Goal: Information Seeking & Learning: Check status

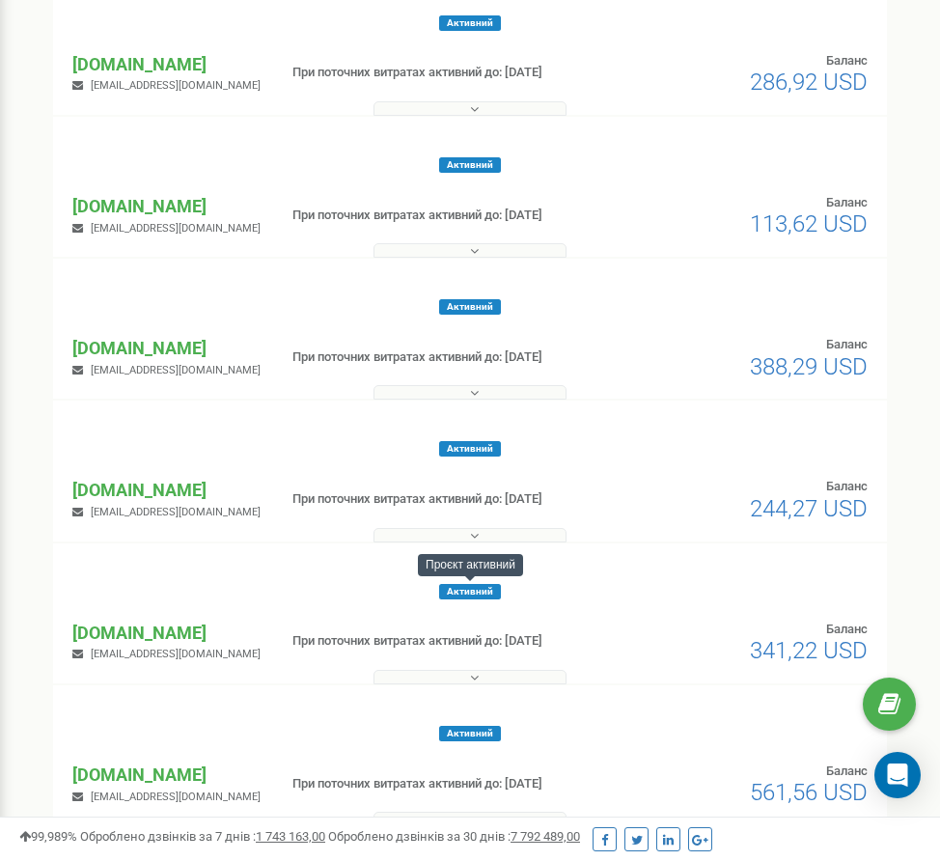
scroll to position [527, 0]
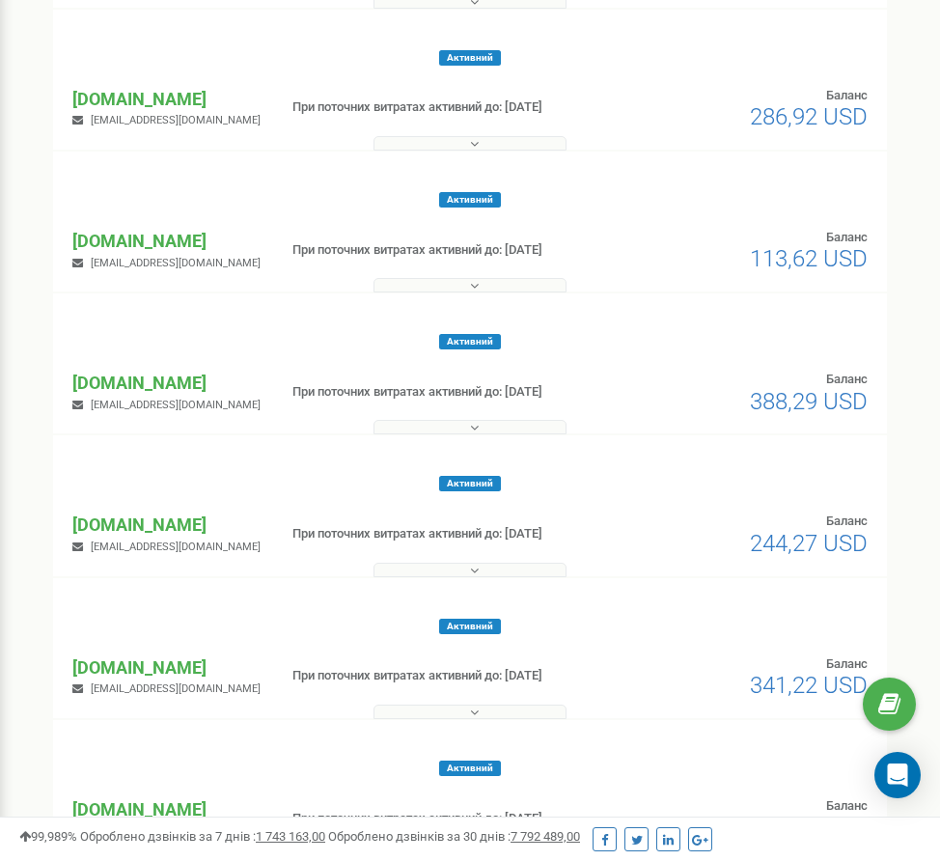
click at [473, 424] on icon at bounding box center [474, 428] width 9 height 14
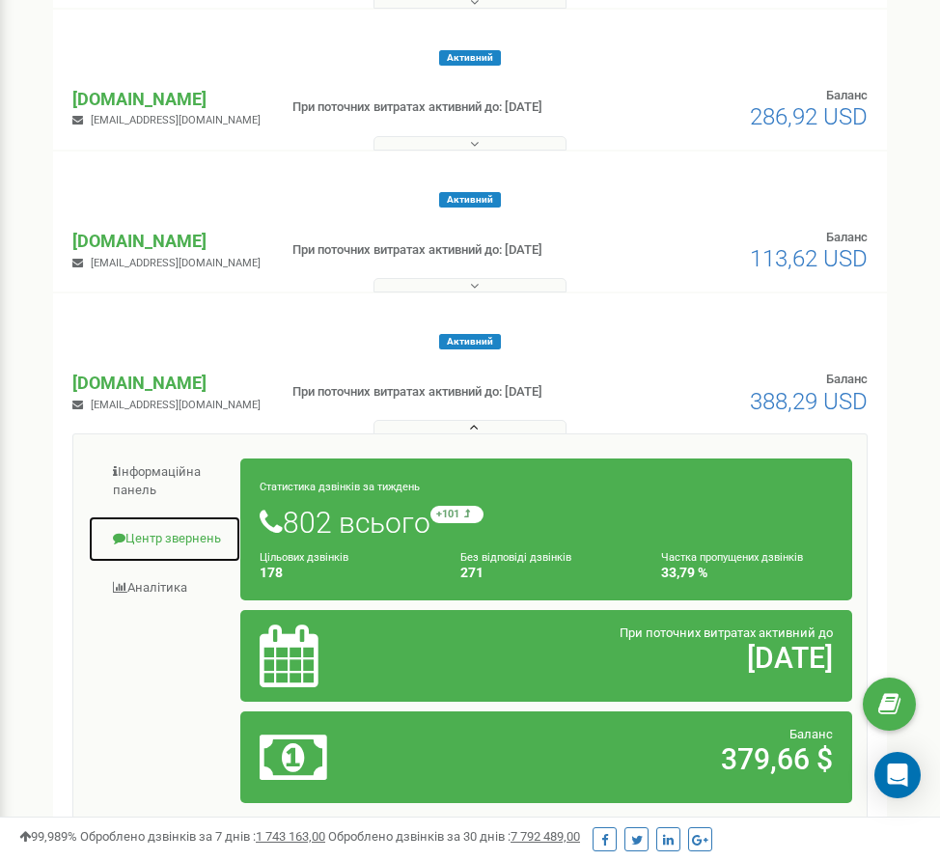
click at [189, 535] on link "Центр звернень" at bounding box center [164, 538] width 153 height 47
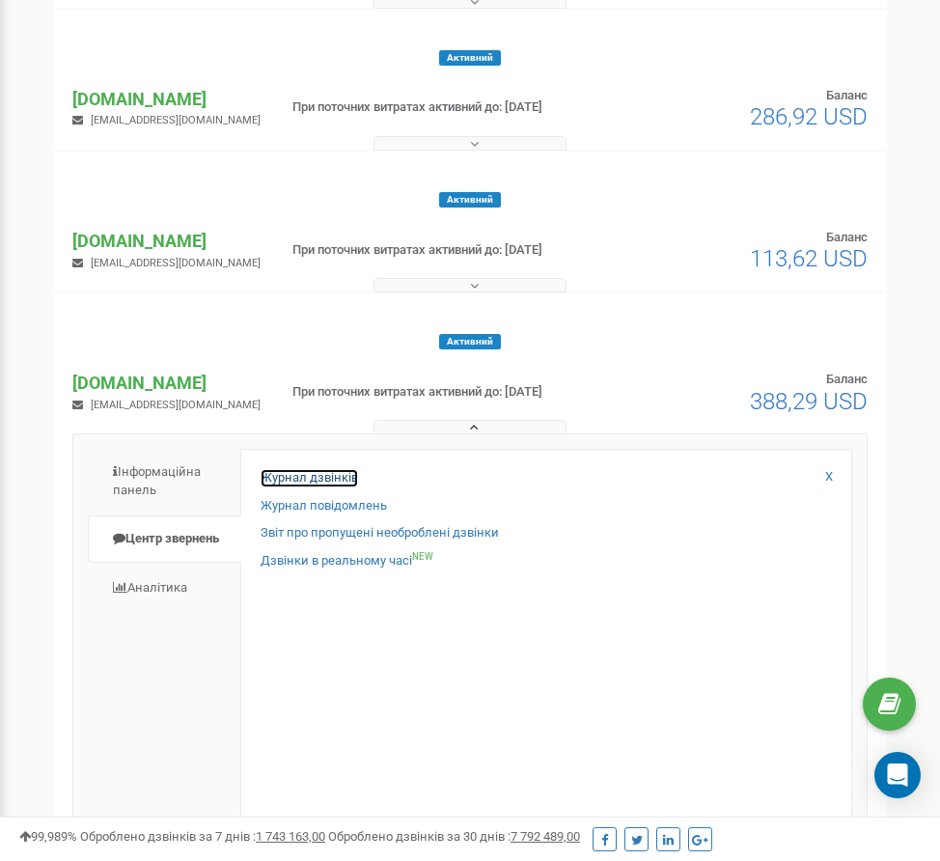
click at [326, 471] on link "Журнал дзвінків" at bounding box center [309, 478] width 97 height 18
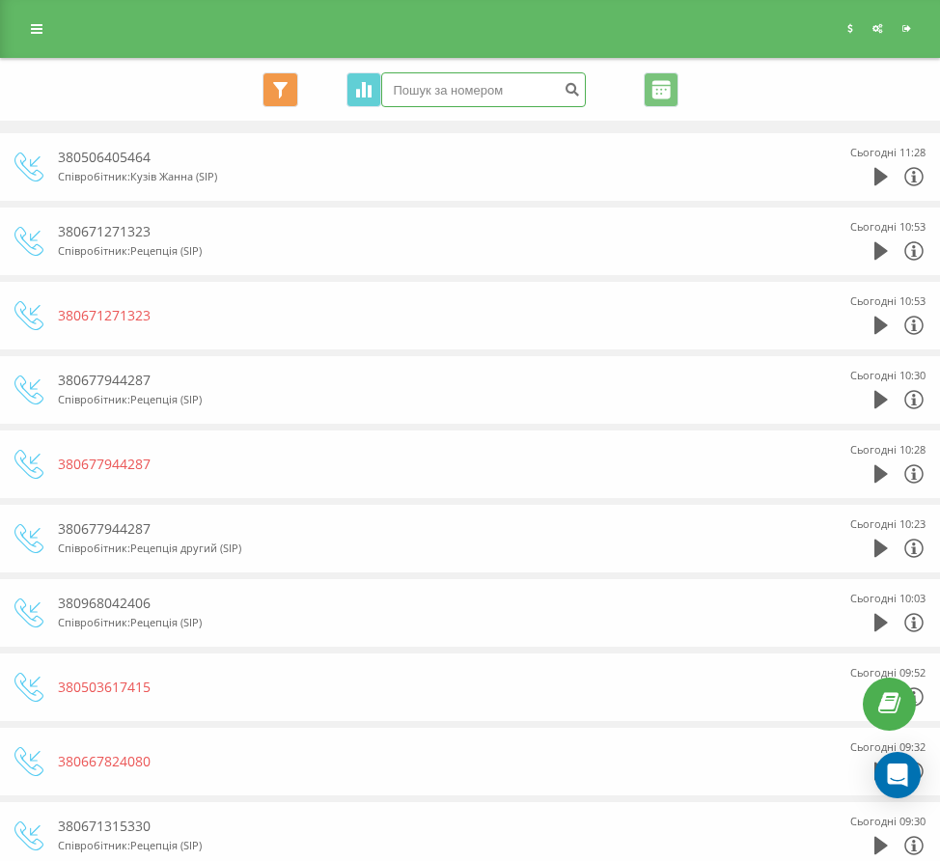
click at [440, 96] on input at bounding box center [483, 89] width 205 height 35
paste input "380506405464"
type input "380506405464"
click at [566, 89] on icon "submit" at bounding box center [572, 87] width 16 height 12
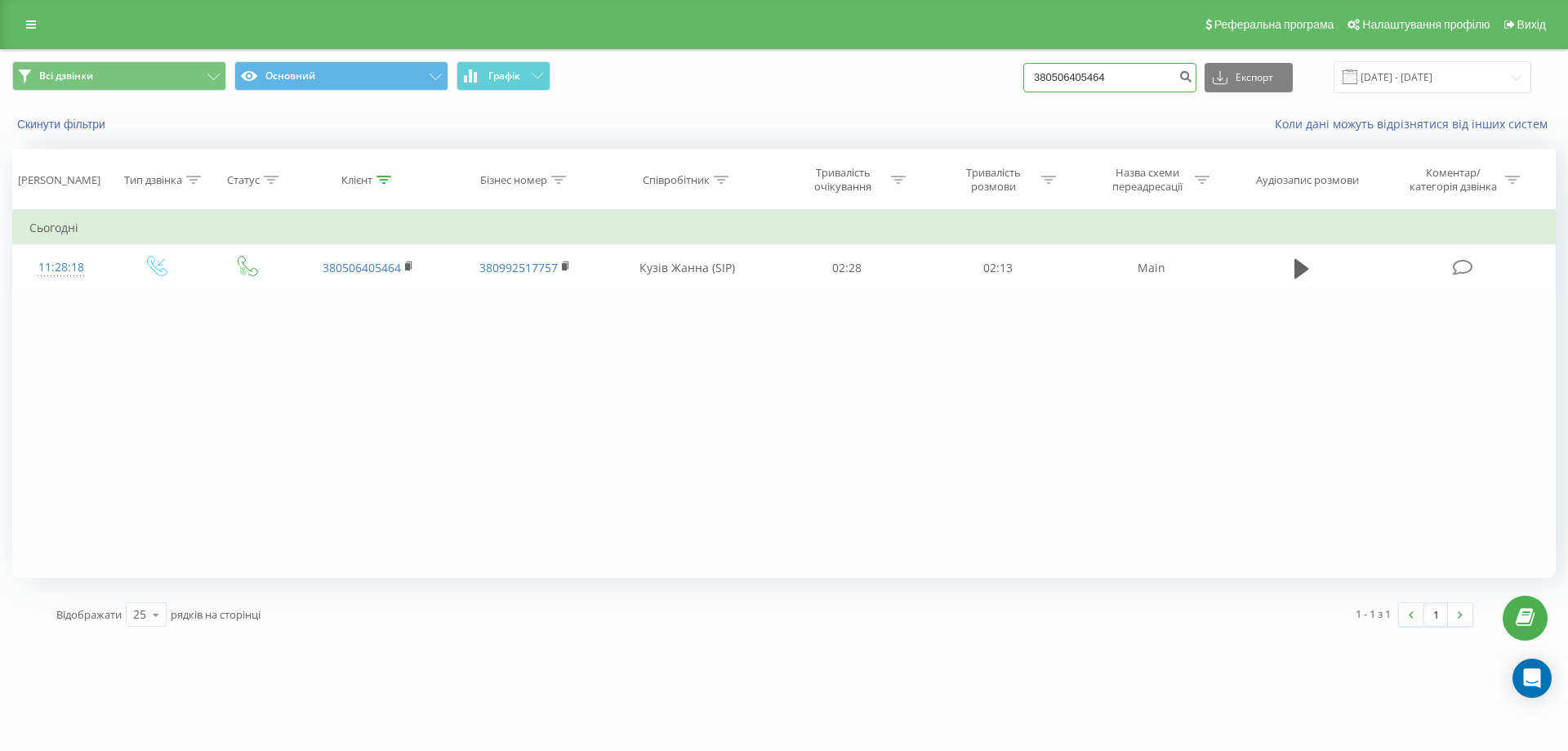
click at [1131, 69] on input "380506405464" at bounding box center [1109, 77] width 173 height 30
drag, startPoint x: 1132, startPoint y: 76, endPoint x: 893, endPoint y: 105, distance: 240.8
click at [893, 105] on div "Всі дзвінки Основний Графік 380506405464 Експорт .csv .xls .xlsx 21.06.2025 - 2…" at bounding box center [784, 97] width 1566 height 94
click at [38, 19] on link at bounding box center [30, 24] width 30 height 23
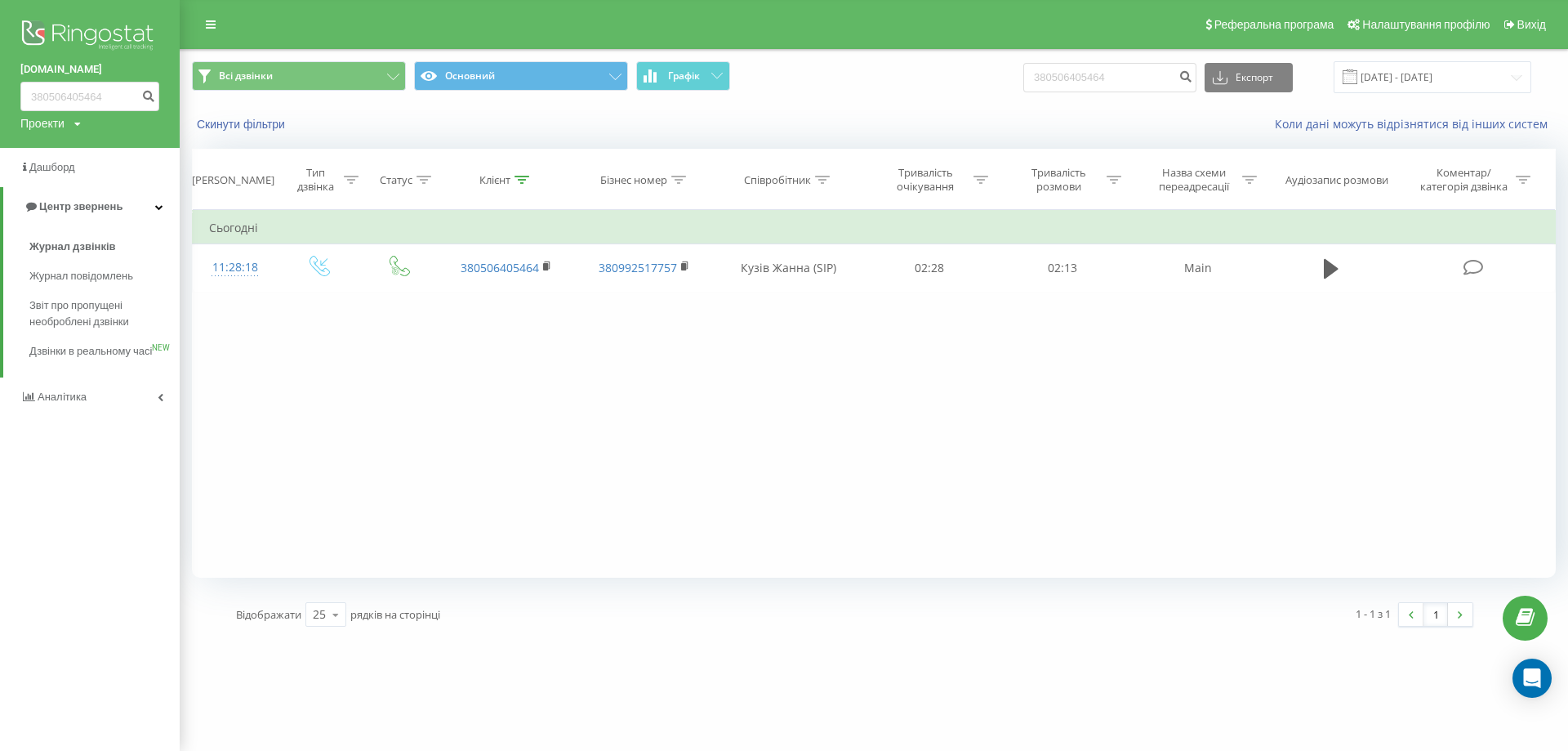
click at [63, 36] on img at bounding box center [90, 36] width 139 height 41
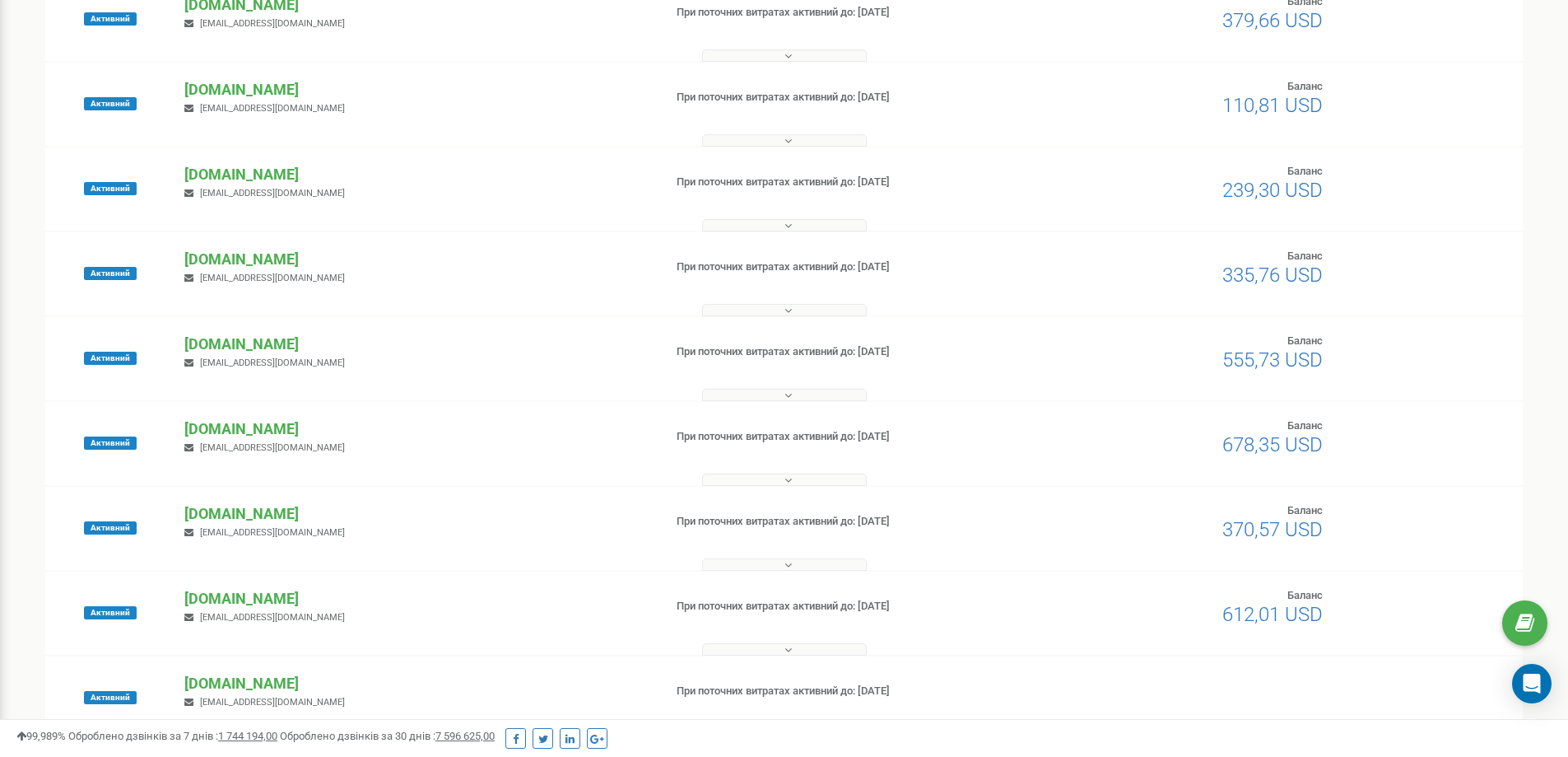
scroll to position [533, 0]
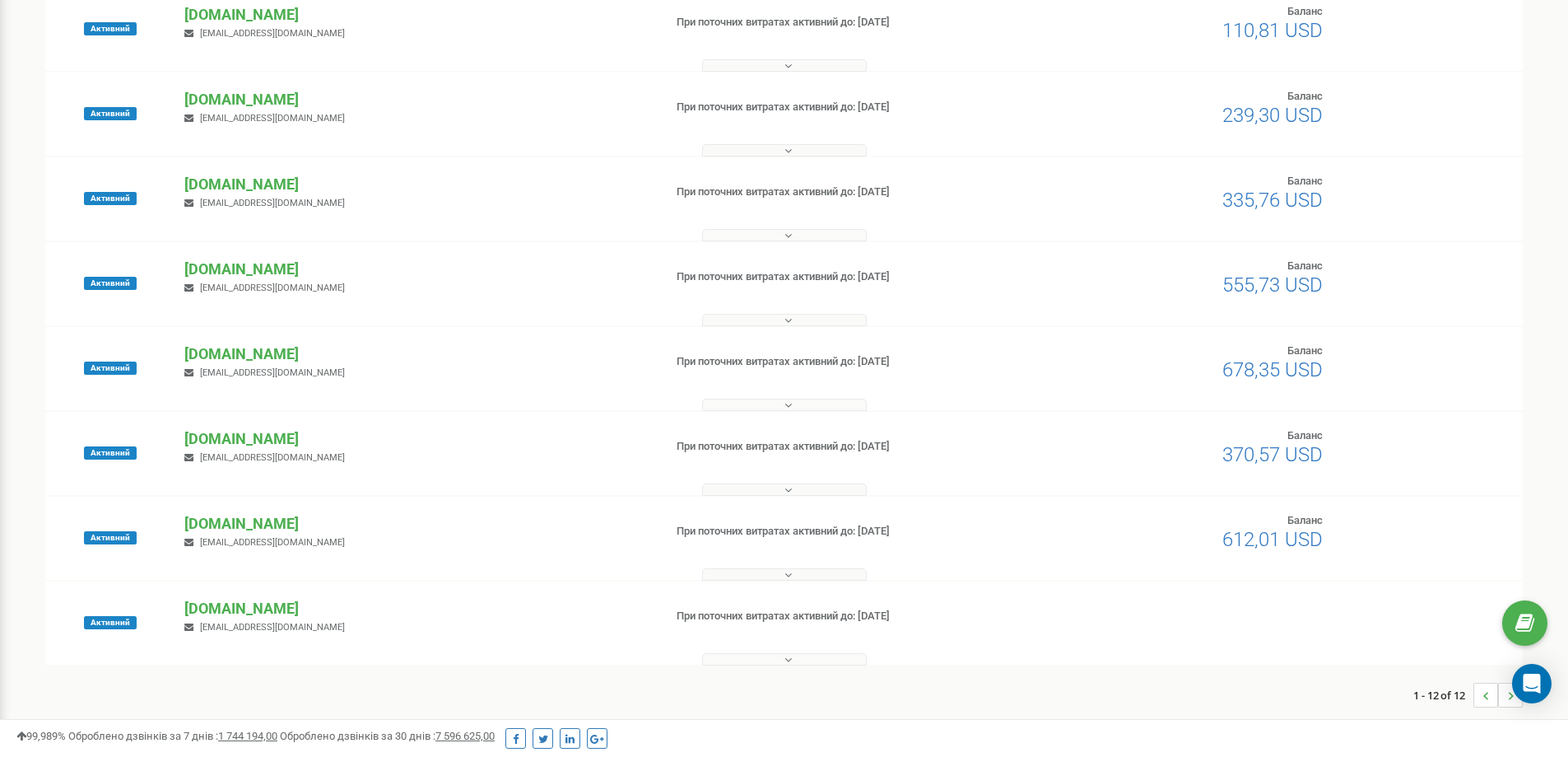
click at [228, 341] on div "Активний fomich.ua katasnky@gmail.com При поточних витратах активний до: 21.01.…" at bounding box center [784, 368] width 1478 height 83
click at [228, 355] on p "[DOMAIN_NAME]" at bounding box center [416, 353] width 465 height 21
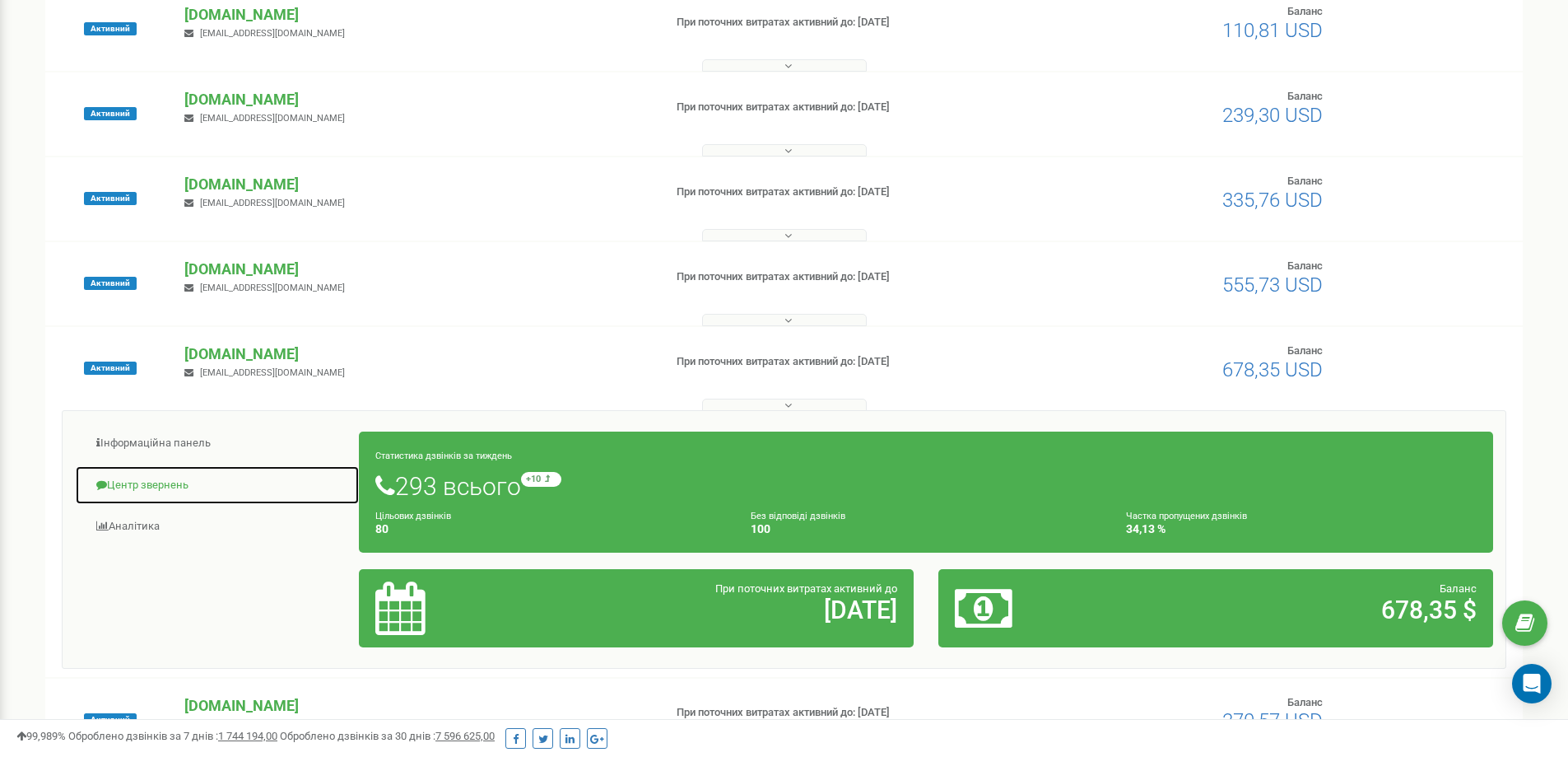
click at [152, 495] on link "Центр звернень" at bounding box center [218, 485] width 285 height 40
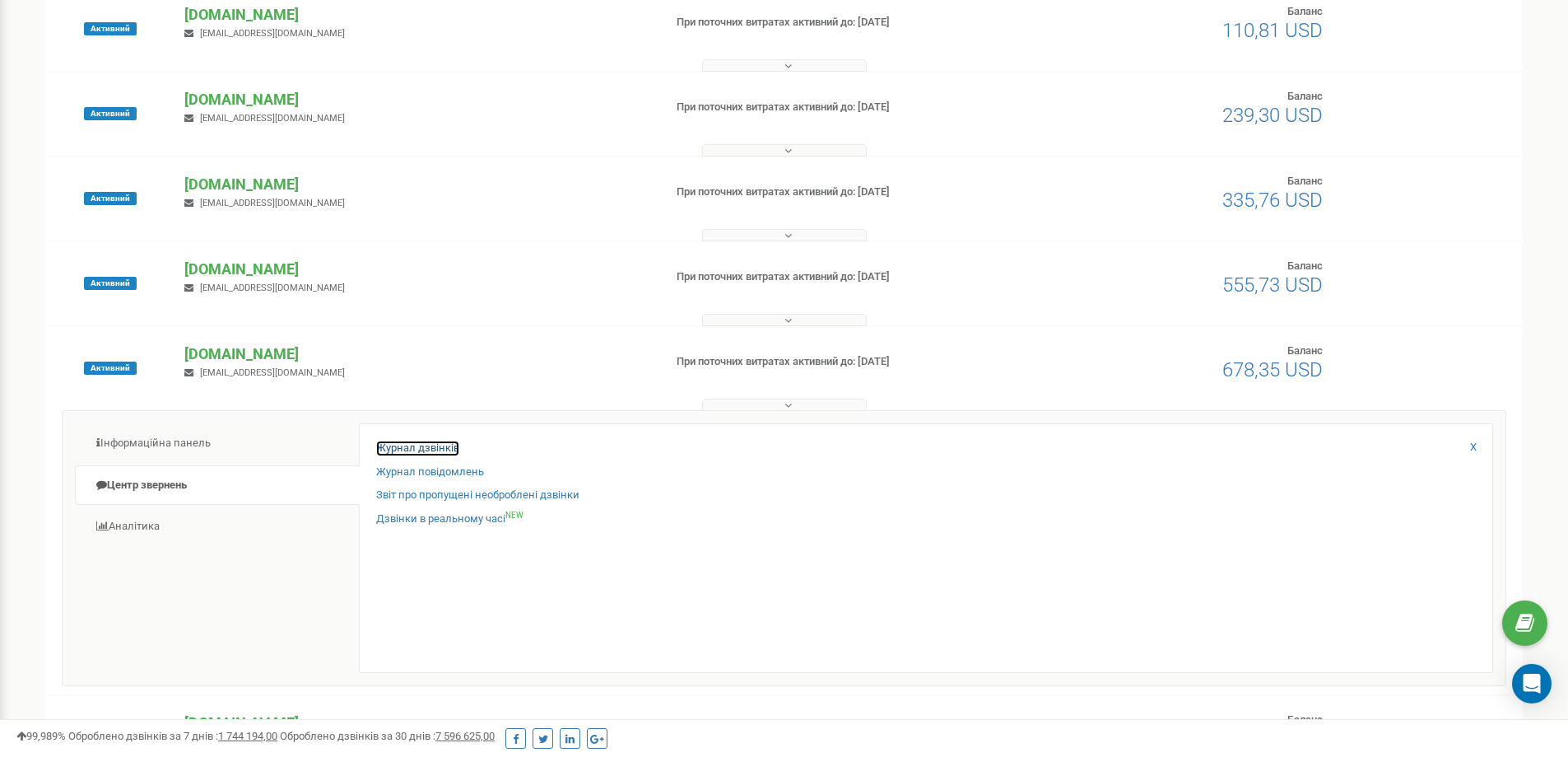
click at [407, 448] on link "Журнал дзвінків" at bounding box center [417, 448] width 83 height 15
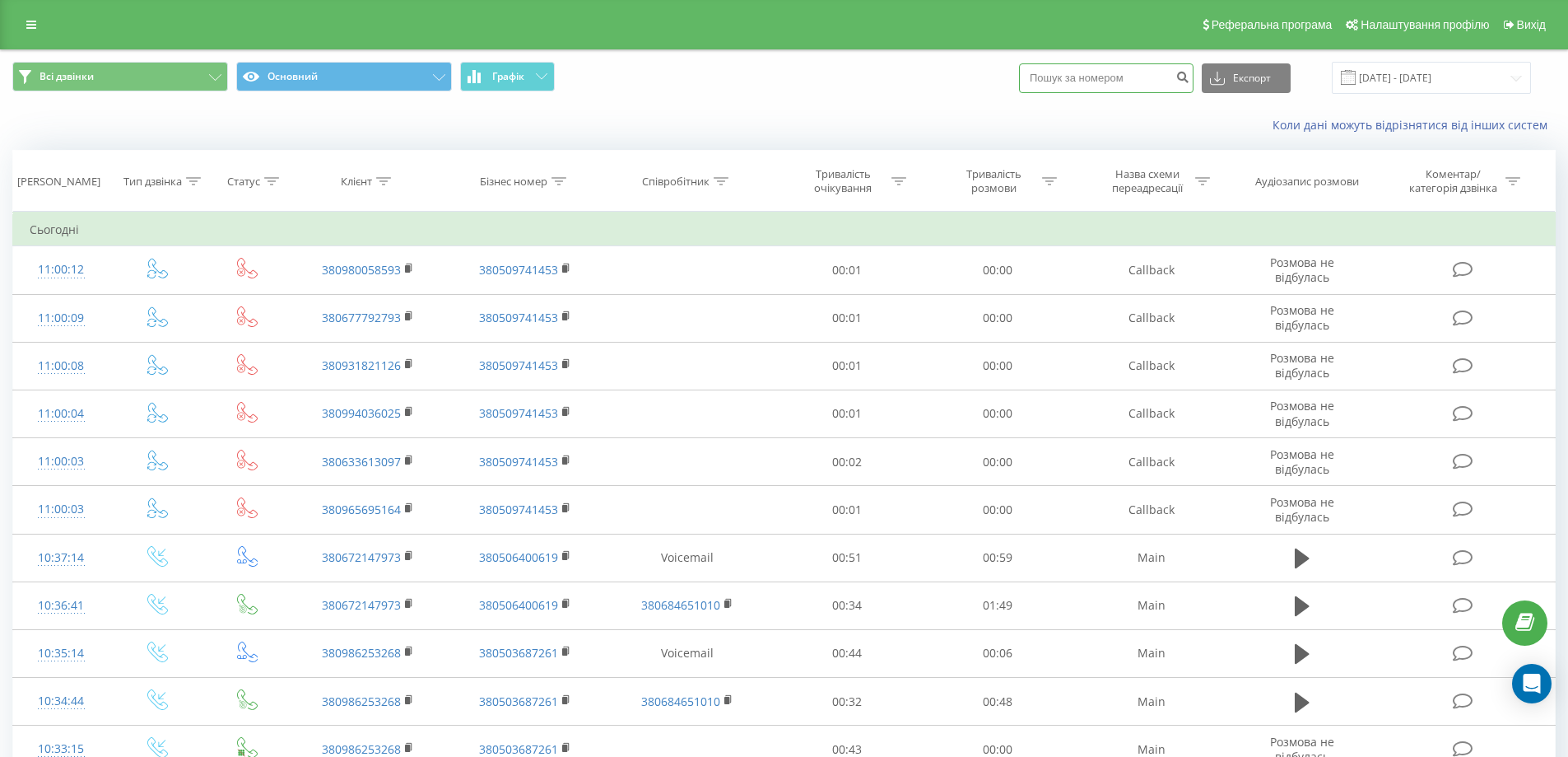
click at [1157, 87] on input at bounding box center [1106, 78] width 175 height 30
paste input "380506405464"
type input "380506405464"
click at [1189, 80] on icon "submit" at bounding box center [1182, 75] width 14 height 10
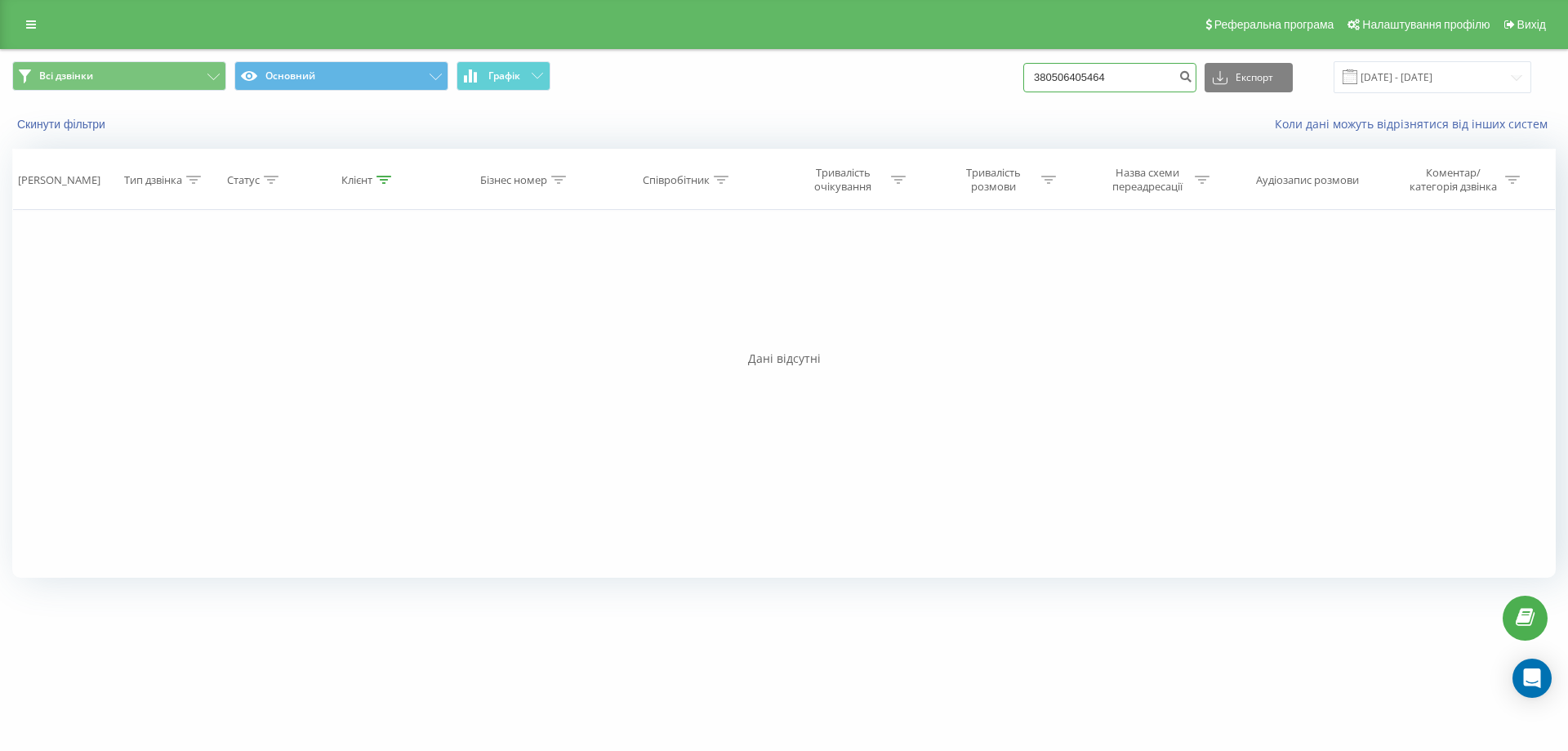
click at [1146, 70] on input "380506405464" at bounding box center [1109, 77] width 173 height 30
drag, startPoint x: 676, startPoint y: 79, endPoint x: 611, endPoint y: 79, distance: 65.0
click at [611, 79] on div "Всі дзвінки Основний Графік 380506405464 Експорт .csv .xls .xlsx 21.06.2025 - 2…" at bounding box center [784, 77] width 1543 height 32
paste input "+380985575478"
click at [1057, 80] on input "+380985575478" at bounding box center [1109, 77] width 173 height 30
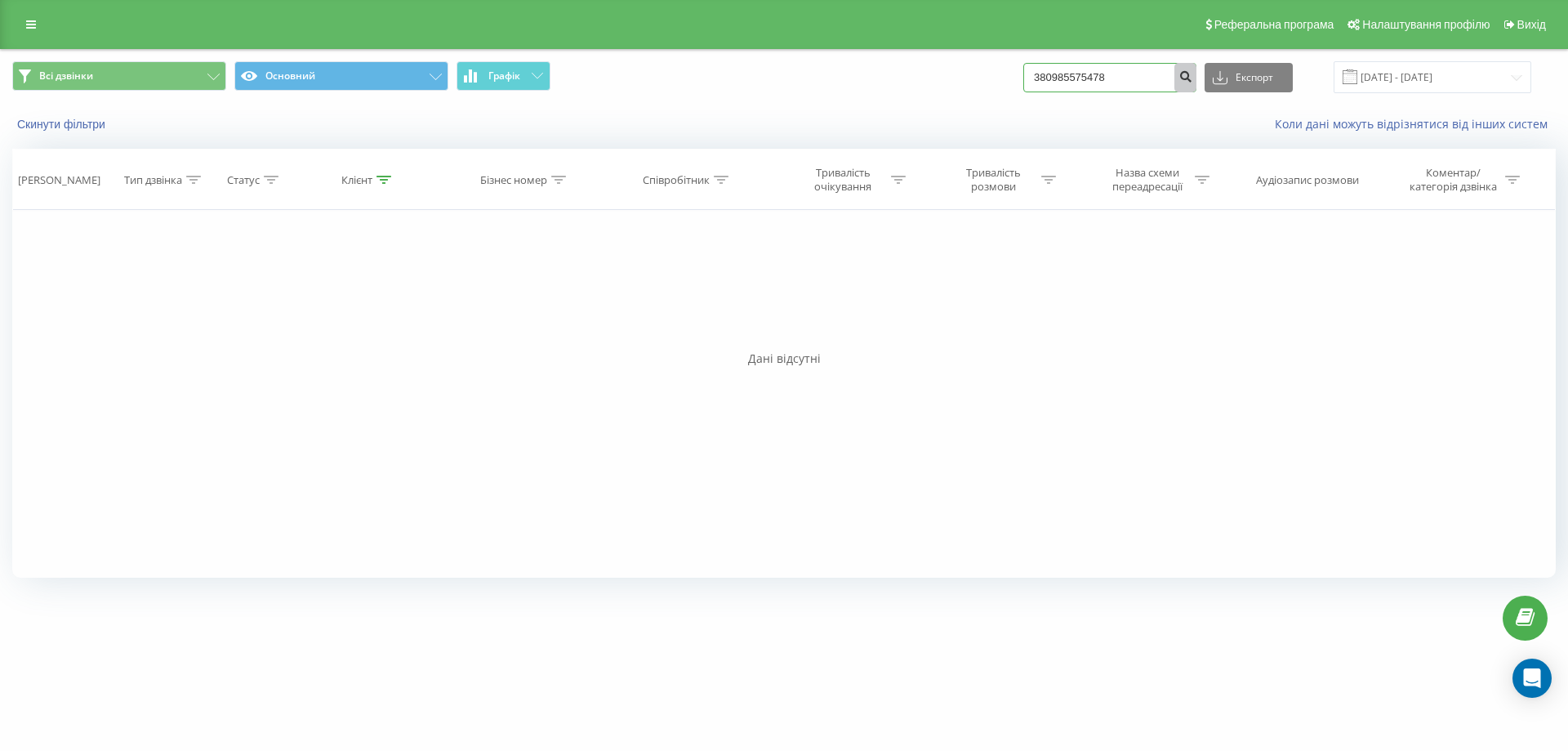
click at [1192, 80] on form "380985575478" at bounding box center [1109, 77] width 173 height 30
type input "380985575478"
click at [1197, 70] on button "submit" at bounding box center [1185, 77] width 22 height 30
click at [1165, 82] on input "380985575478" at bounding box center [1109, 77] width 173 height 30
drag, startPoint x: 766, startPoint y: 81, endPoint x: 740, endPoint y: 81, distance: 26.0
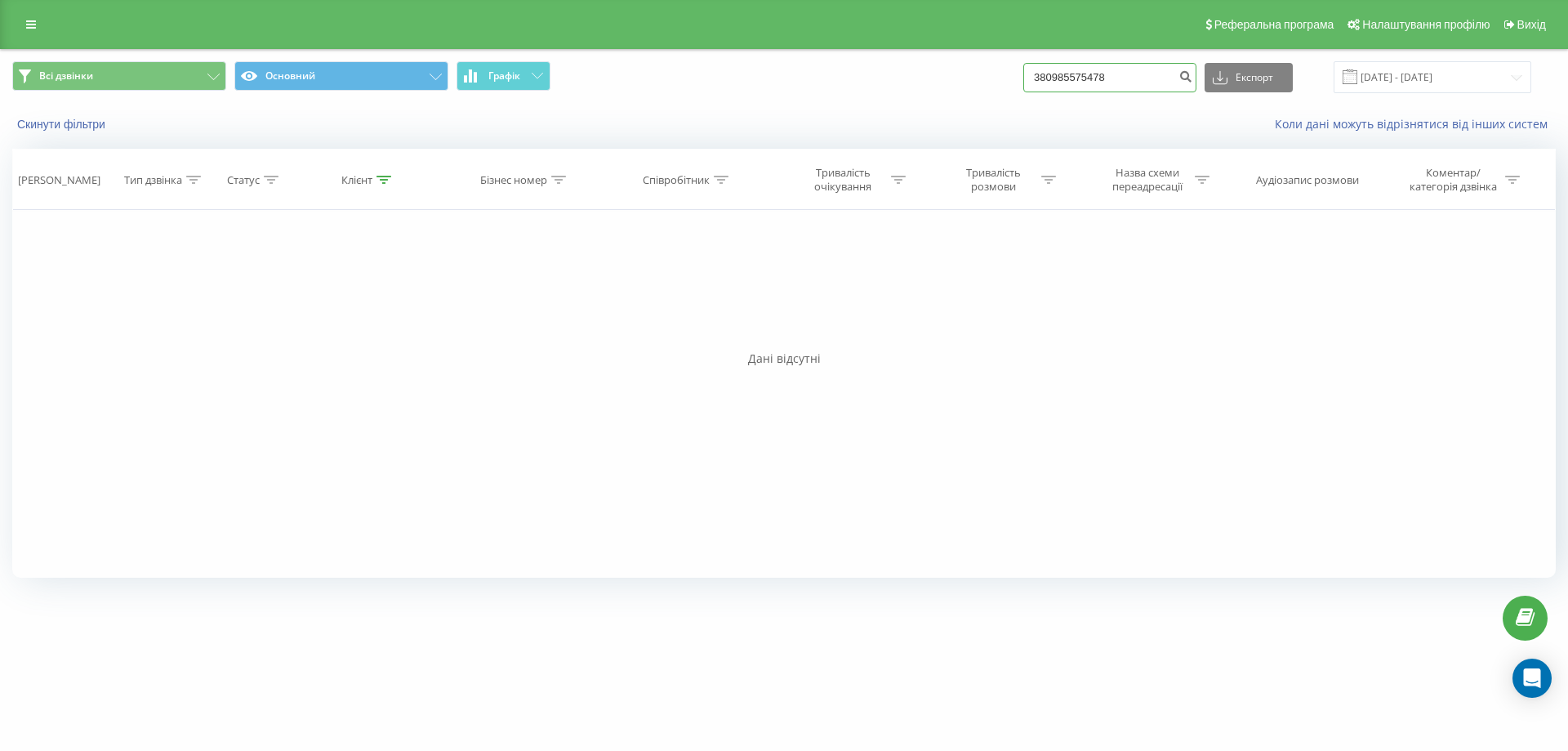
click at [745, 81] on div "Всі дзвінки Основний Графік 380985575478 Експорт .csv .xls .xlsx [DATE] - [DATE]" at bounding box center [784, 77] width 1543 height 32
click at [37, 25] on link at bounding box center [30, 24] width 30 height 23
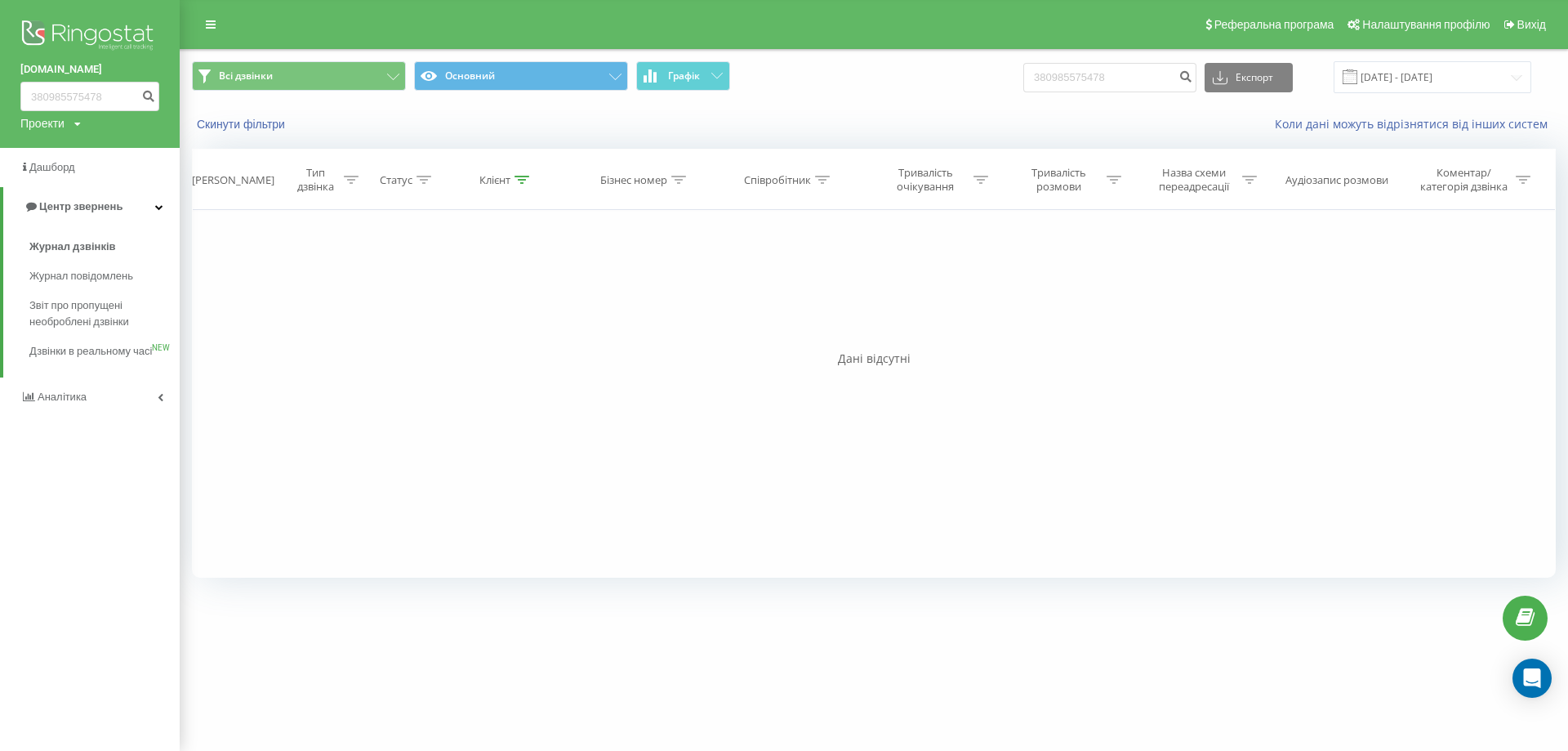
click at [96, 36] on img at bounding box center [90, 36] width 139 height 41
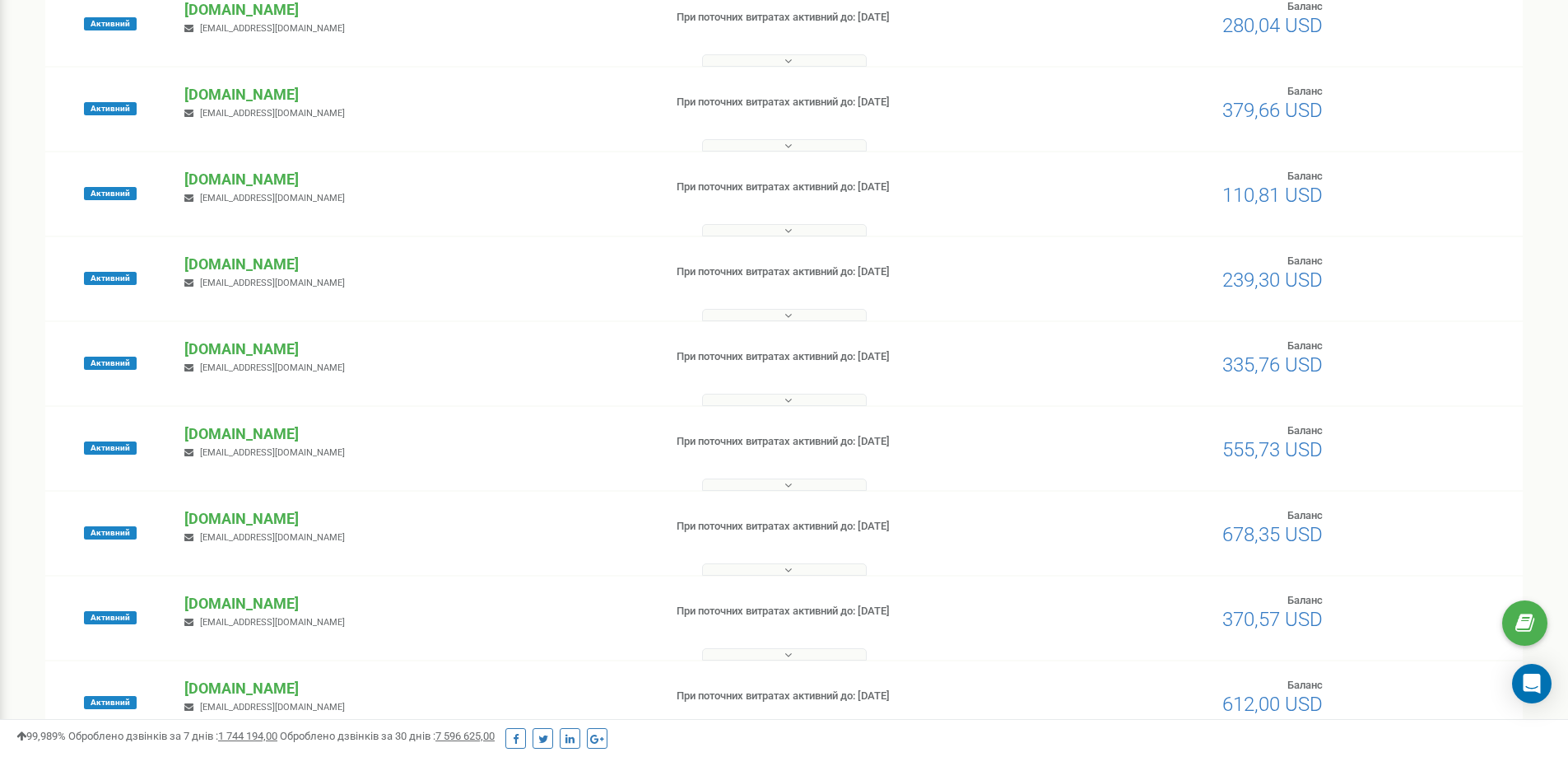
scroll to position [287, 0]
click at [238, 172] on p "[DOMAIN_NAME]" at bounding box center [416, 177] width 465 height 21
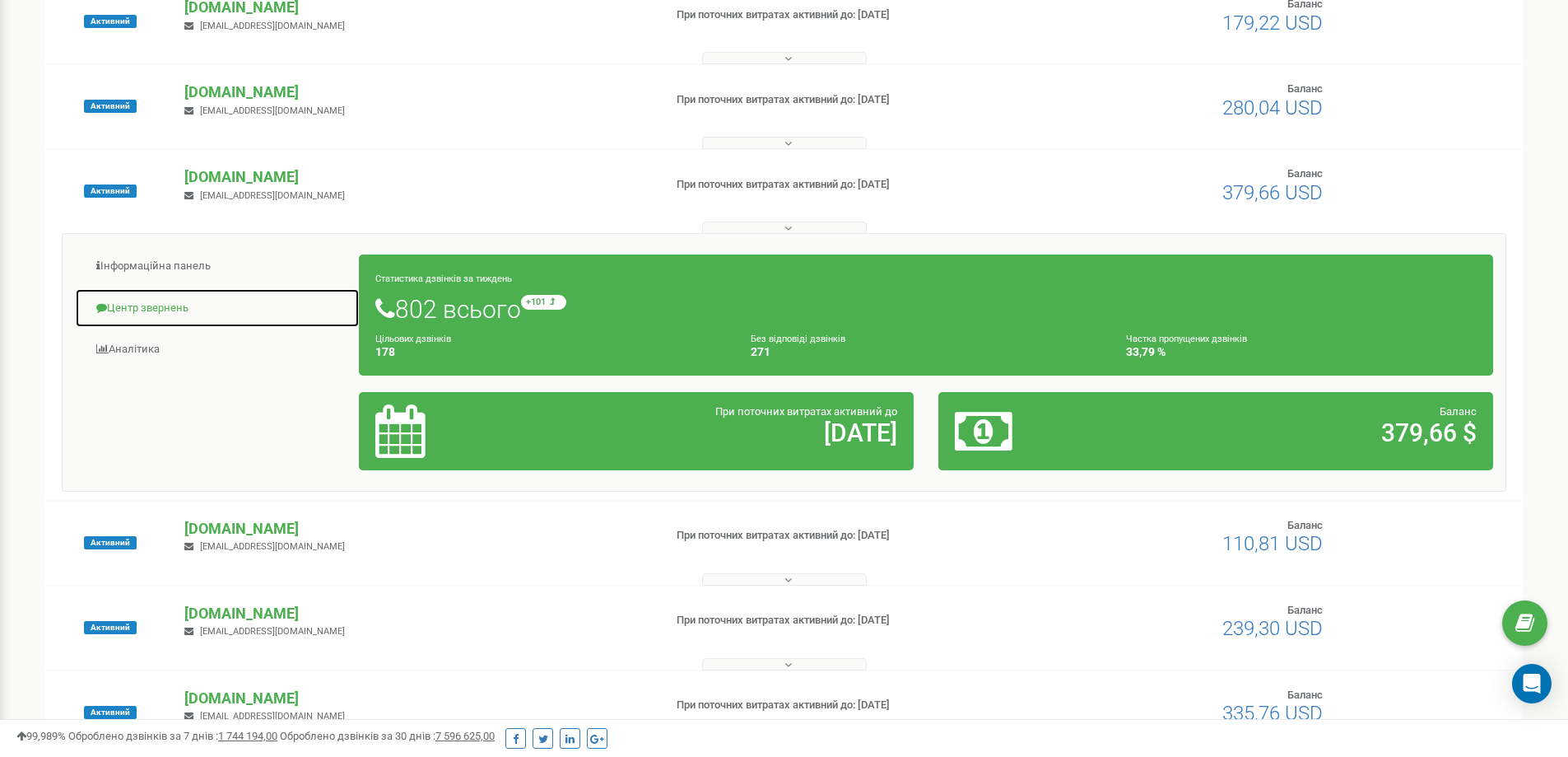
click at [113, 306] on link "Центр звернень" at bounding box center [218, 308] width 285 height 40
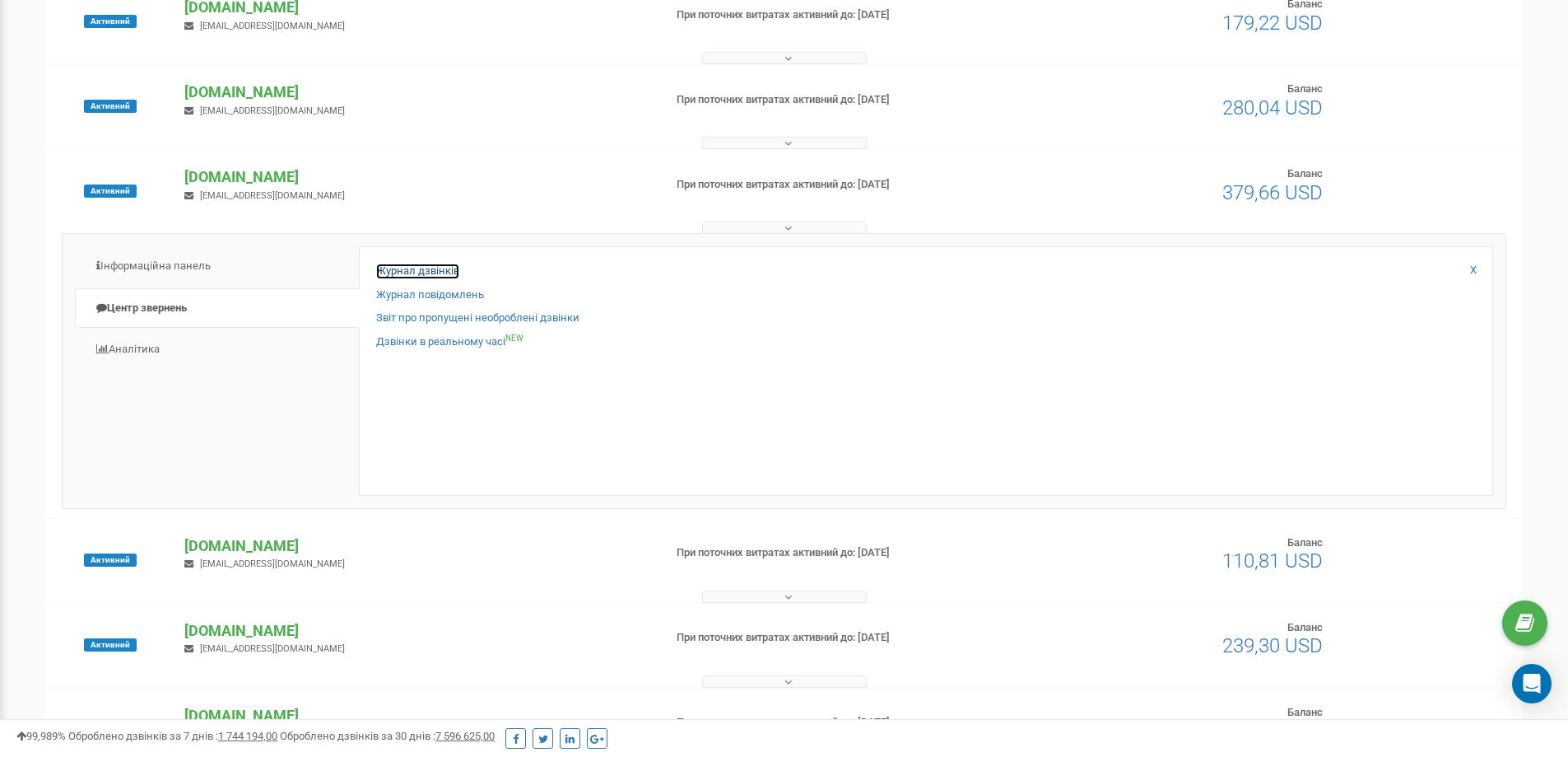
click at [444, 271] on link "Журнал дзвінків" at bounding box center [417, 271] width 83 height 15
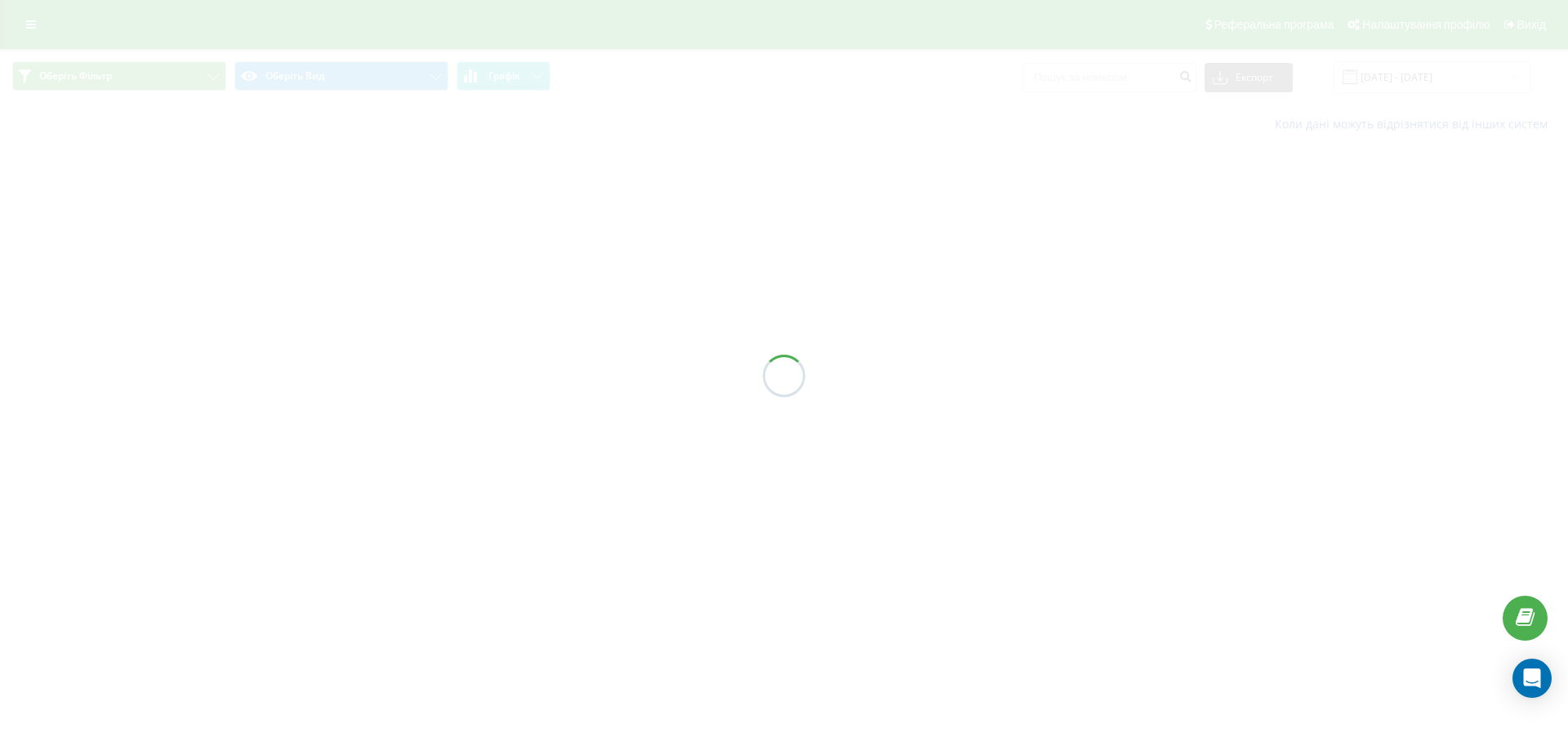
click at [1093, 83] on div at bounding box center [784, 375] width 1568 height 751
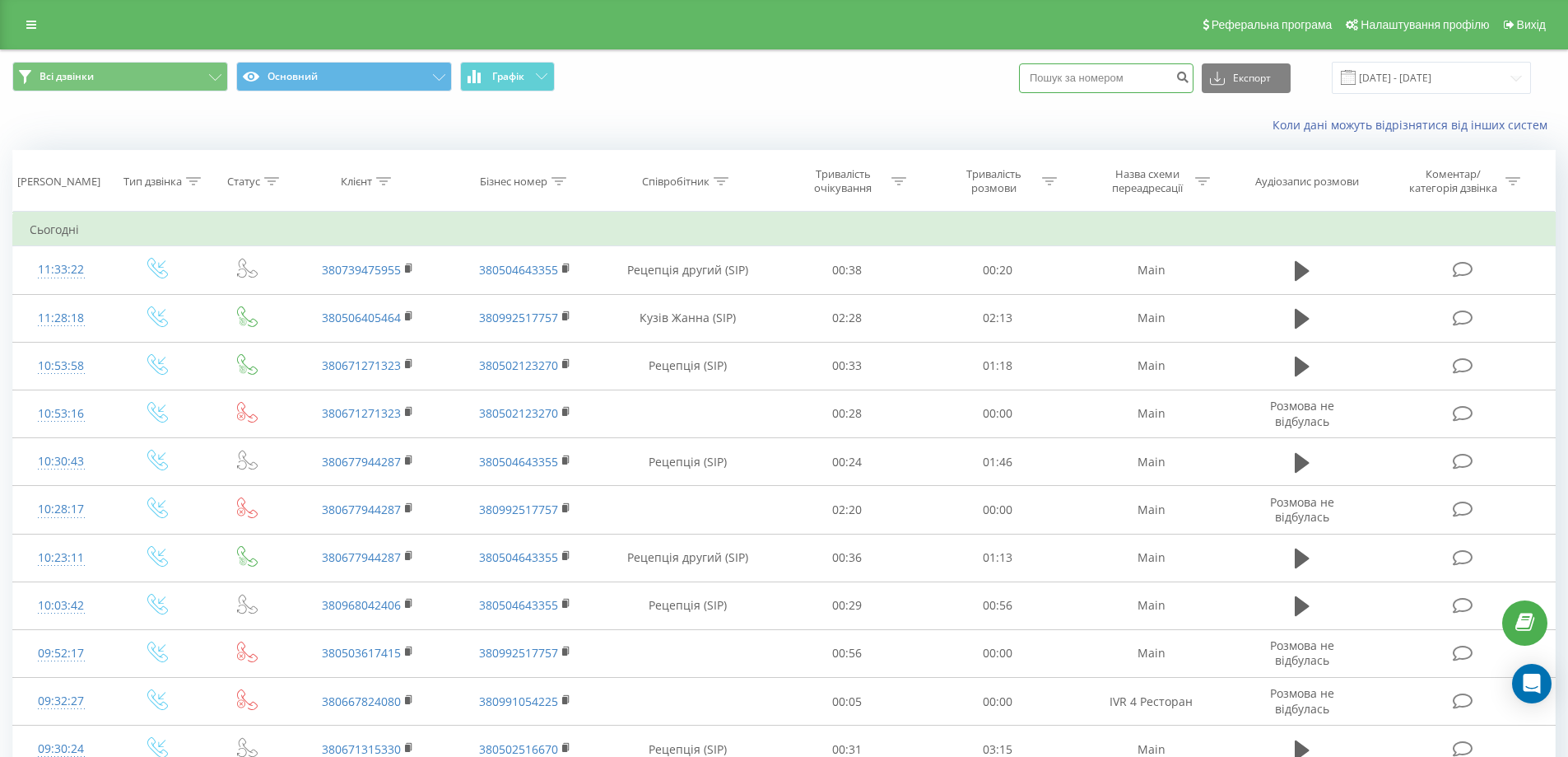
click at [1111, 70] on input at bounding box center [1106, 78] width 175 height 30
paste input "380985575478"
type input "380985575478"
click at [1189, 75] on icon "submit" at bounding box center [1182, 75] width 14 height 10
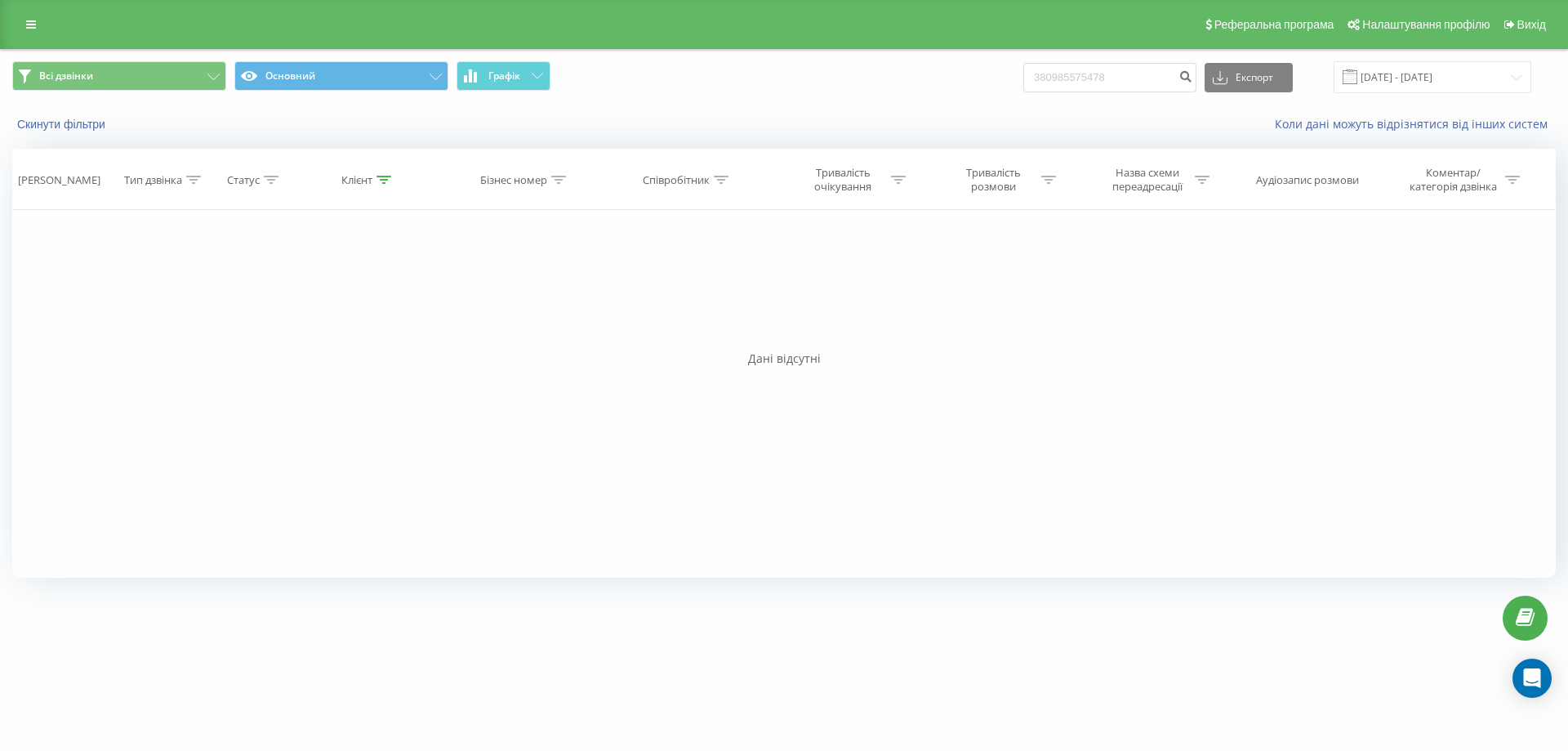
click at [0, 305] on div "Всі дзвінки Основний Графік 380985575478 Експорт .csv .xls .xlsx [DATE] - [DATE…" at bounding box center [784, 320] width 1568 height 543
click at [25, 22] on link at bounding box center [30, 24] width 30 height 23
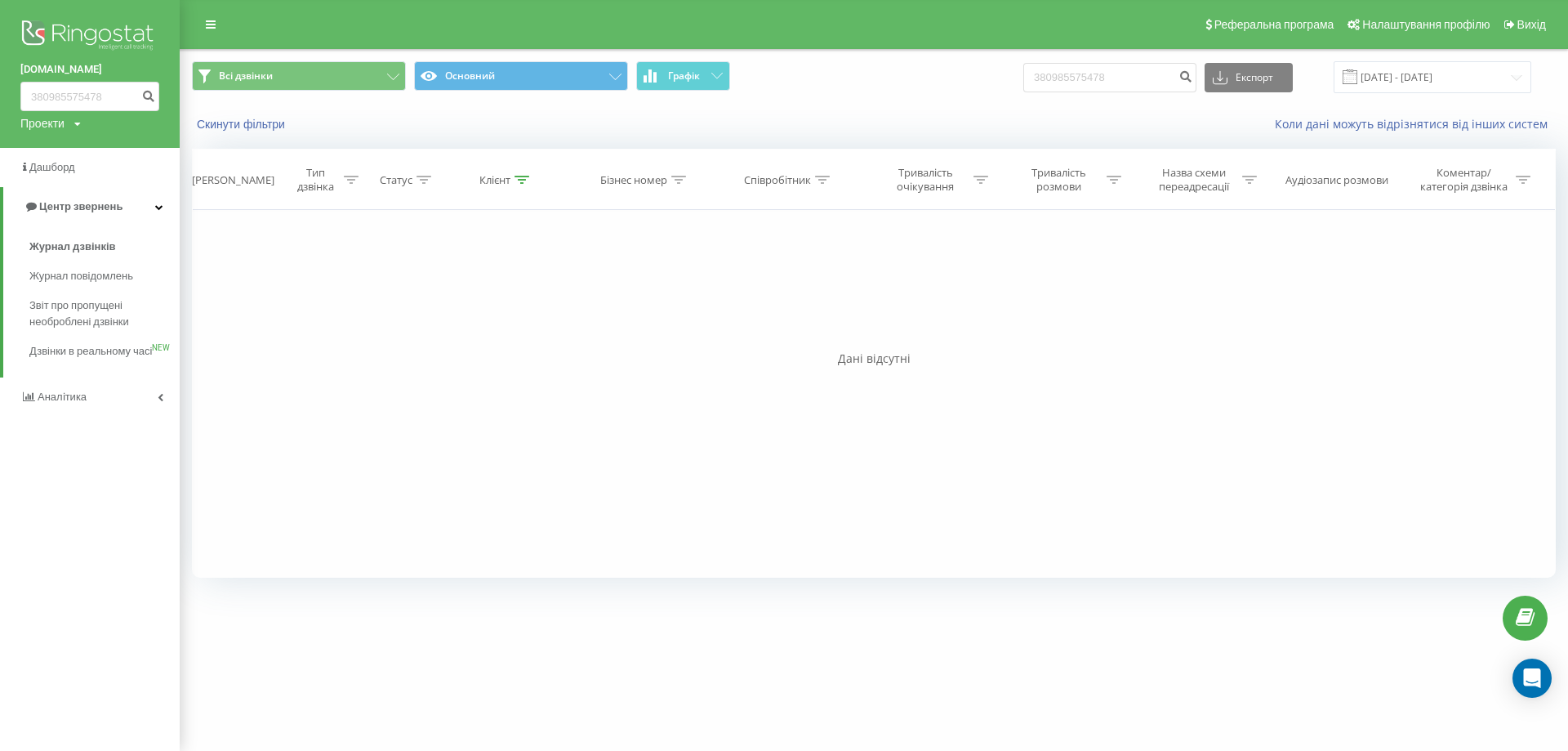
click at [105, 35] on img at bounding box center [90, 36] width 139 height 41
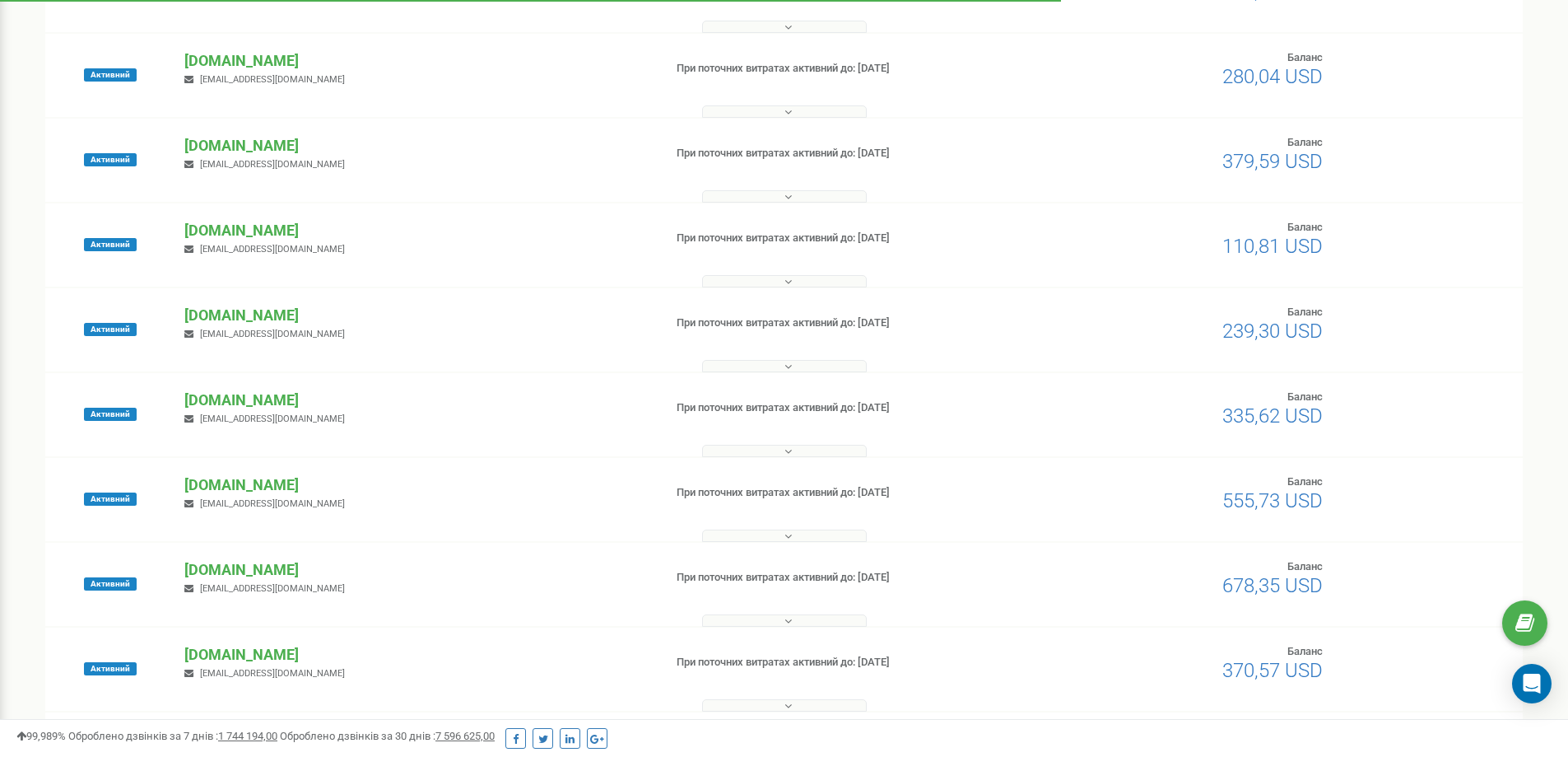
scroll to position [329, 0]
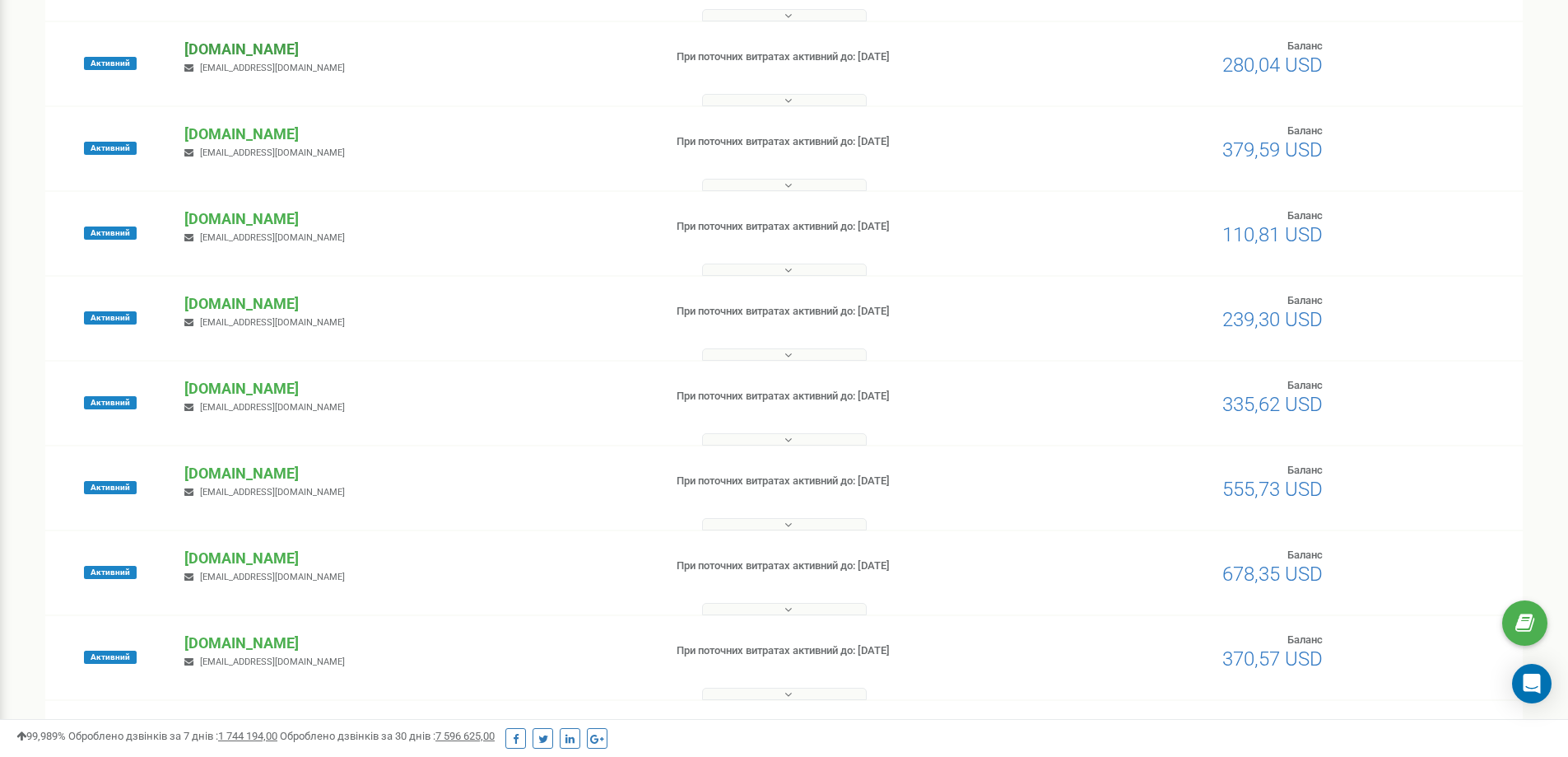
click at [309, 48] on p "[DOMAIN_NAME]" at bounding box center [416, 49] width 465 height 21
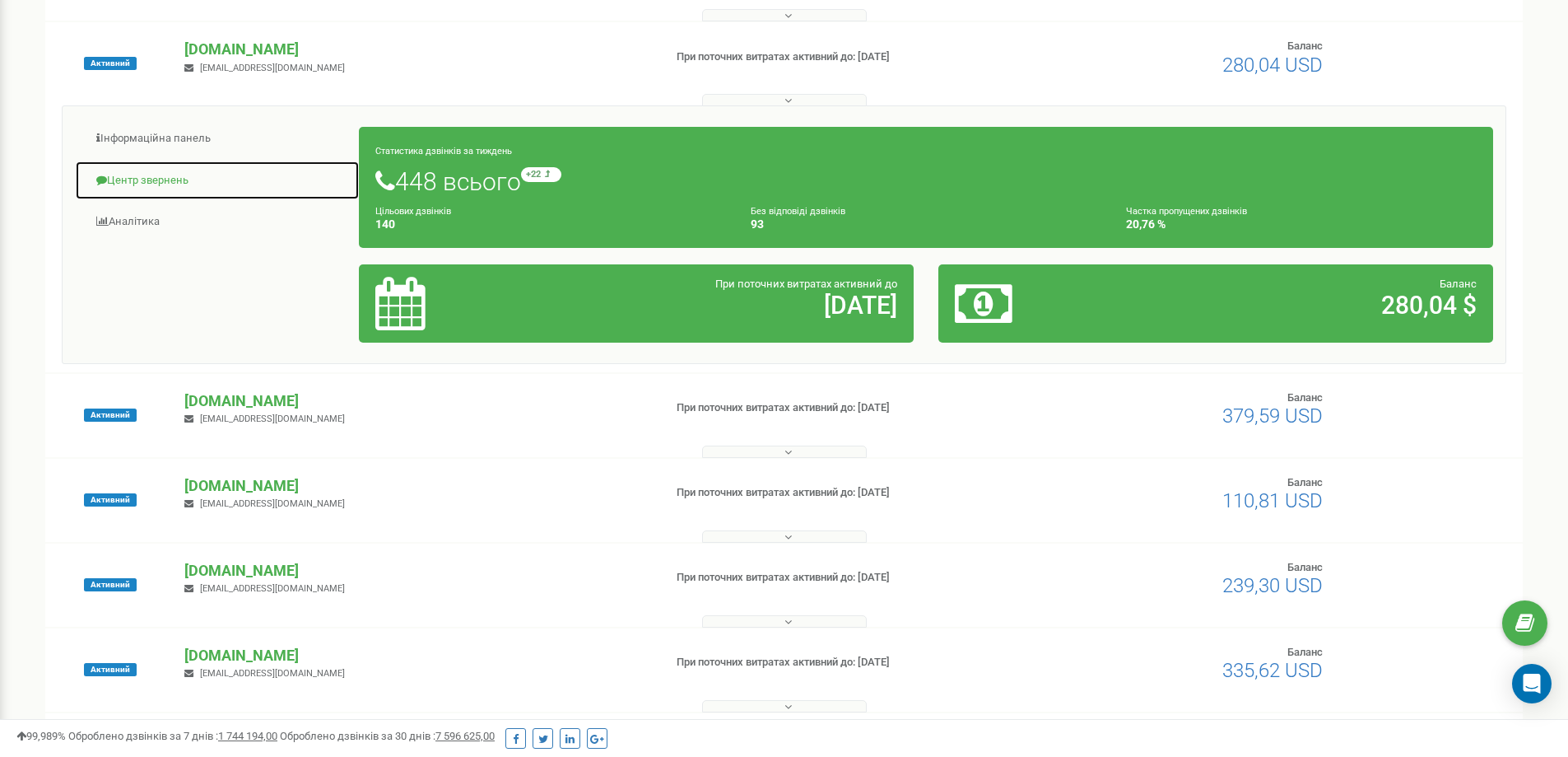
click at [145, 183] on link "Центр звернень" at bounding box center [218, 180] width 285 height 40
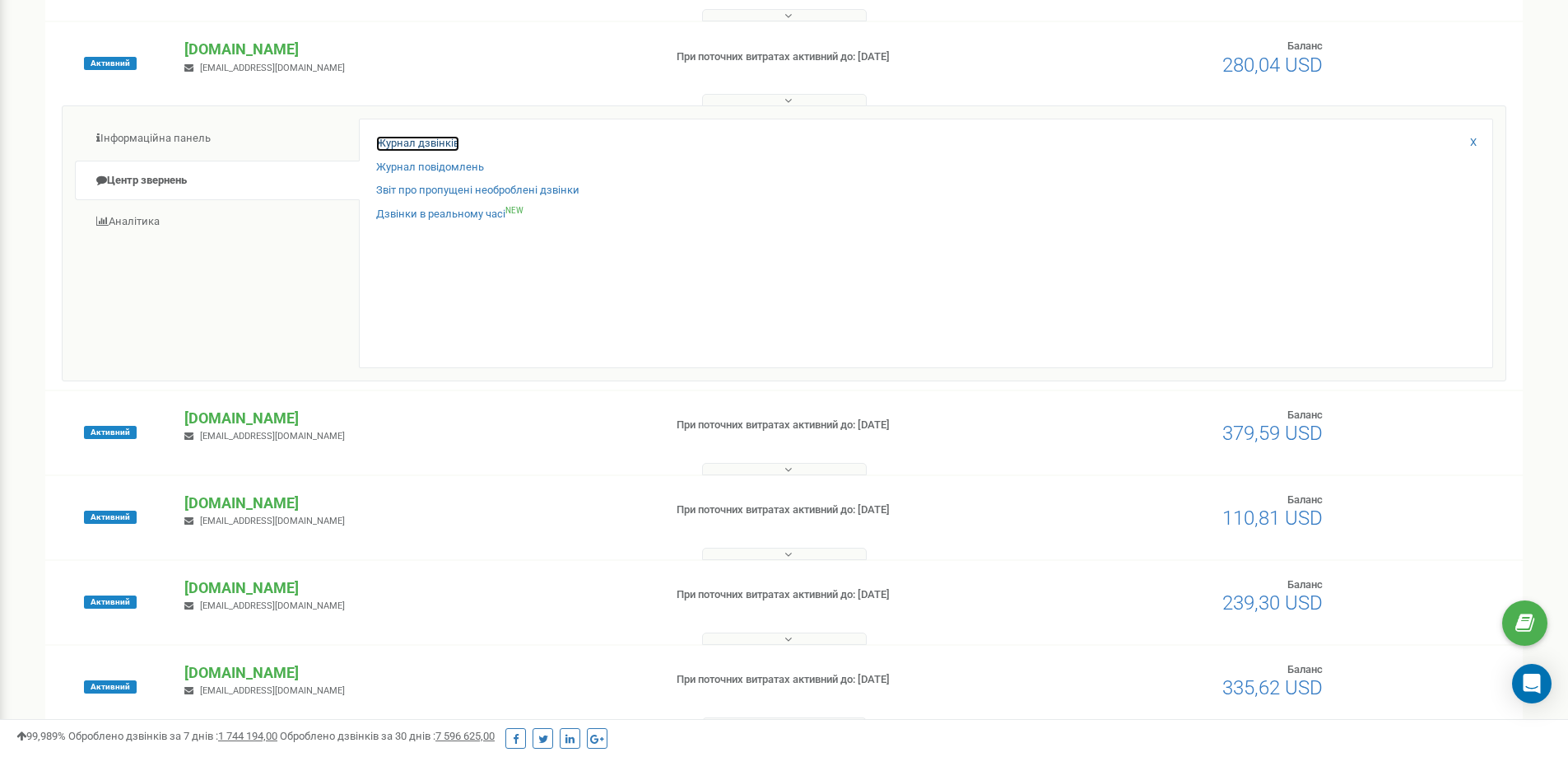
click at [403, 141] on link "Журнал дзвінків" at bounding box center [417, 143] width 83 height 15
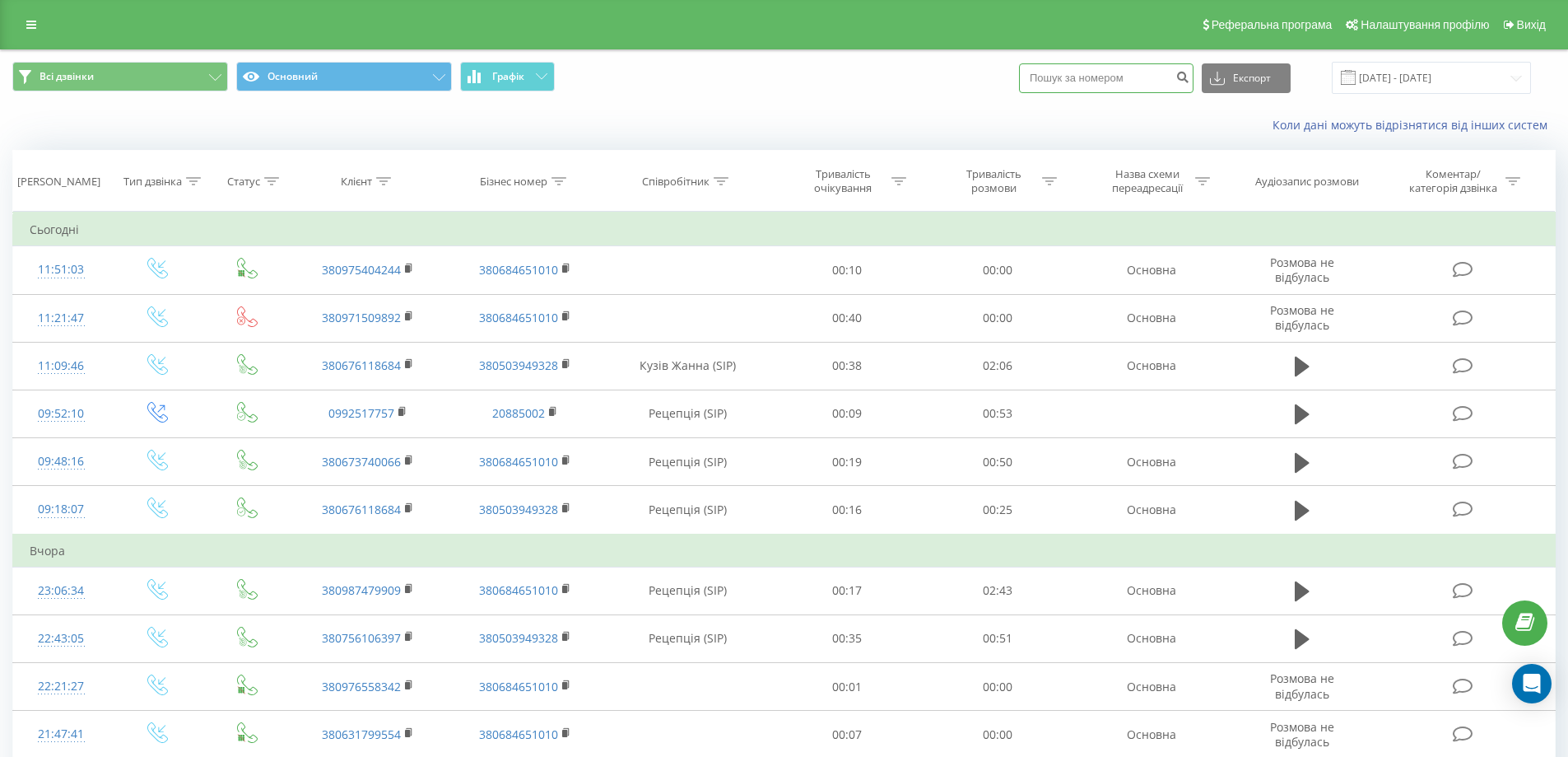
click at [1082, 76] on input at bounding box center [1106, 78] width 175 height 30
paste input "[PHONE_NUMBER]"
click at [1051, 73] on input "[PHONE_NUMBER]" at bounding box center [1106, 78] width 175 height 30
type input "380676118684"
click at [1189, 78] on icon "submit" at bounding box center [1182, 75] width 14 height 10
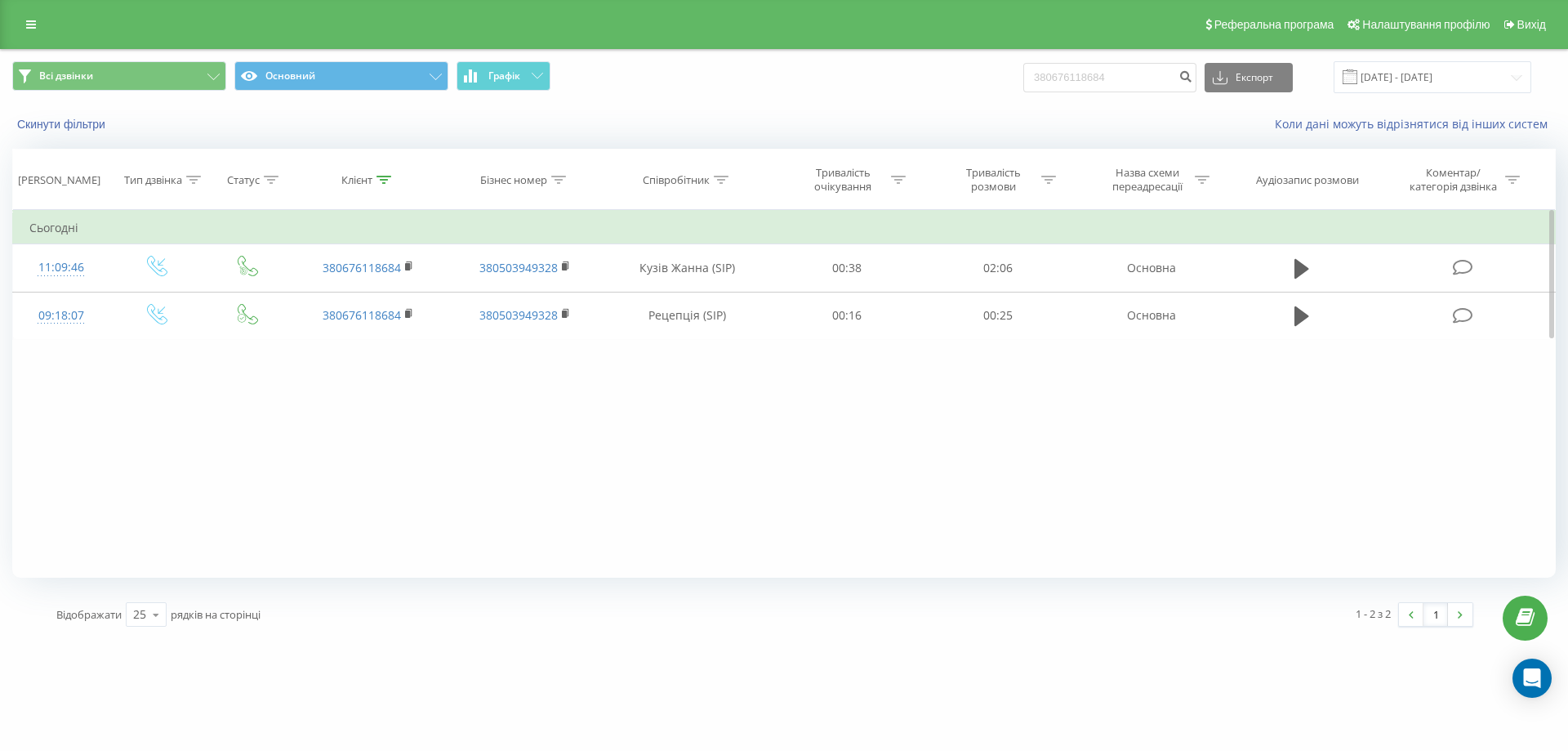
click at [81, 381] on div "Фільтрувати за умовою Дорівнює Введіть значення Скасувати OK Фільтрувати за умо…" at bounding box center [784, 394] width 1543 height 367
click at [24, 25] on link at bounding box center [30, 24] width 30 height 23
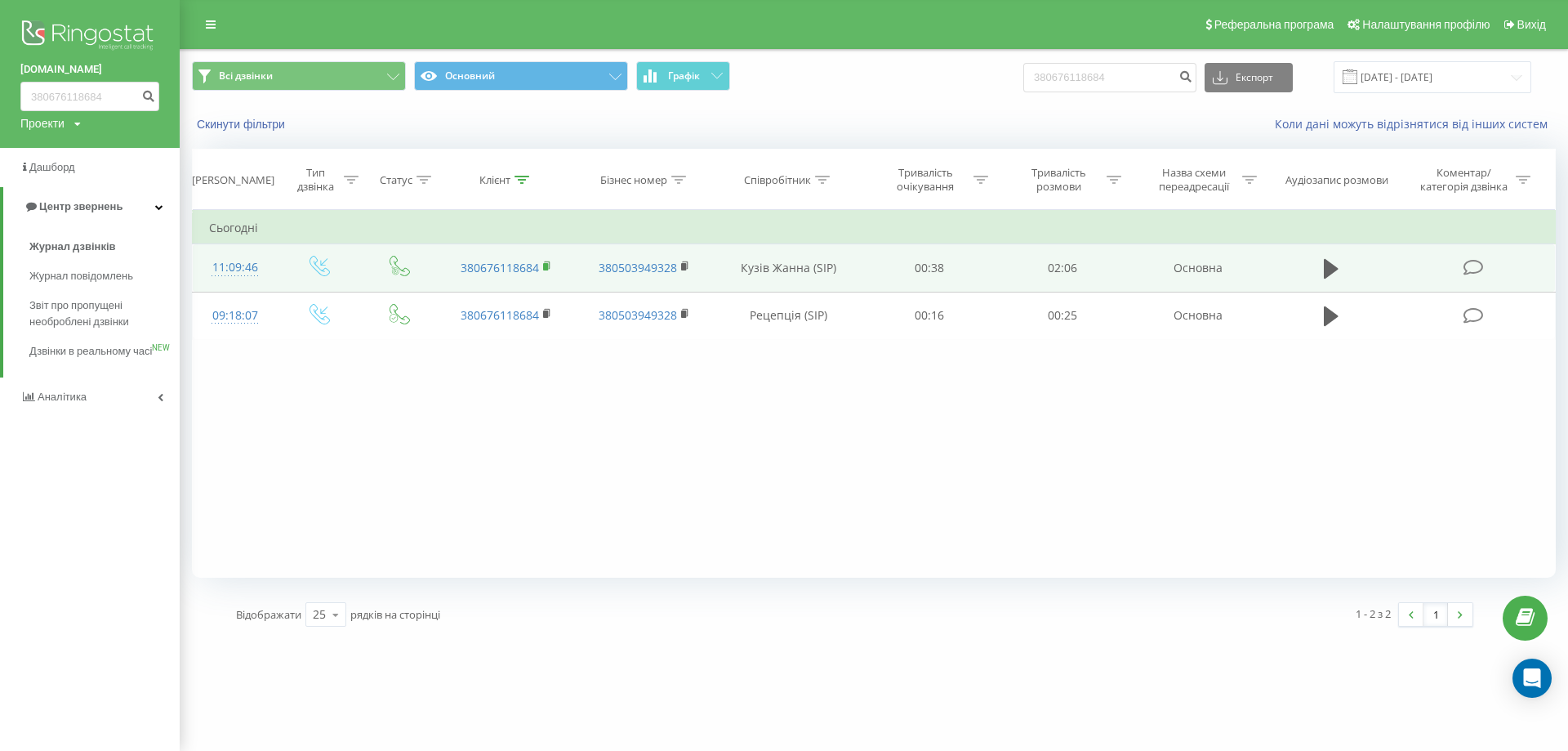
click at [546, 266] on rect at bounding box center [546, 267] width 5 height 8
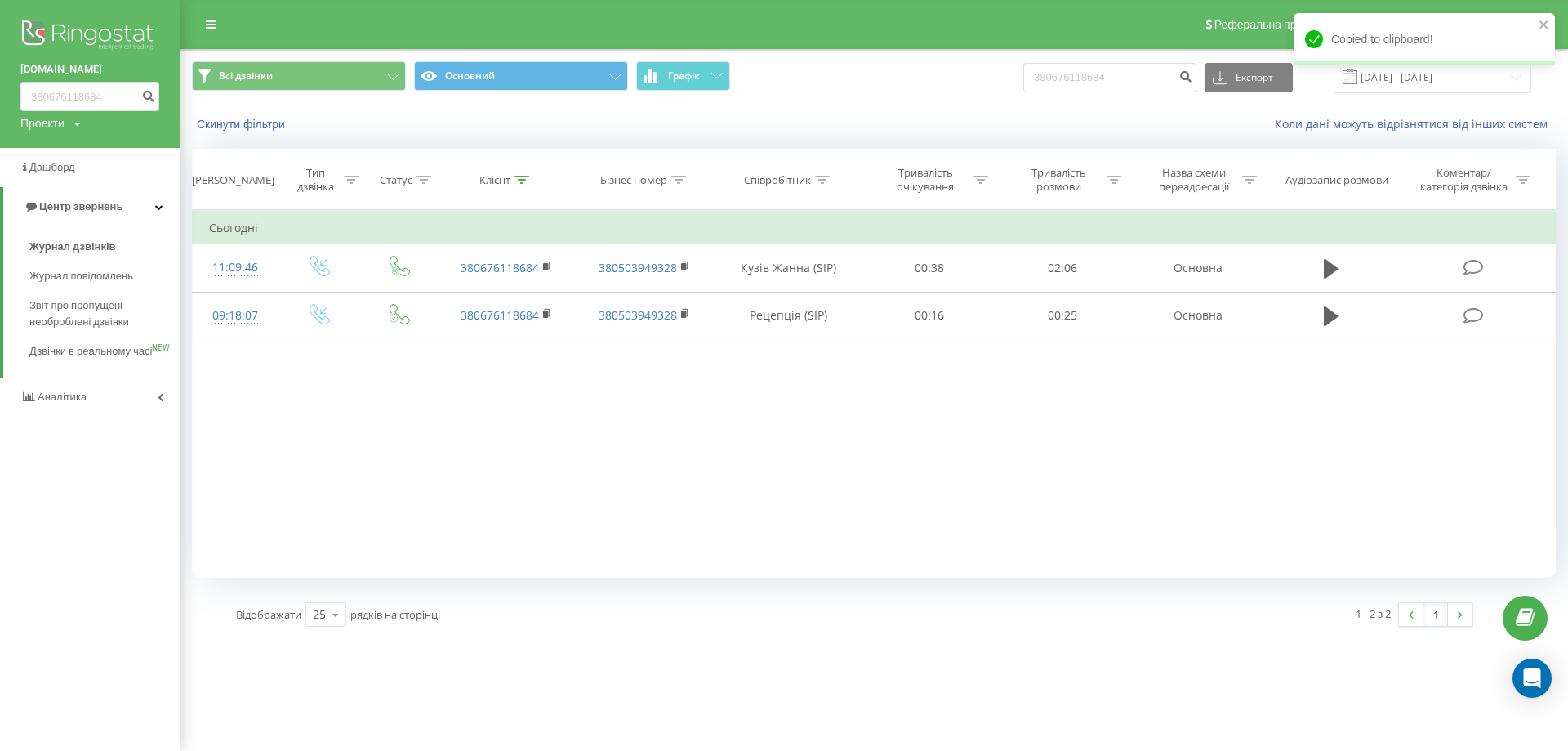
click at [74, 30] on img at bounding box center [90, 36] width 139 height 41
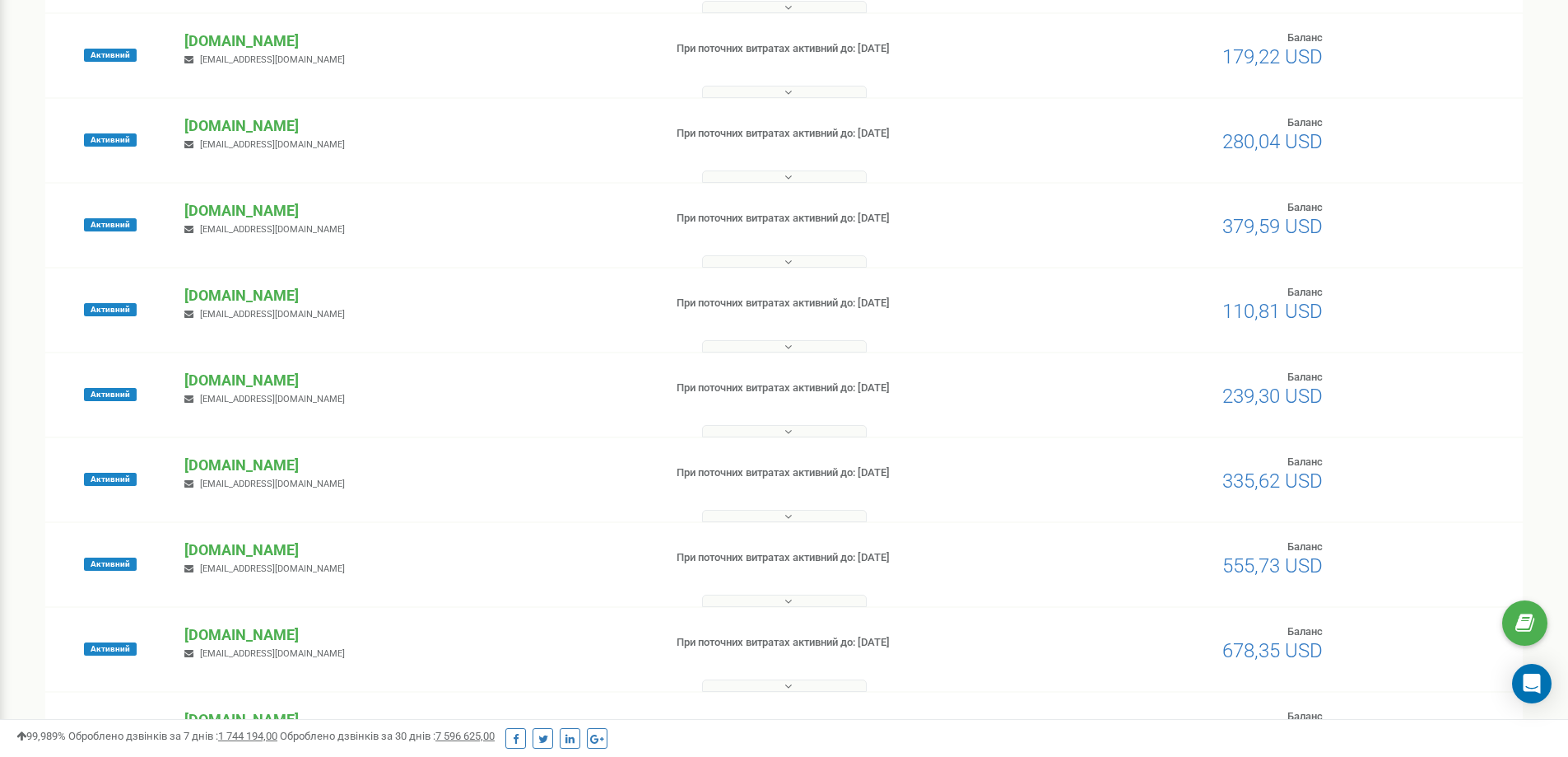
scroll to position [247, 0]
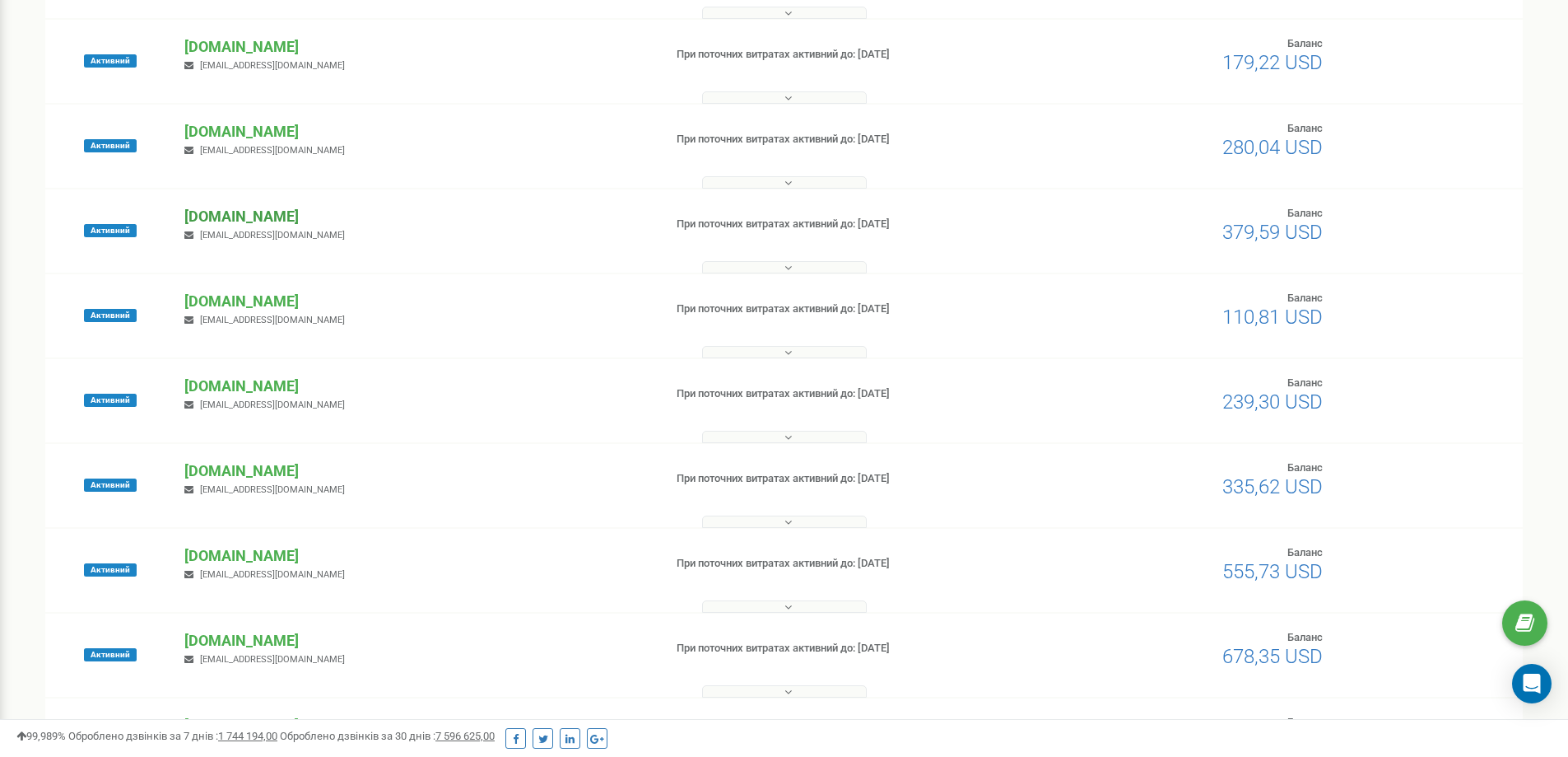
click at [263, 221] on p "[DOMAIN_NAME]" at bounding box center [416, 216] width 465 height 21
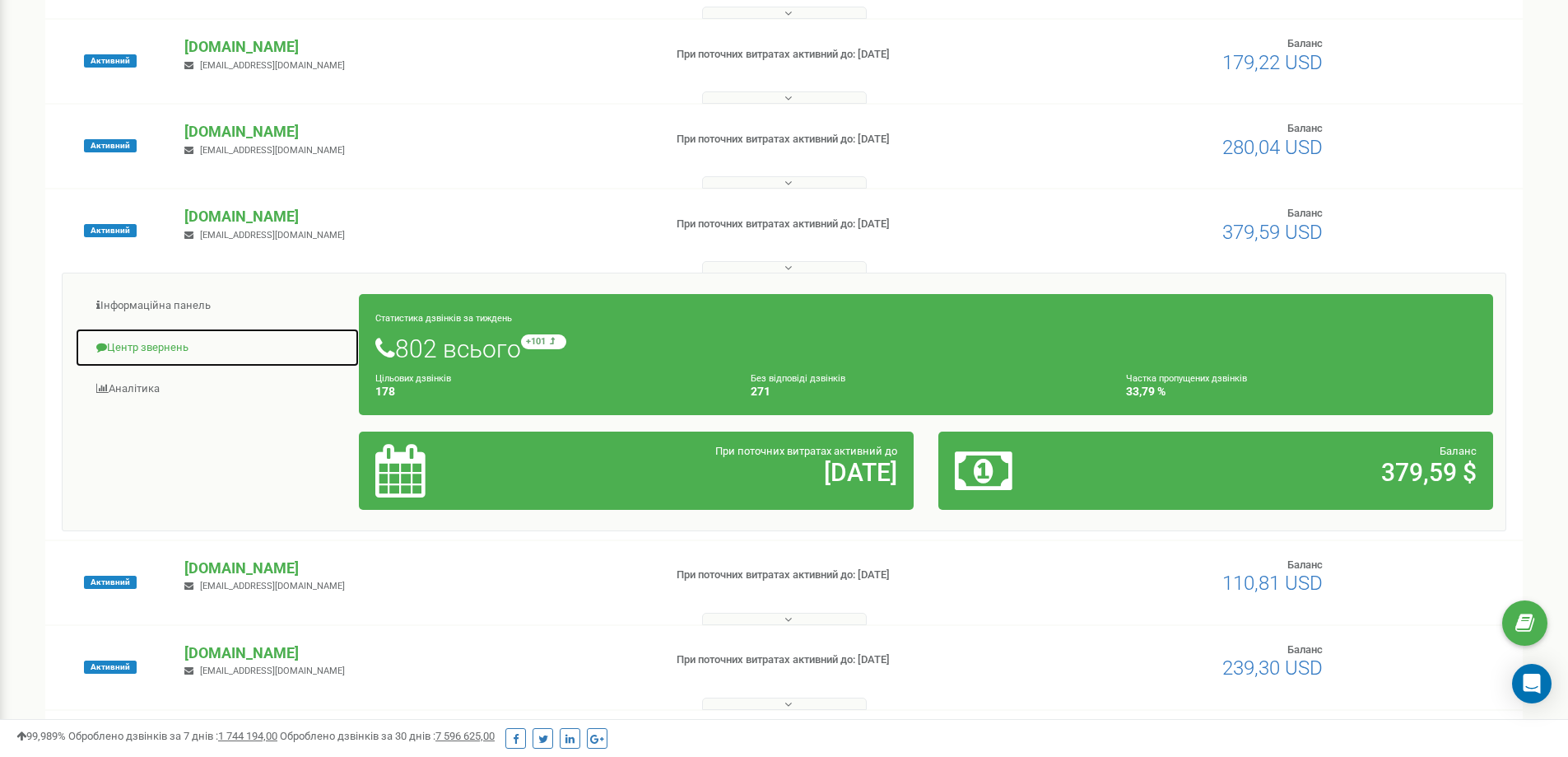
click at [183, 347] on link "Центр звернень" at bounding box center [218, 347] width 285 height 40
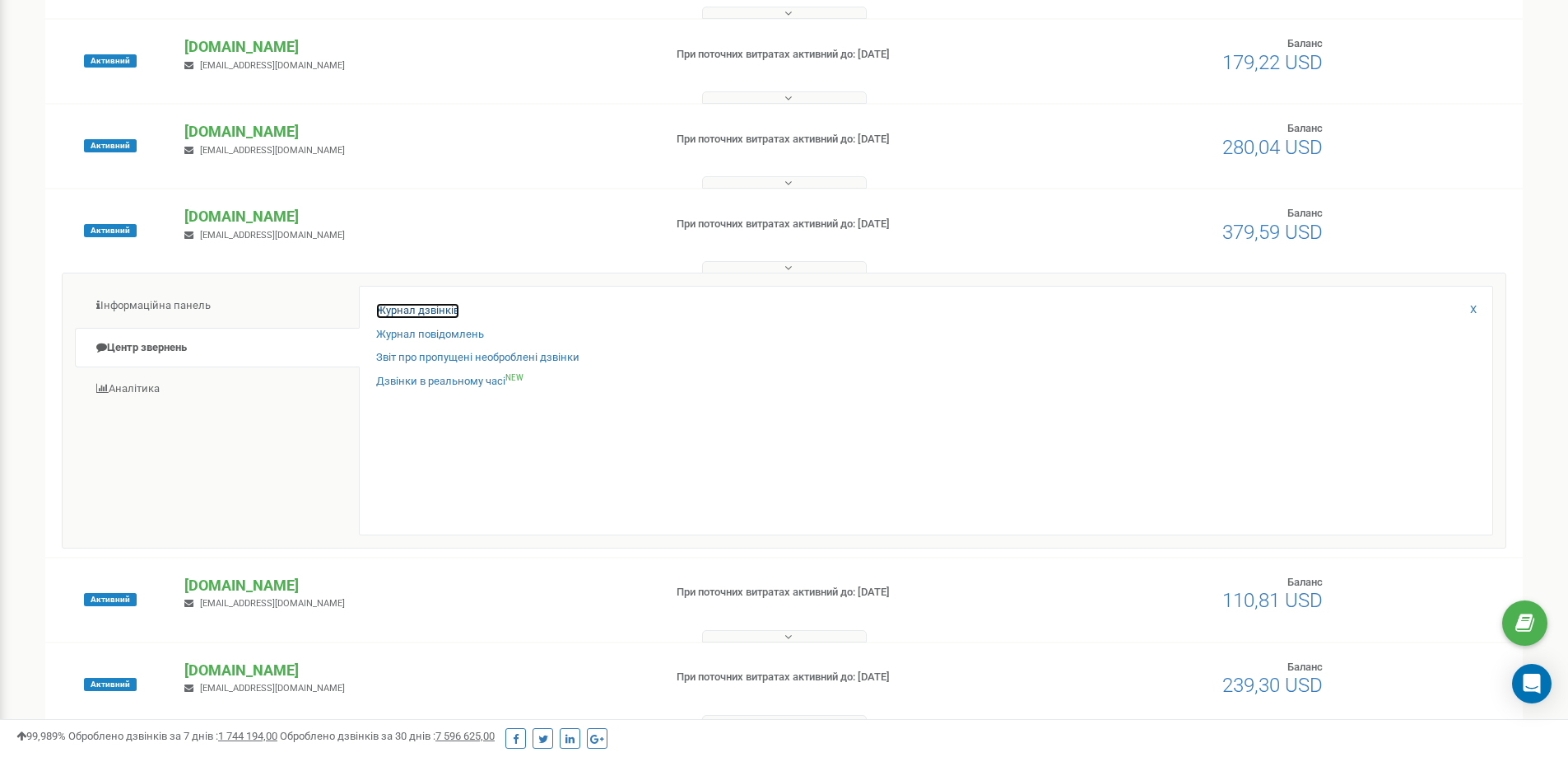
click at [427, 310] on link "Журнал дзвінків" at bounding box center [417, 311] width 83 height 15
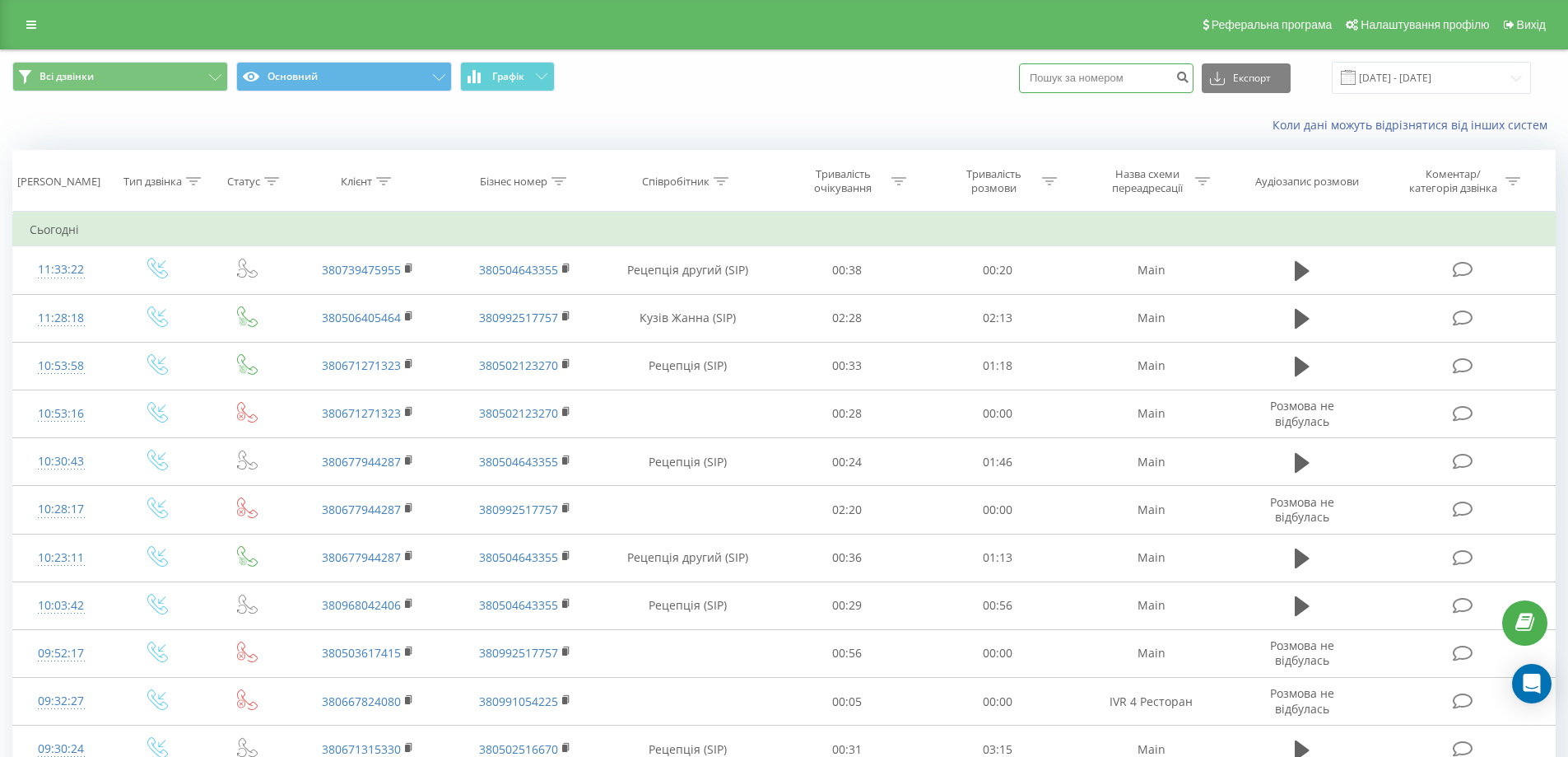
click at [1110, 77] on input at bounding box center [1106, 78] width 175 height 30
paste input "380676118684"
type input "380676118684"
click at [1189, 80] on icon "submit" at bounding box center [1182, 75] width 14 height 10
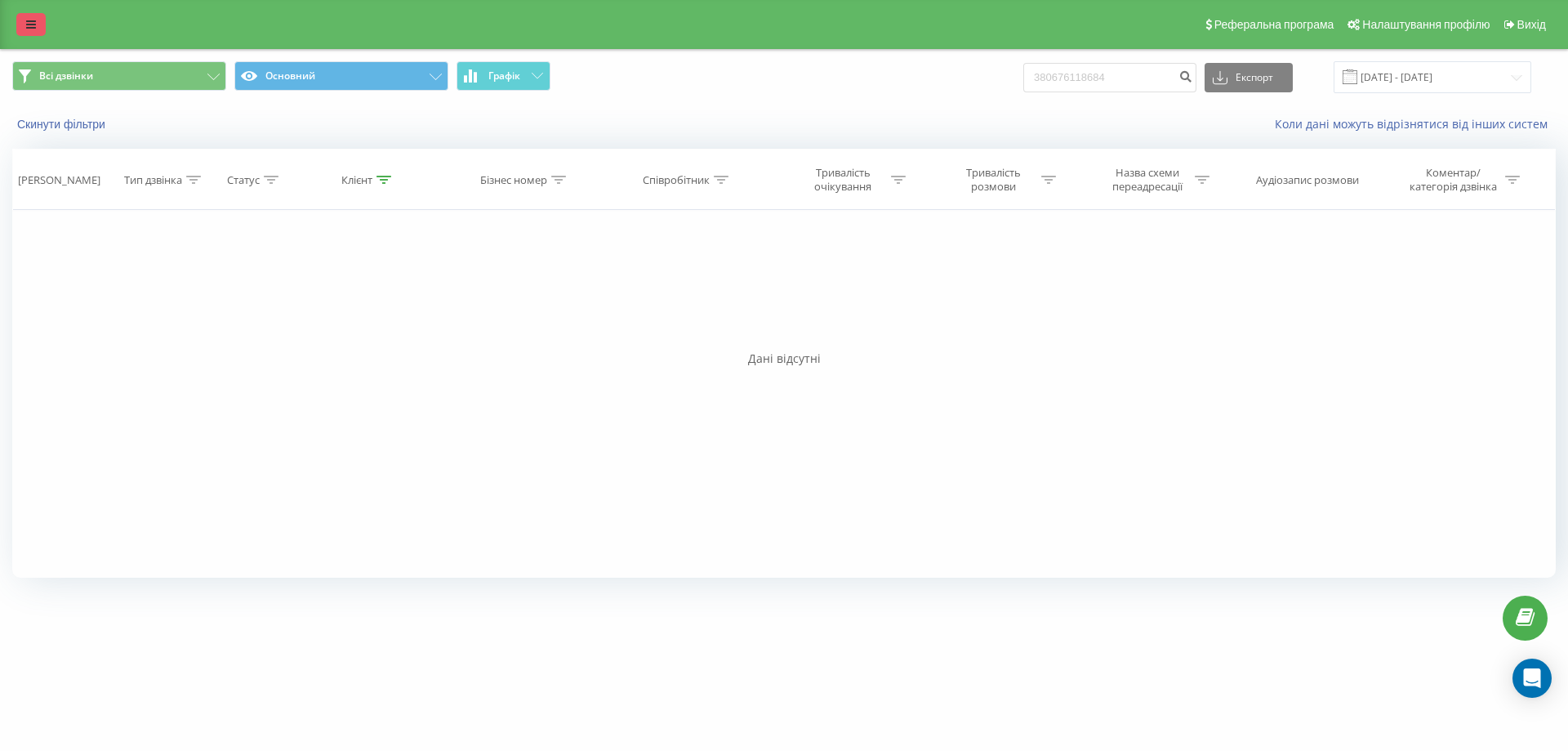
click at [30, 23] on icon at bounding box center [31, 25] width 10 height 12
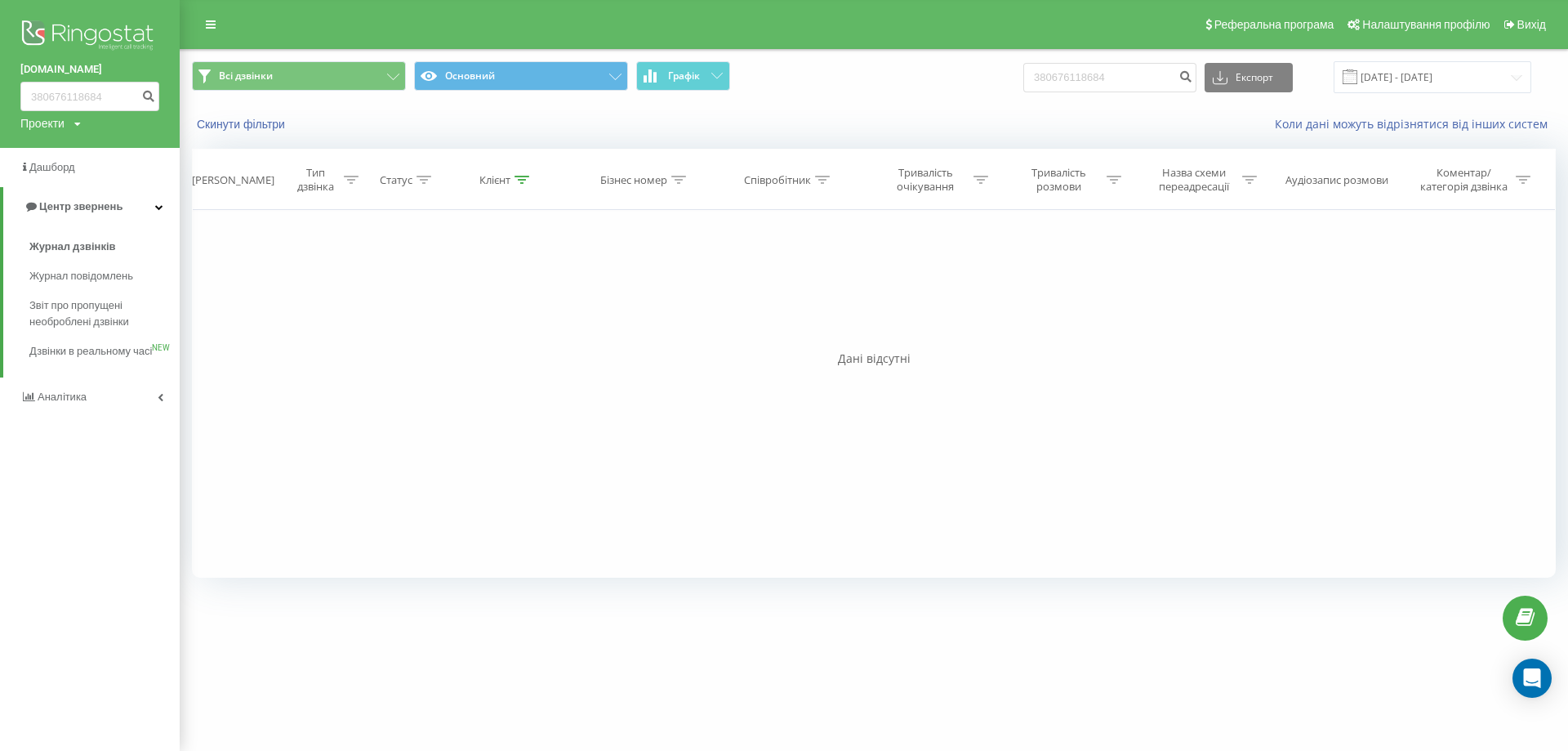
click at [95, 23] on img at bounding box center [90, 36] width 139 height 41
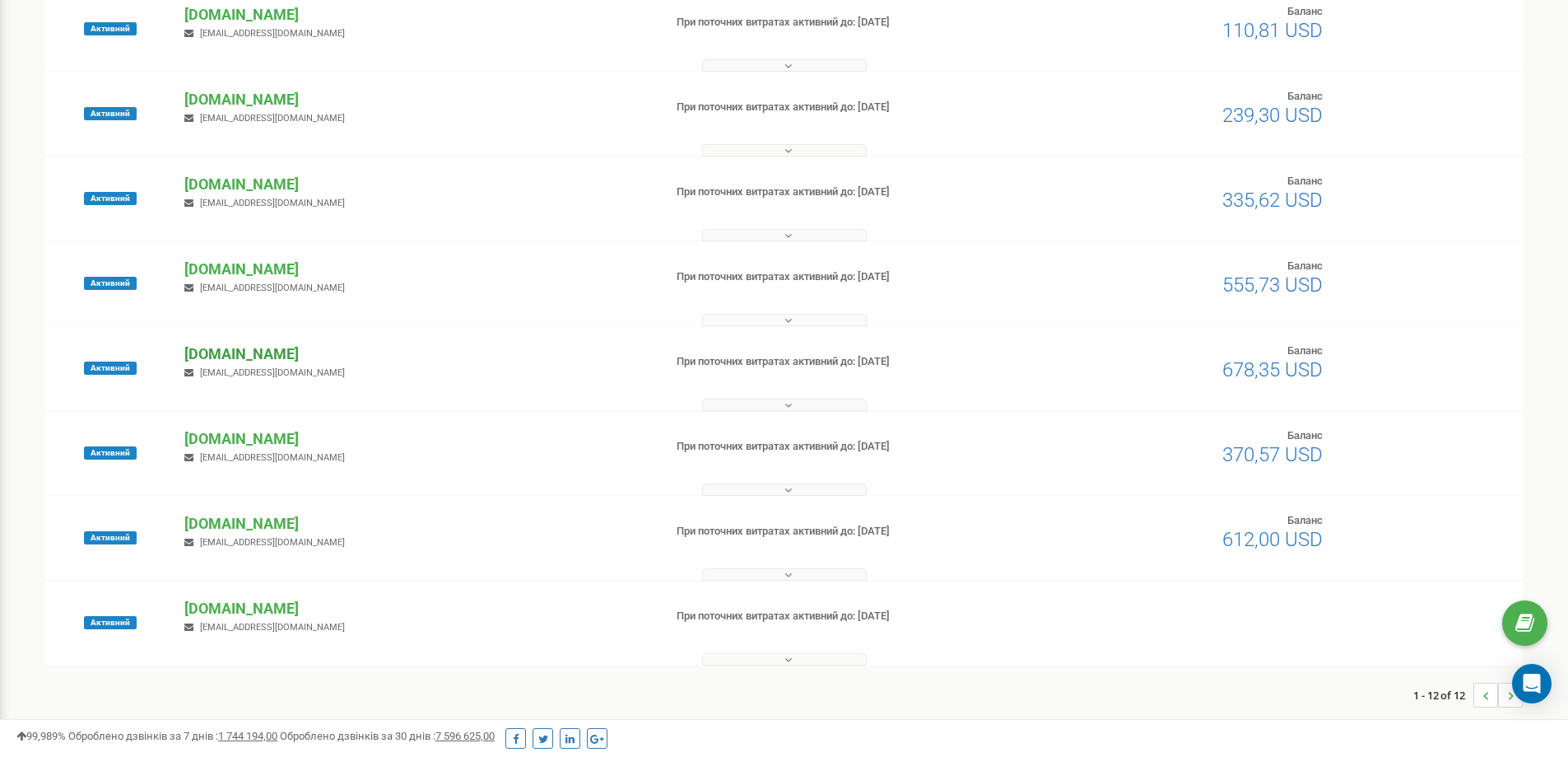
click at [222, 355] on p "[DOMAIN_NAME]" at bounding box center [416, 353] width 465 height 21
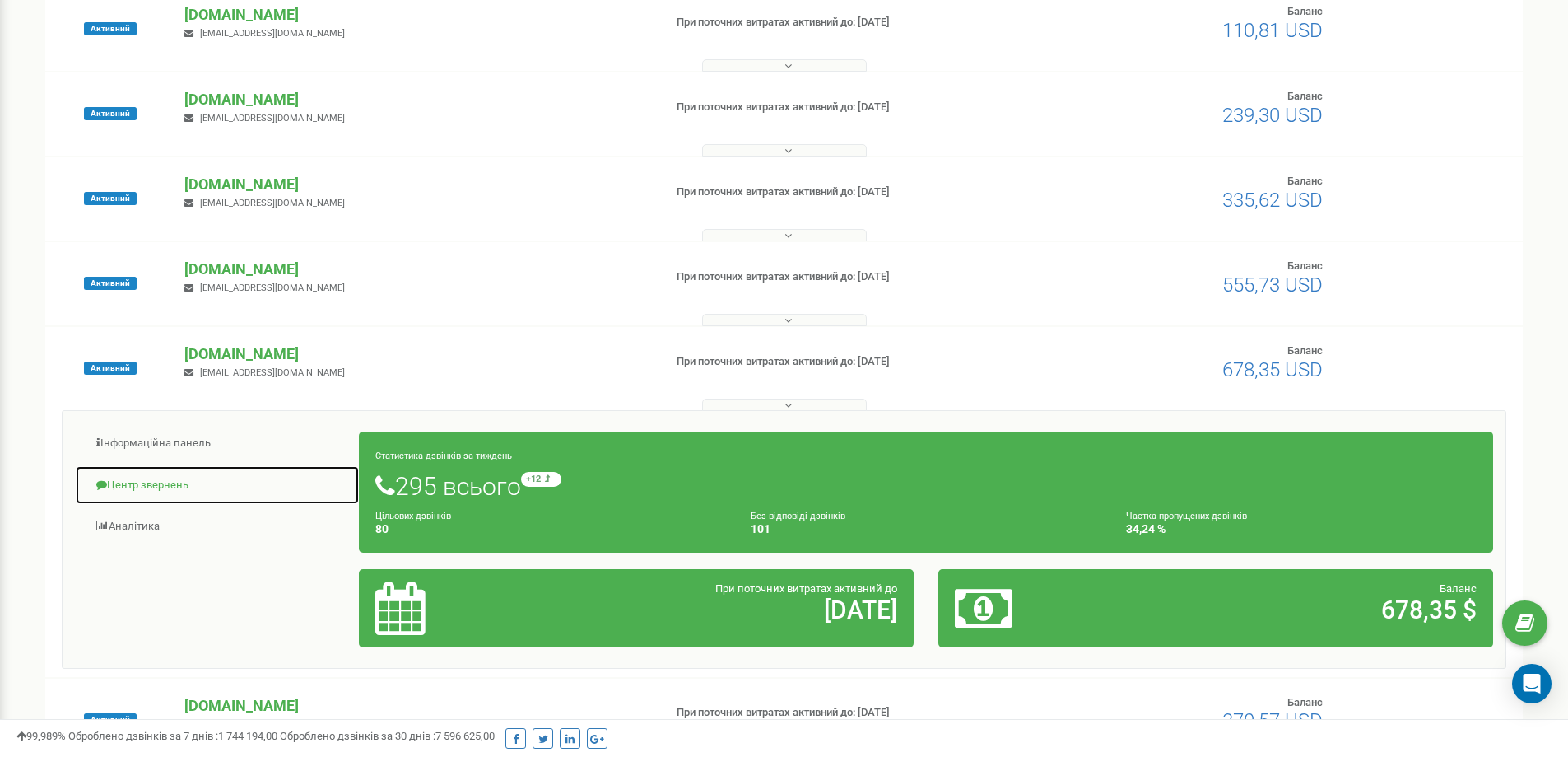
drag, startPoint x: 171, startPoint y: 485, endPoint x: 461, endPoint y: 426, distance: 295.9
click at [171, 486] on link "Центр звернень" at bounding box center [218, 485] width 285 height 40
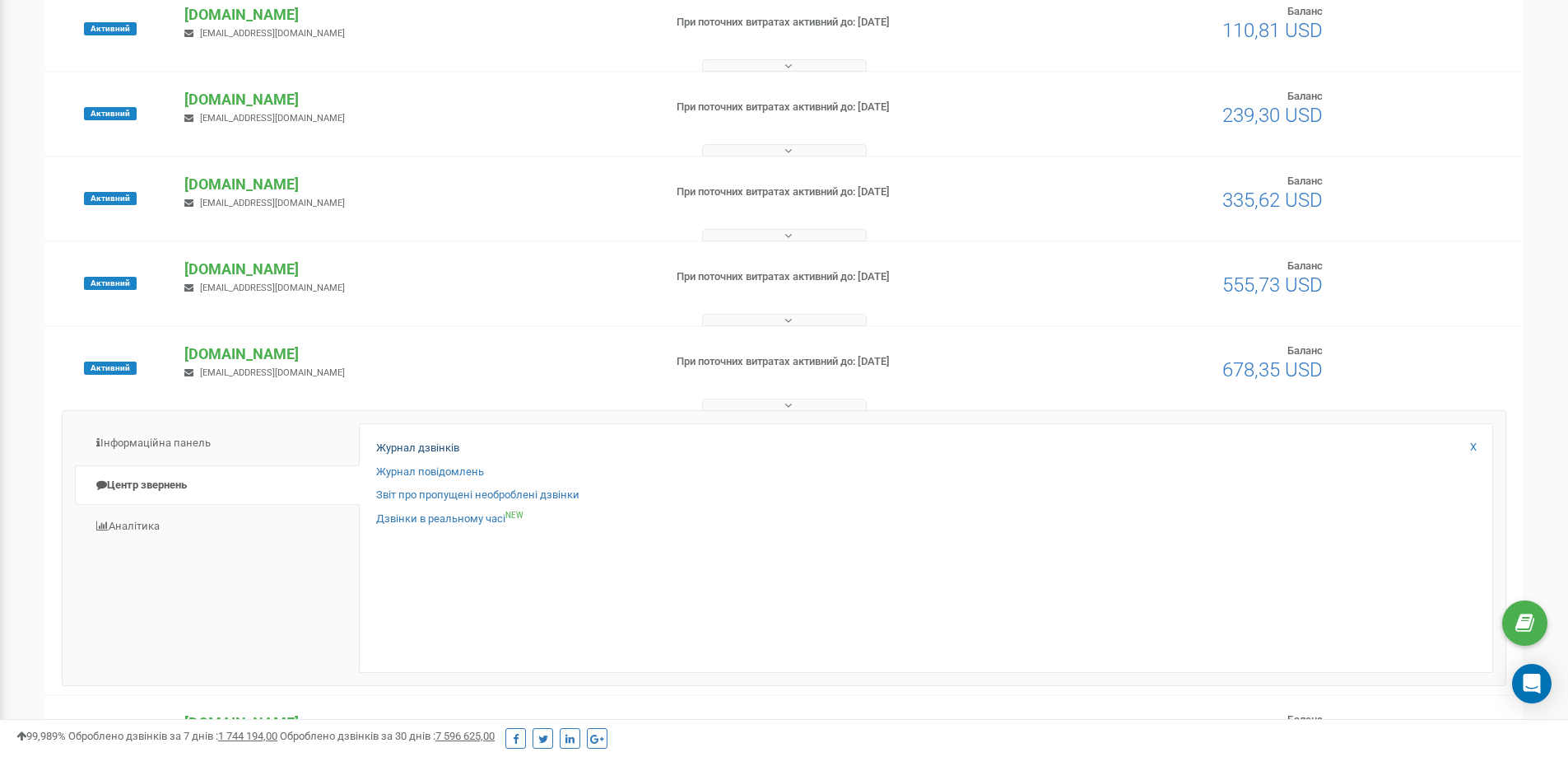
click at [450, 440] on div "Журнал дзвінків Журнал повідомлень Звіт про пропущені необроблені дзвінки Дзвін…" at bounding box center [926, 548] width 1135 height 249
click at [449, 442] on link "Журнал дзвінків" at bounding box center [417, 448] width 83 height 15
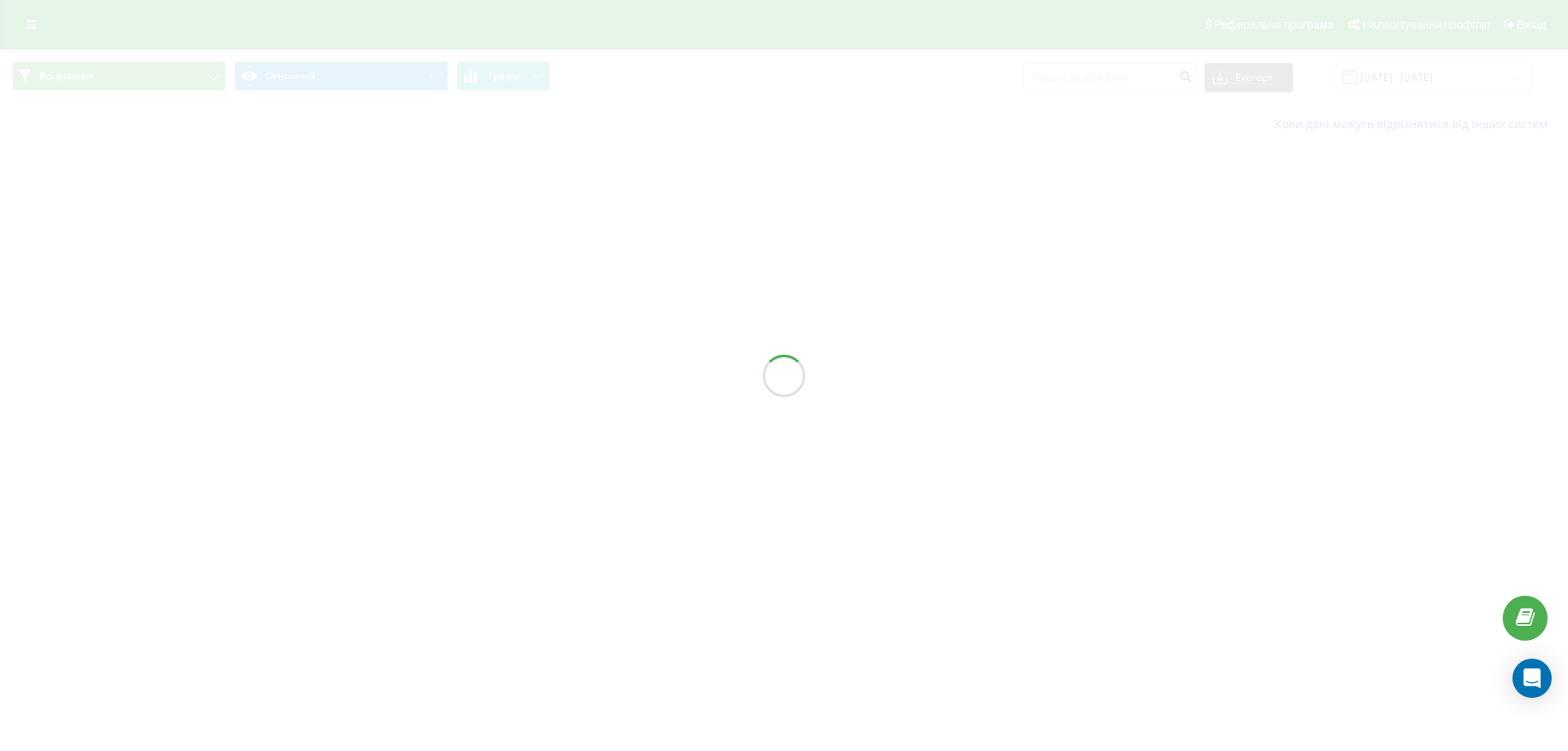
click at [1103, 83] on div at bounding box center [784, 375] width 1568 height 751
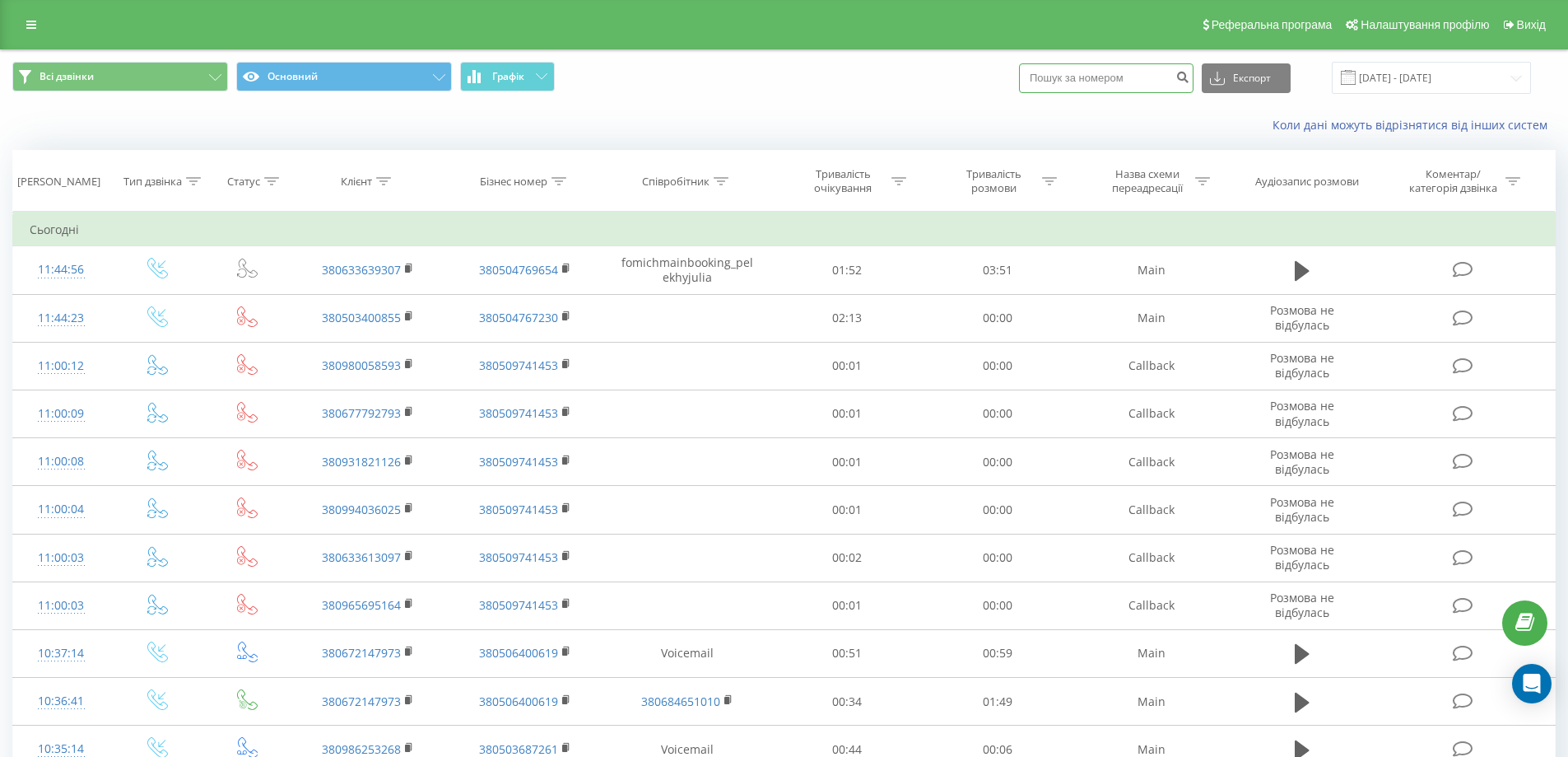
click at [1122, 79] on input at bounding box center [1106, 78] width 175 height 30
paste input "380676118684"
type input "380676118684"
click at [1189, 79] on icon "submit" at bounding box center [1182, 75] width 14 height 10
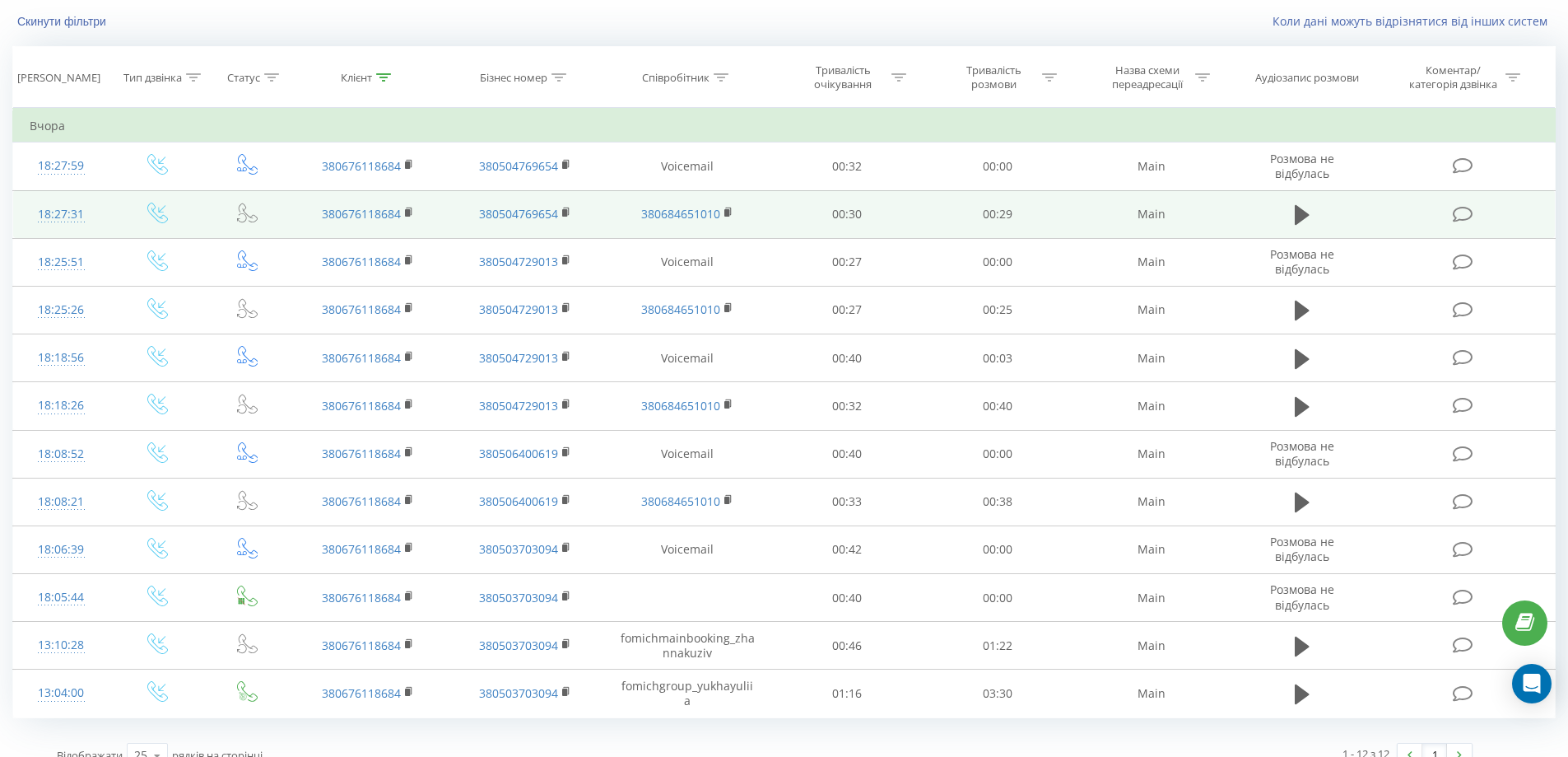
scroll to position [127, 0]
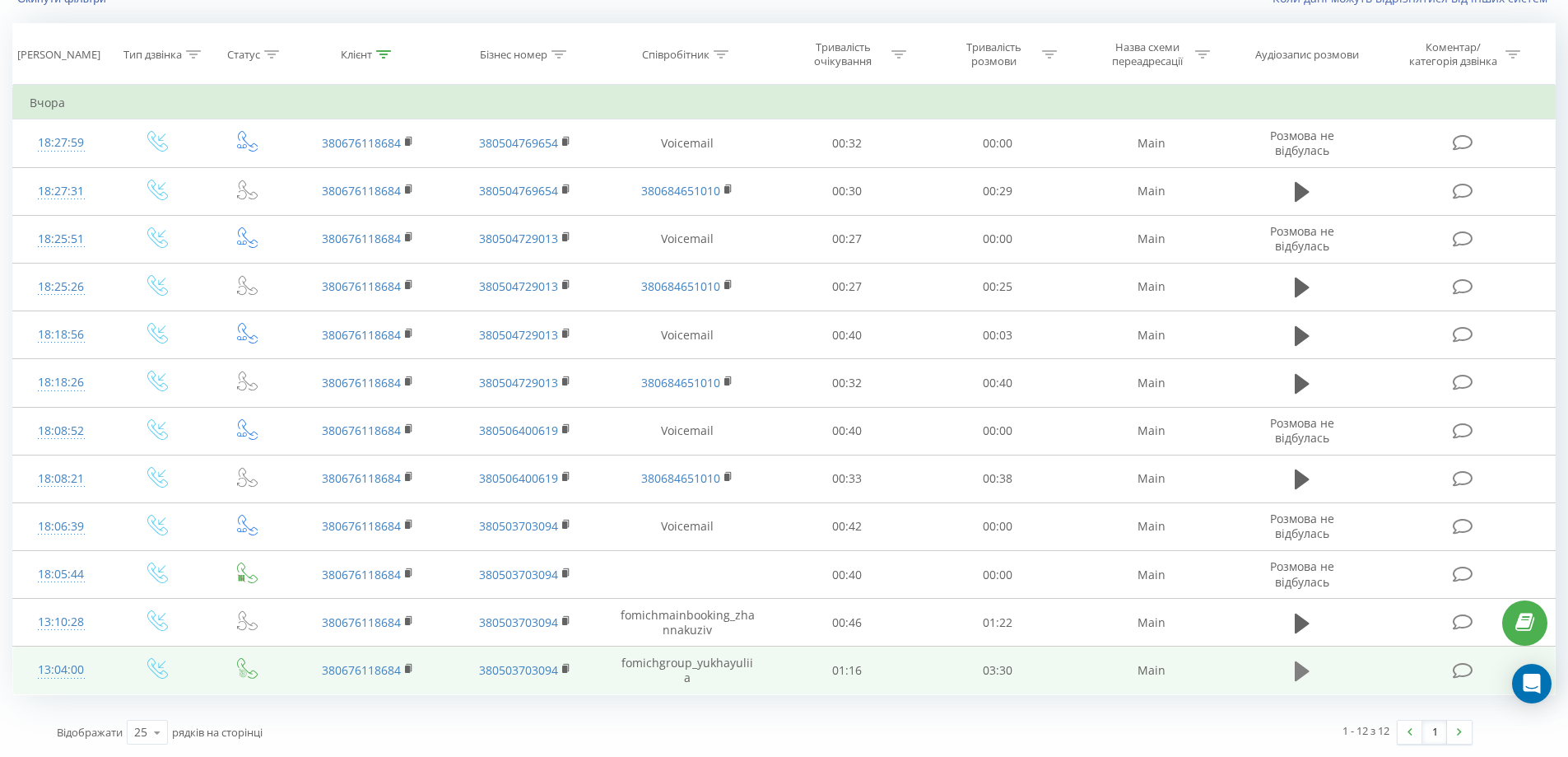
click at [1300, 665] on icon at bounding box center [1302, 671] width 15 height 20
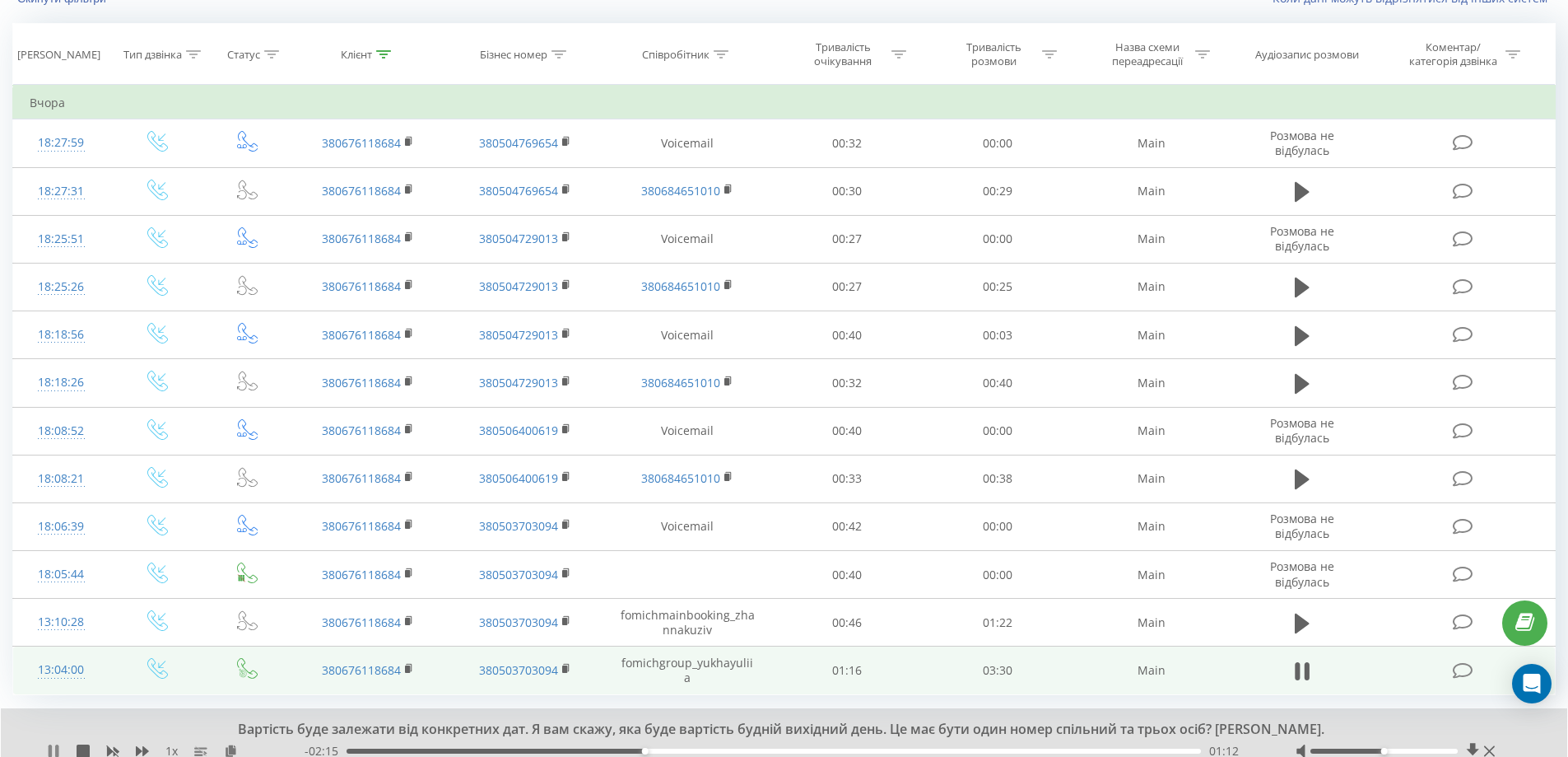
click at [54, 744] on icon at bounding box center [53, 750] width 13 height 13
click at [50, 744] on icon at bounding box center [53, 750] width 13 height 13
click at [50, 747] on icon at bounding box center [50, 750] width 3 height 13
click at [50, 752] on icon at bounding box center [54, 750] width 10 height 13
click at [47, 744] on icon at bounding box center [53, 750] width 13 height 13
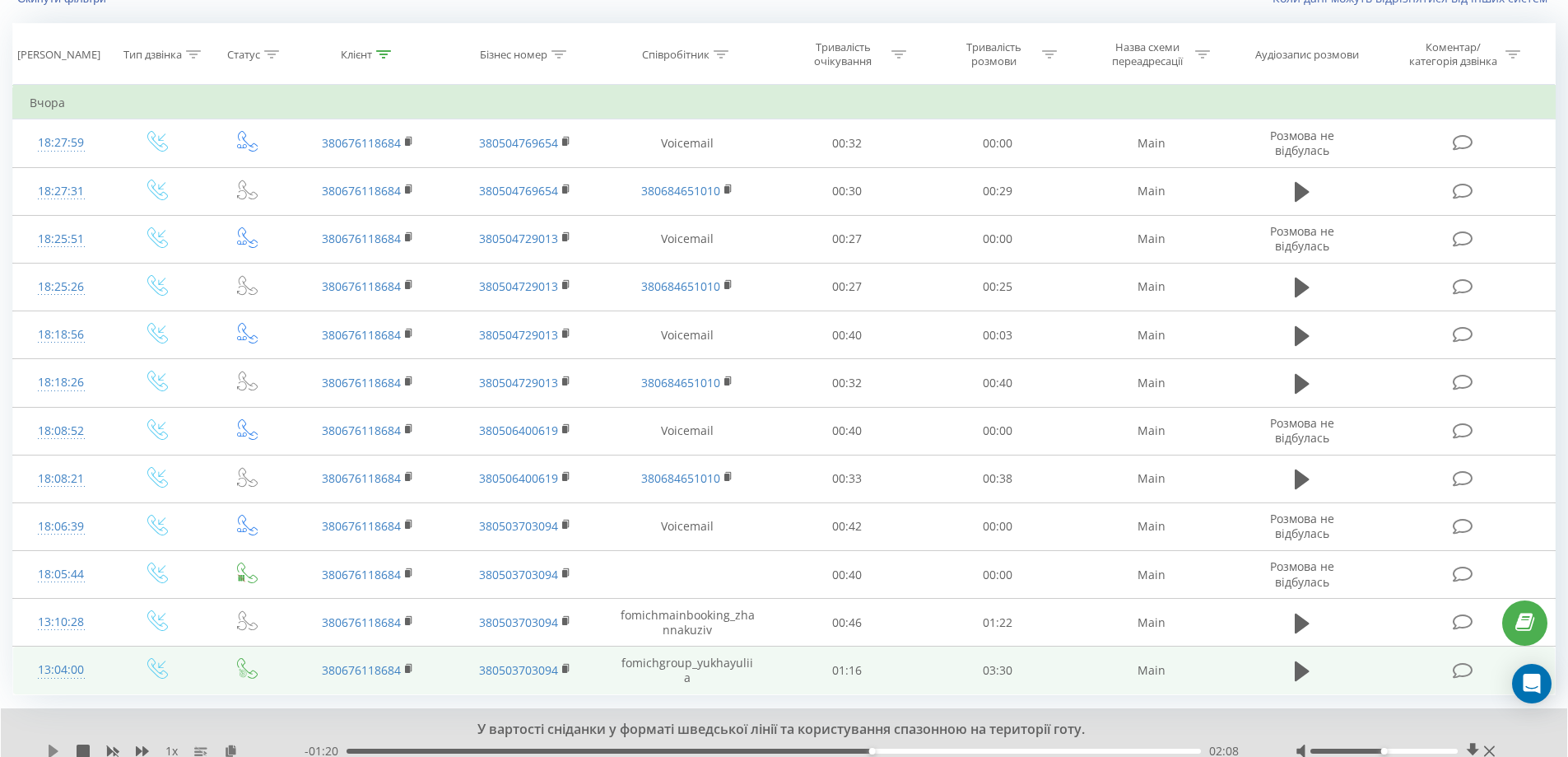
click at [47, 748] on icon at bounding box center [53, 750] width 13 height 13
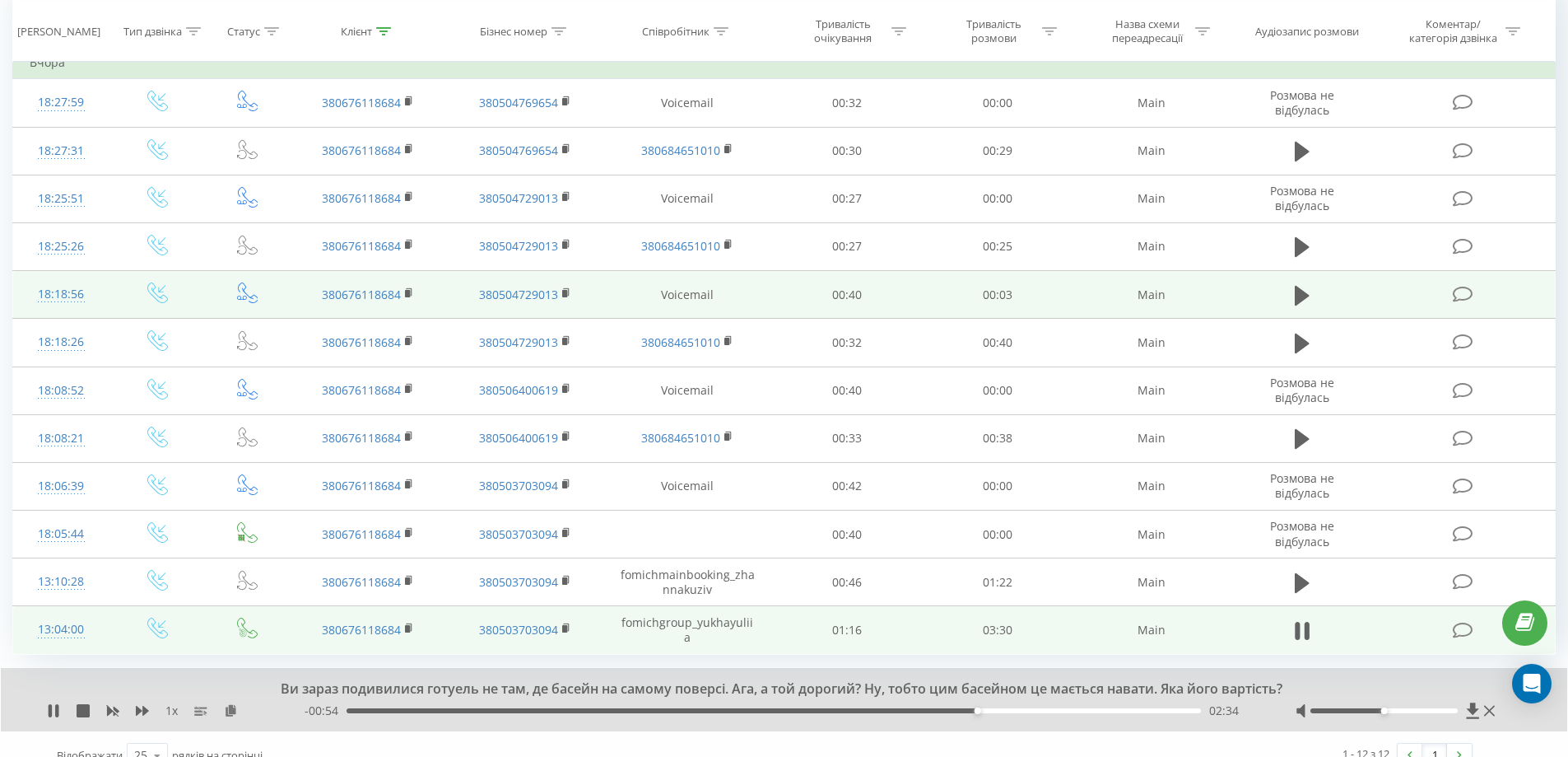
scroll to position [190, 0]
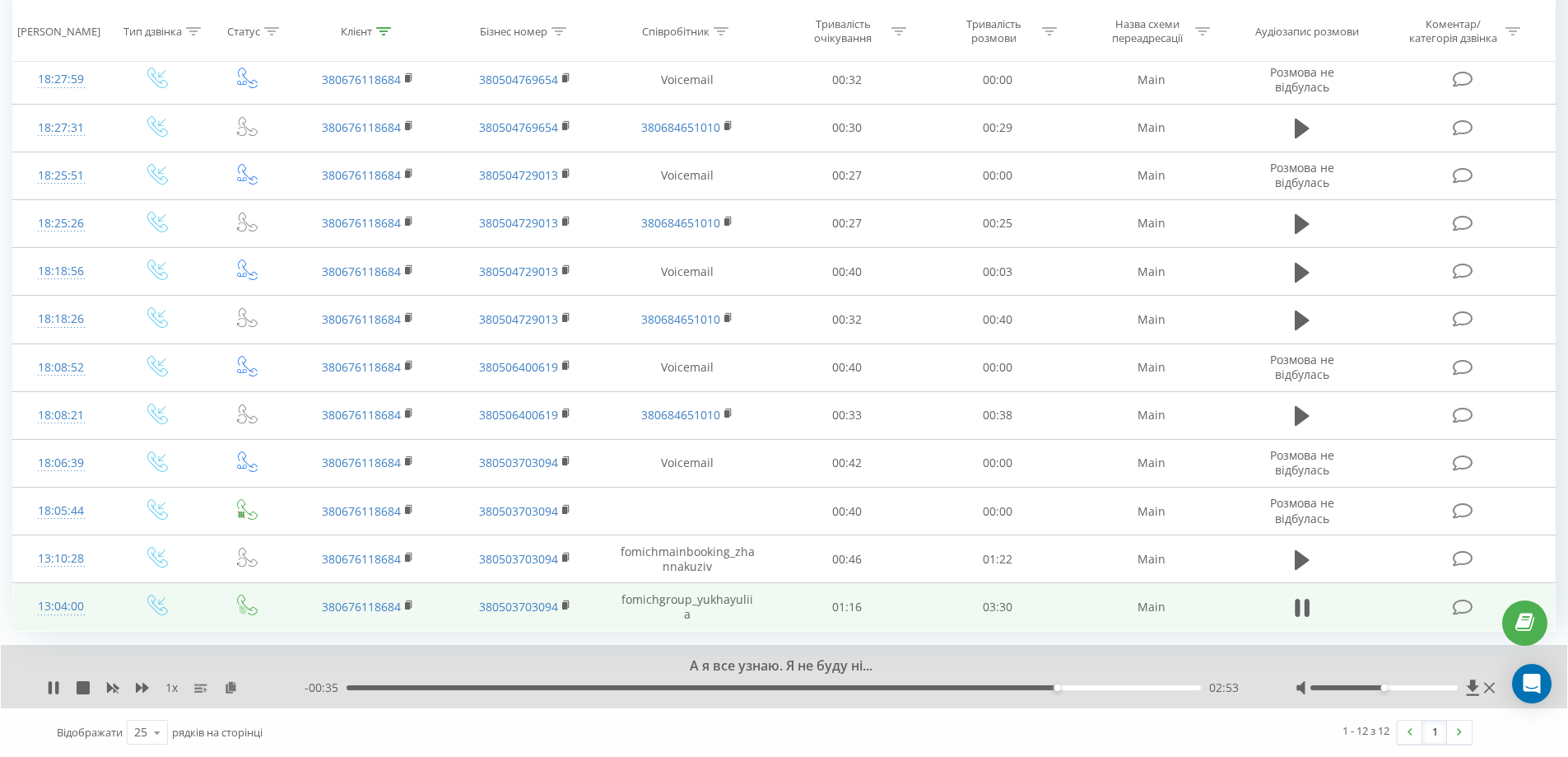
click at [1066, 707] on div "А я все узнаю. Я не буду ні... 1 x - 00:35 02:53 02:53" at bounding box center [784, 676] width 1566 height 63
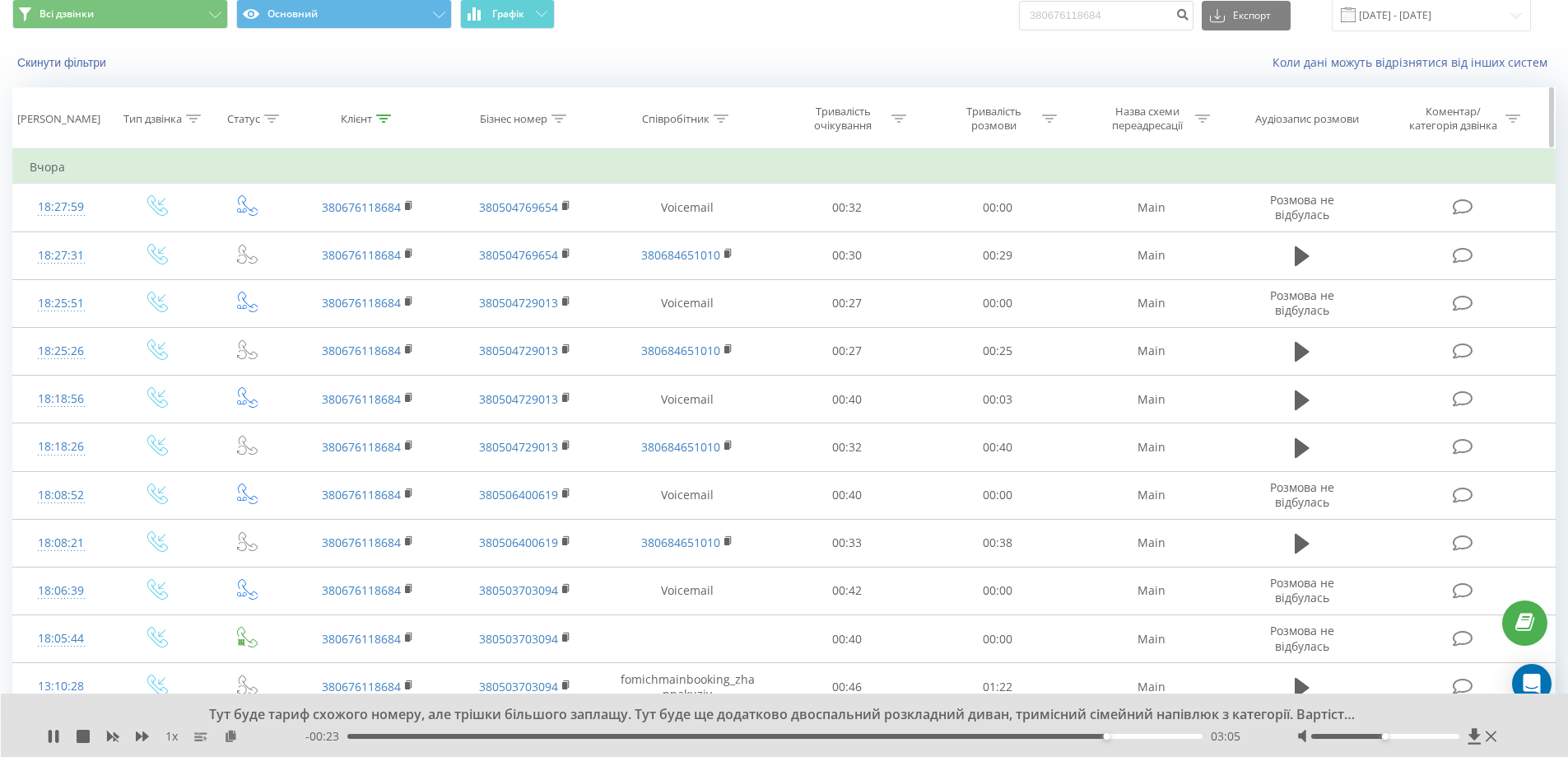
scroll to position [0, 0]
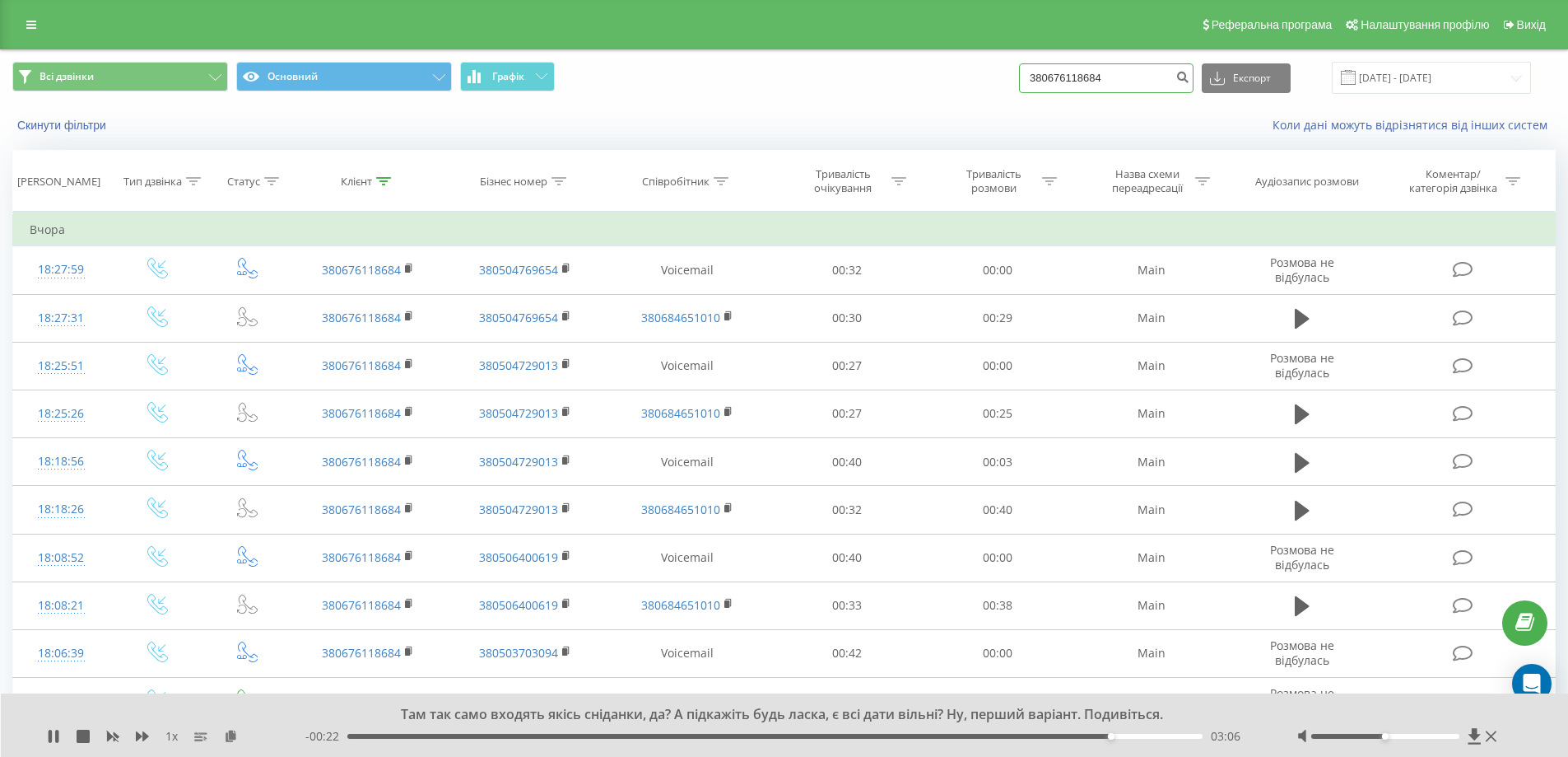
drag, startPoint x: 1164, startPoint y: 69, endPoint x: 624, endPoint y: 71, distance: 540.0
click at [624, 71] on div "Всі дзвінки Основний Графік 380676118684 Експорт .csv .xls .xlsx 21.06.2025 - 2…" at bounding box center [783, 78] width 1543 height 32
click at [1185, 736] on div "03:16" at bounding box center [775, 737] width 856 height 5
drag, startPoint x: 31, startPoint y: 15, endPoint x: 35, endPoint y: 2, distance: 13.6
click at [32, 13] on link at bounding box center [31, 24] width 30 height 23
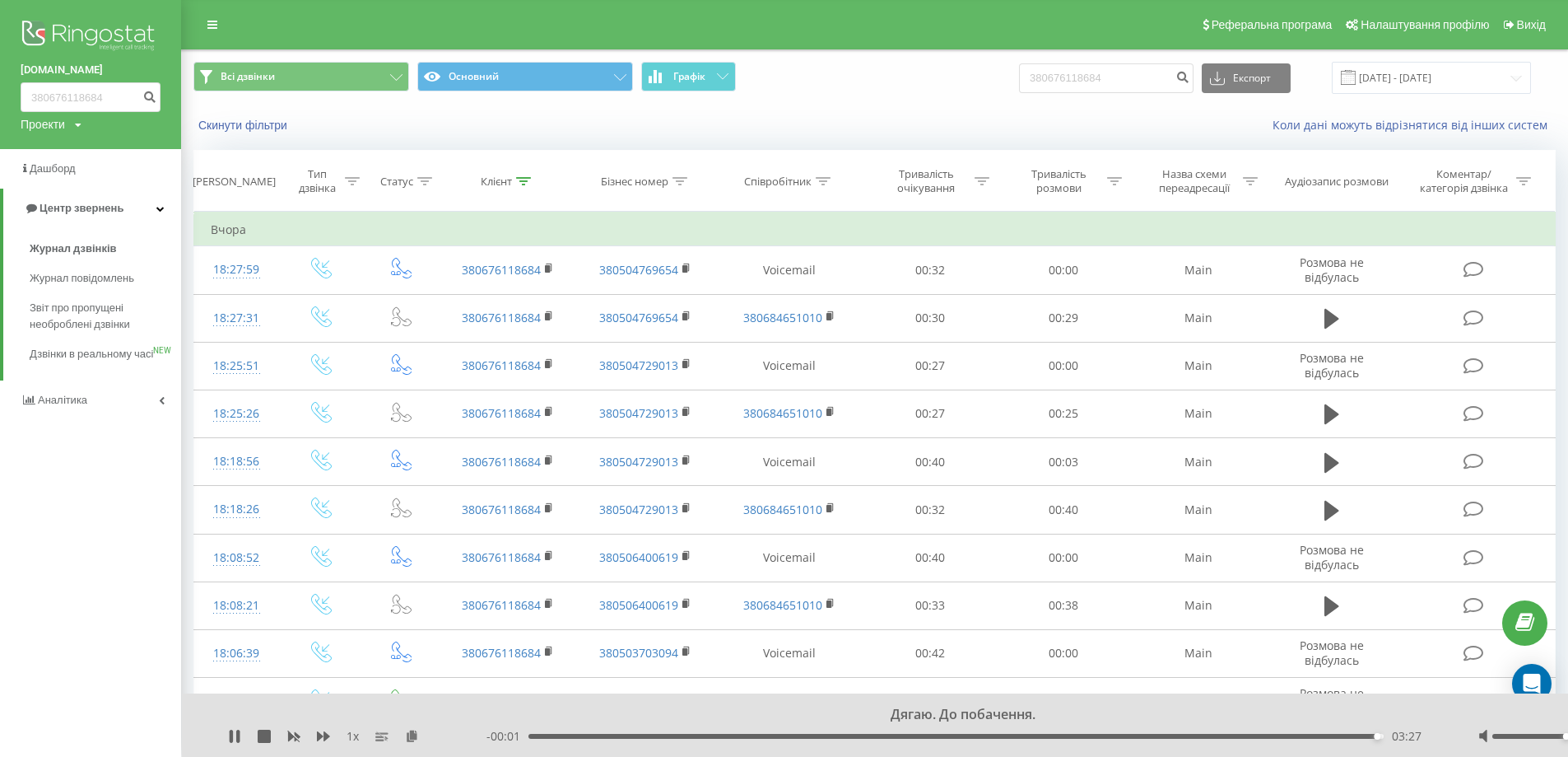
click at [90, 8] on div "fomich.ua 380676118684 Проекти fb-resort.com mk-resort.com hotel-twins.com fomi…" at bounding box center [90, 74] width 181 height 149
click at [103, 27] on img at bounding box center [90, 37] width 140 height 41
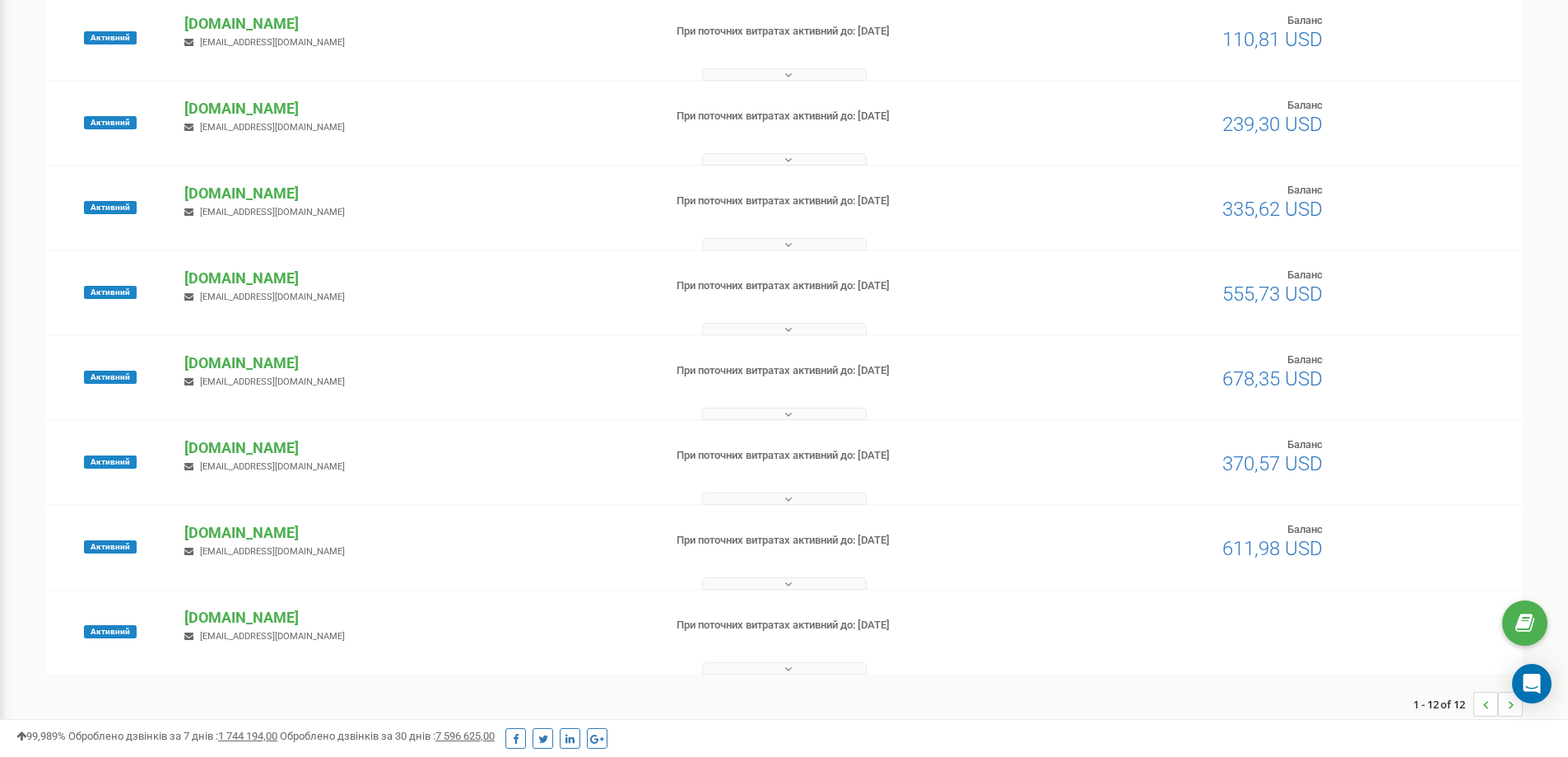
scroll to position [533, 0]
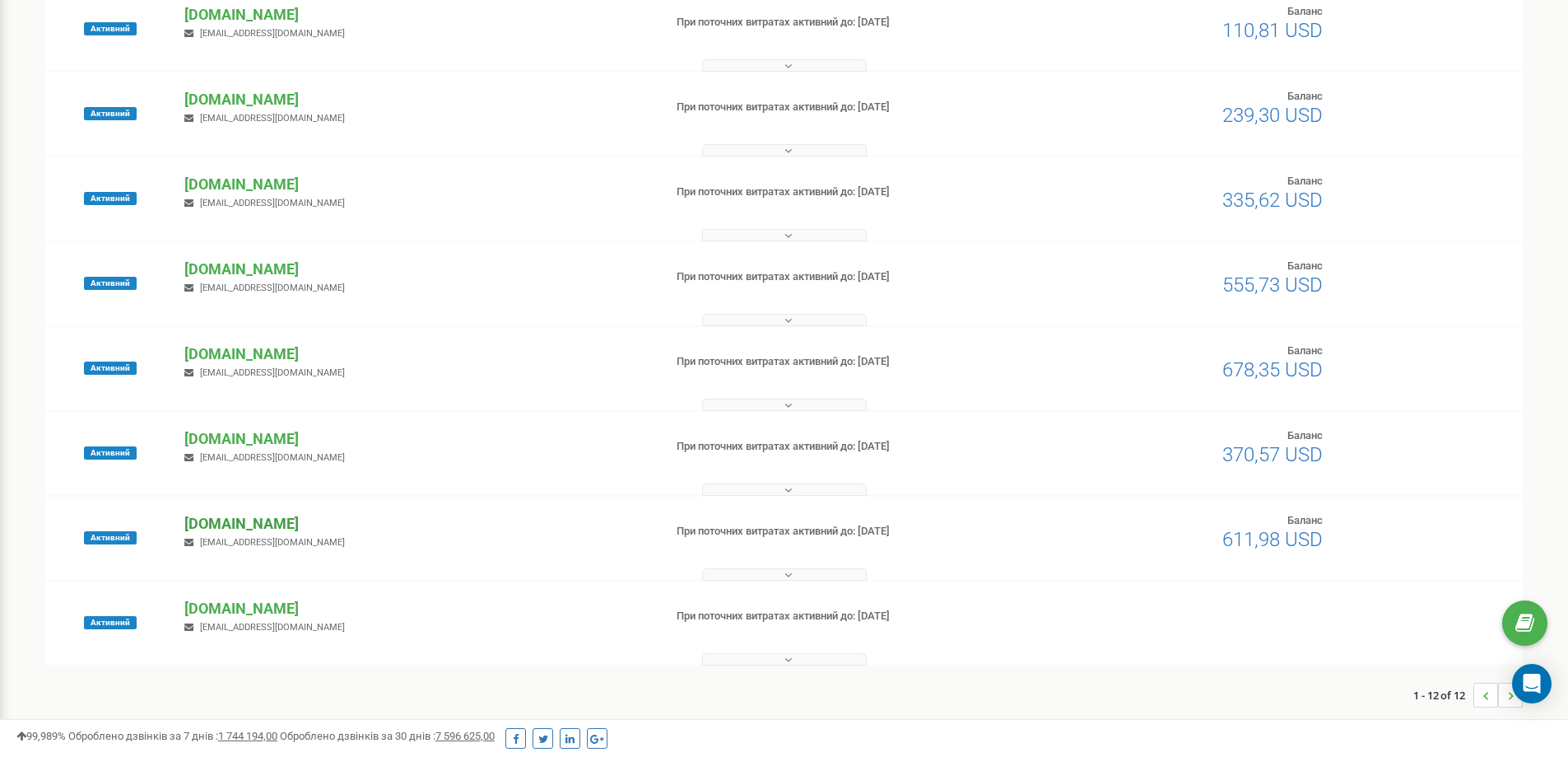
click at [289, 527] on p "[DOMAIN_NAME]" at bounding box center [416, 523] width 465 height 21
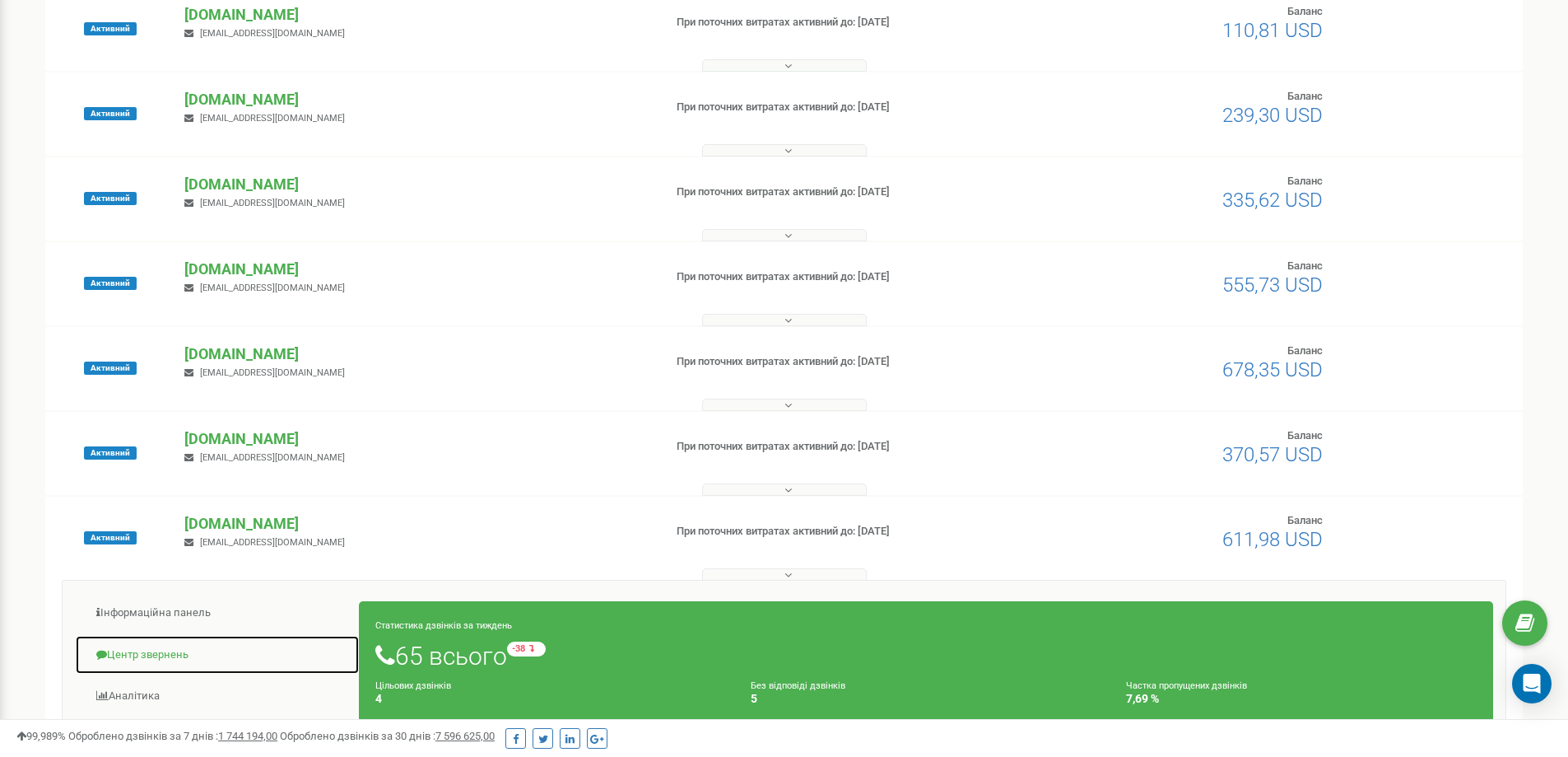
click at [177, 657] on link "Центр звернень" at bounding box center [218, 655] width 285 height 40
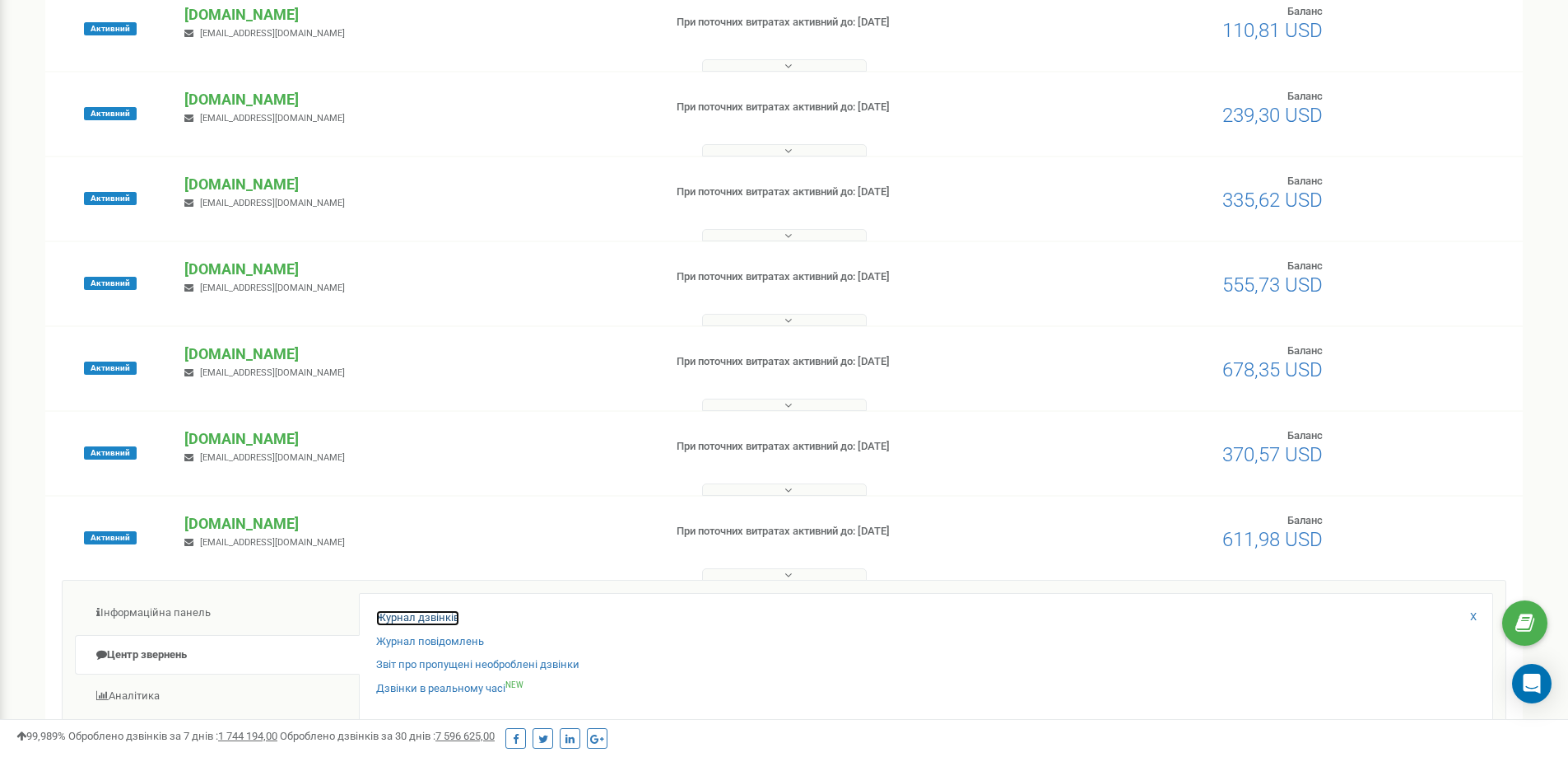
click at [408, 621] on link "Журнал дзвінків" at bounding box center [417, 618] width 83 height 15
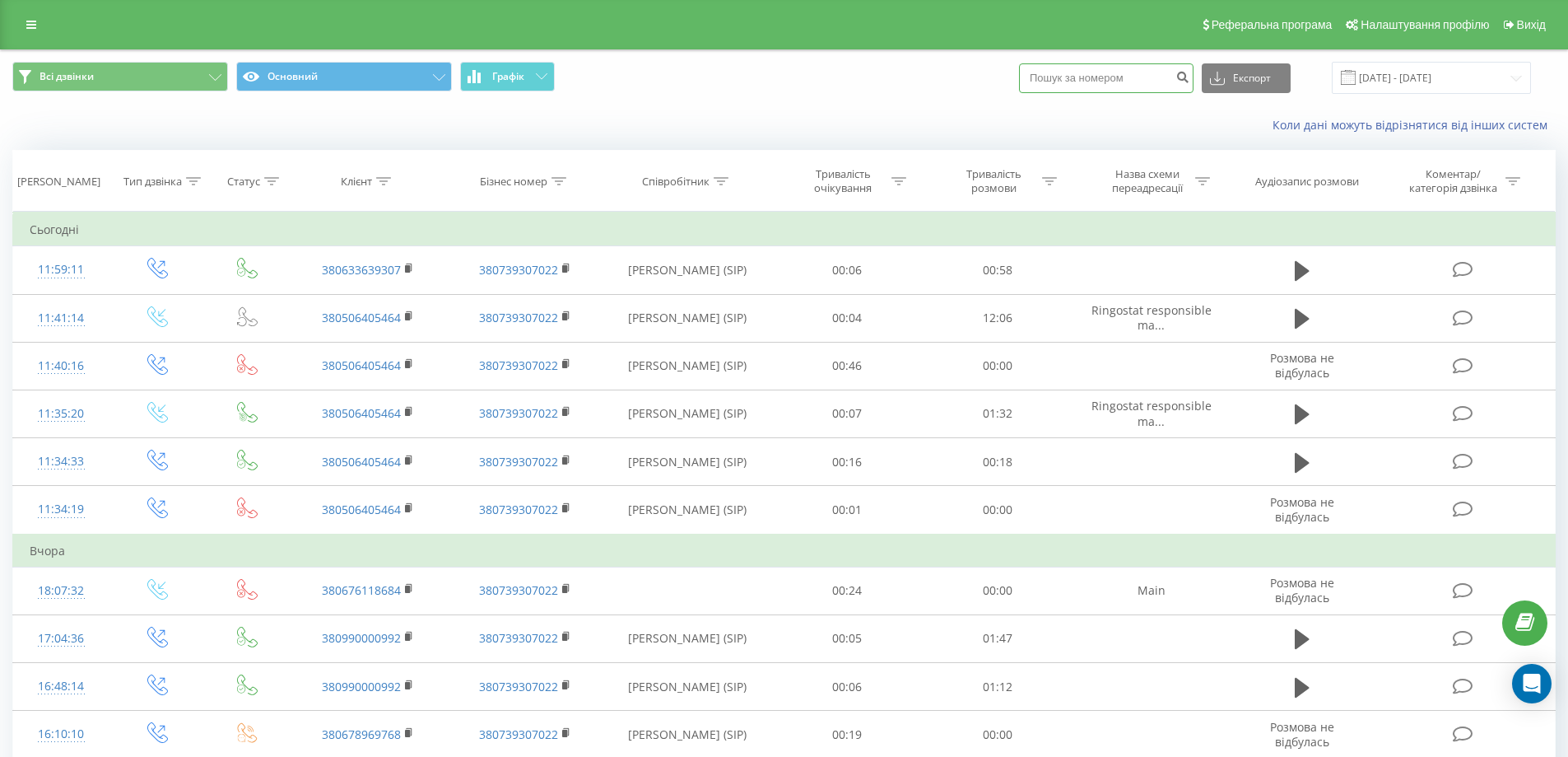
click at [1068, 76] on input at bounding box center [1106, 78] width 175 height 30
paste input "380676118684"
type input "380676118684"
click at [1189, 80] on icon "submit" at bounding box center [1182, 75] width 14 height 10
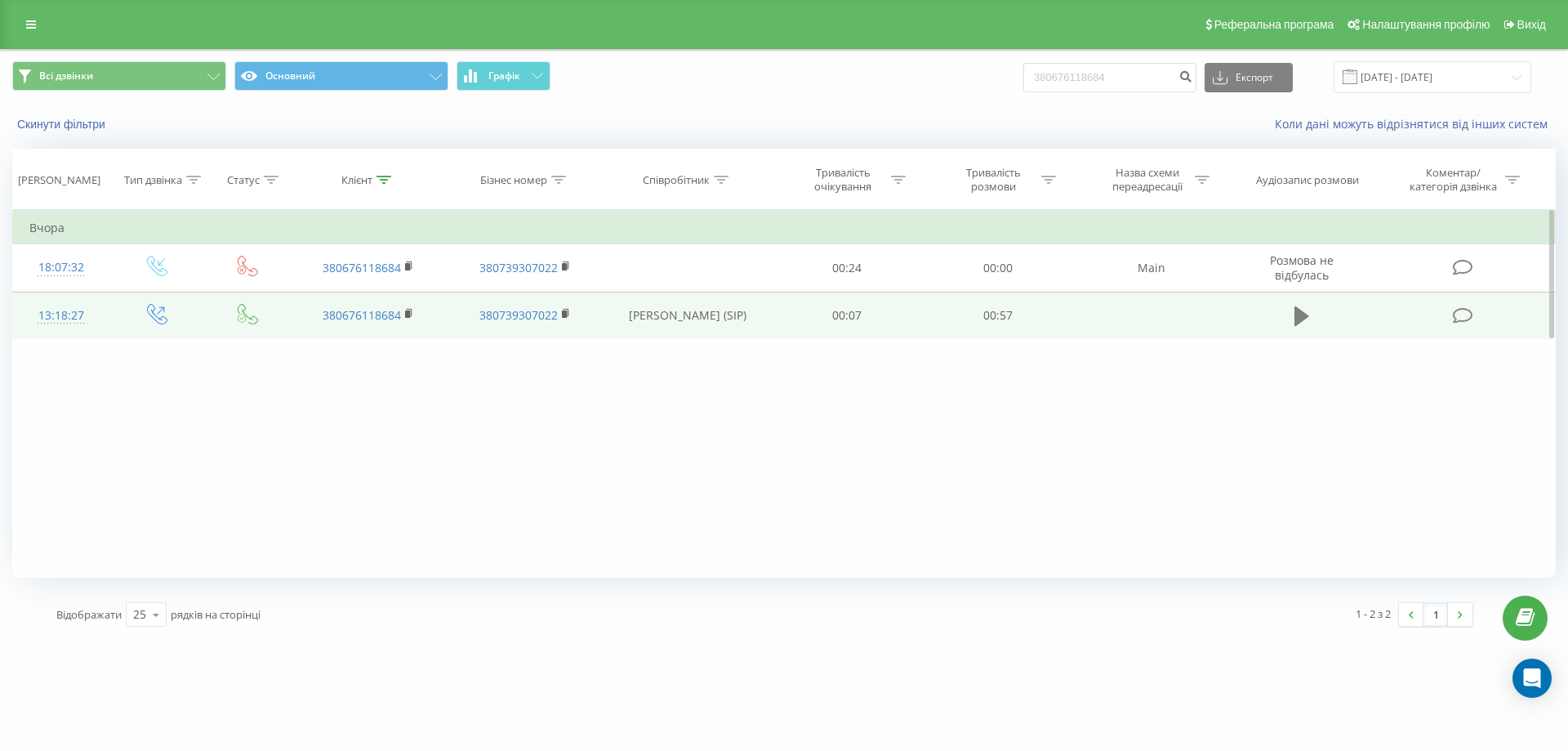
click at [1299, 321] on icon at bounding box center [1301, 316] width 14 height 19
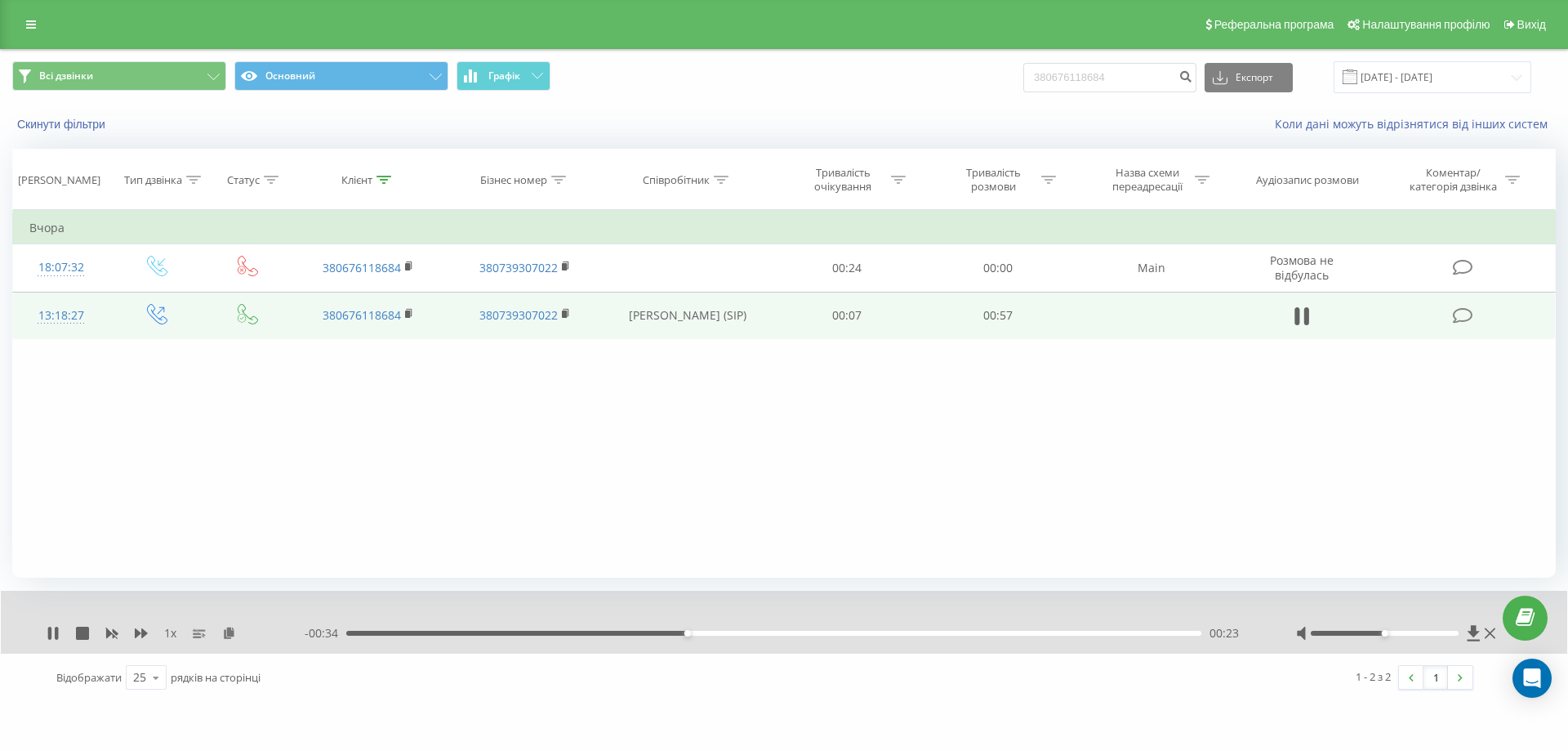
click at [132, 634] on div "1 x" at bounding box center [175, 632] width 258 height 16
click at [135, 633] on icon at bounding box center [140, 633] width 13 height 10
click at [135, 633] on icon at bounding box center [140, 633] width 13 height 10
click at [52, 628] on icon at bounding box center [52, 632] width 13 height 13
click at [60, 621] on div "1.5 x - 00:30 00:27 00:27" at bounding box center [784, 622] width 1566 height 63
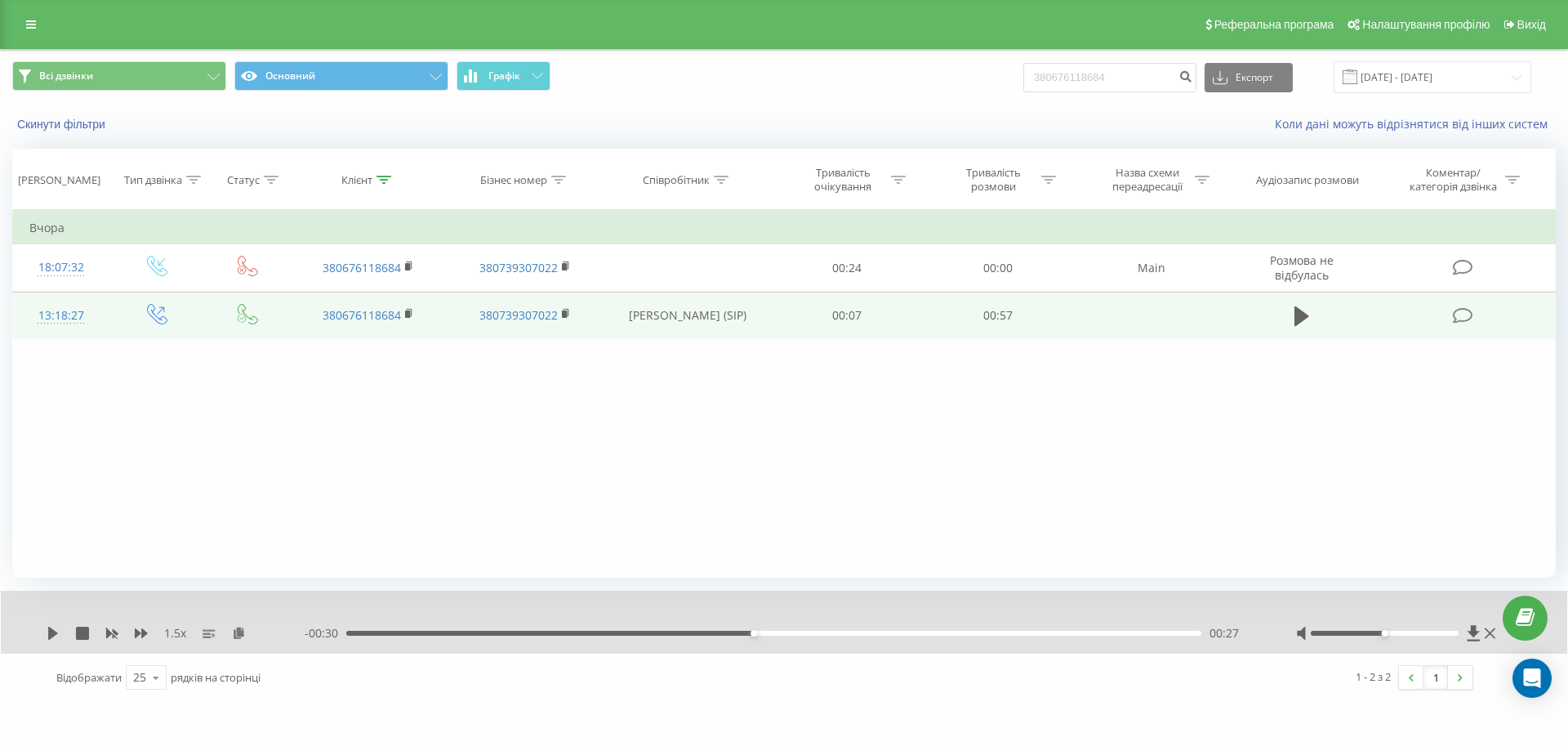
click at [45, 632] on div "1.5 x - 00:30 00:27 00:27" at bounding box center [784, 622] width 1566 height 63
click at [46, 630] on div "1.5 x - 00:30 00:27 00:27" at bounding box center [784, 622] width 1566 height 63
click at [48, 629] on icon at bounding box center [52, 632] width 13 height 13
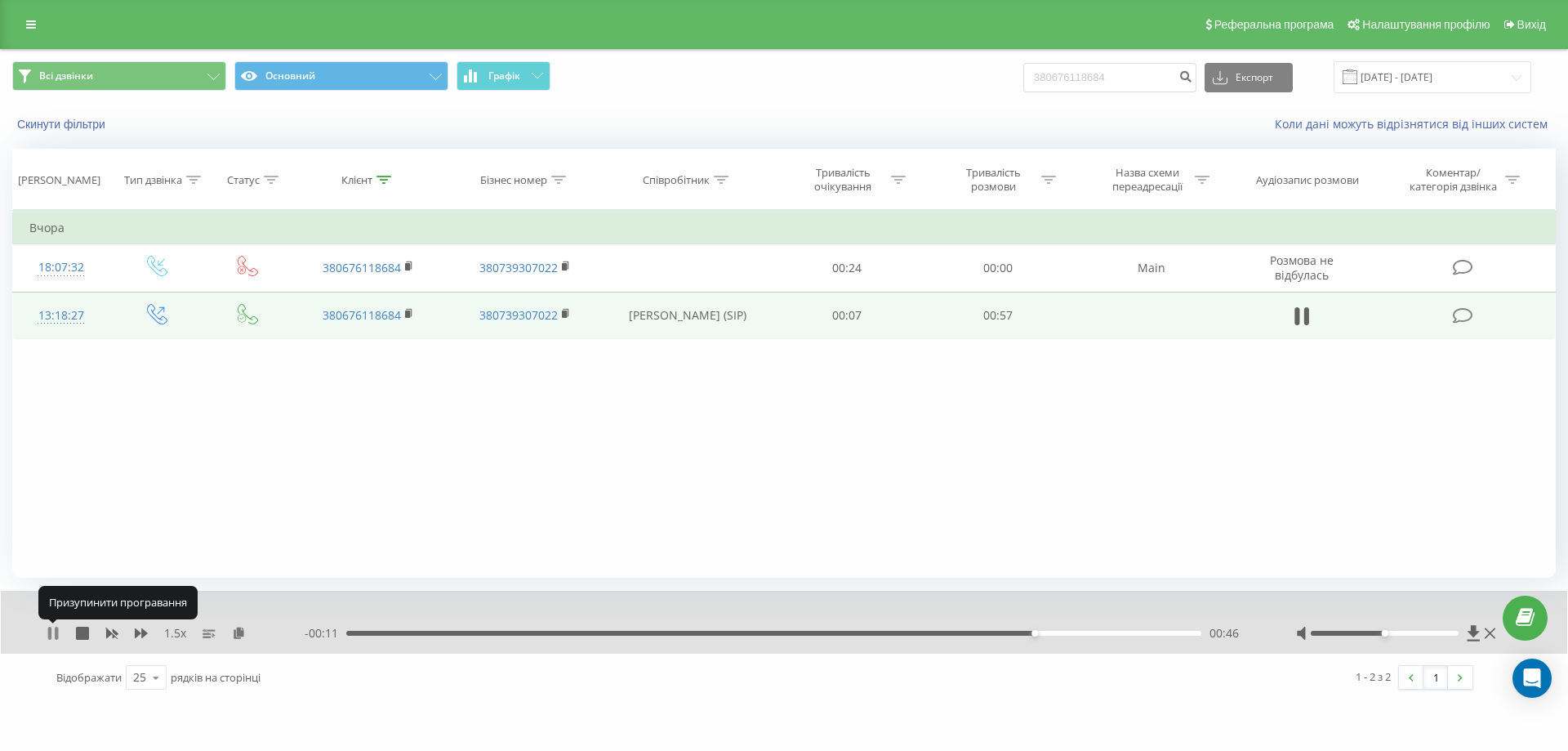
click at [52, 627] on icon at bounding box center [52, 632] width 13 height 13
